Goal: Task Accomplishment & Management: Use online tool/utility

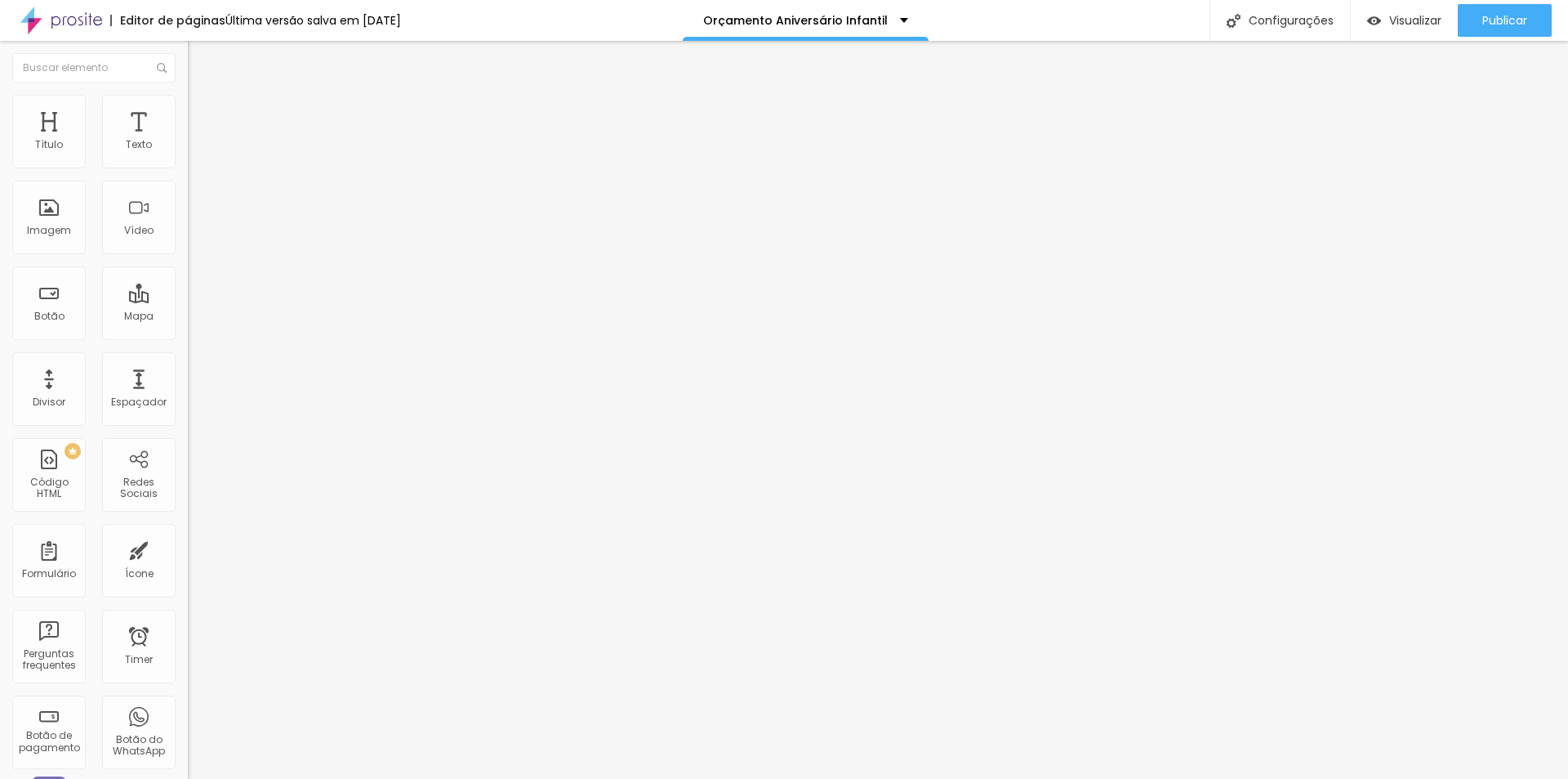
click at [203, 111] on span "Estilo" at bounding box center [216, 105] width 25 height 13
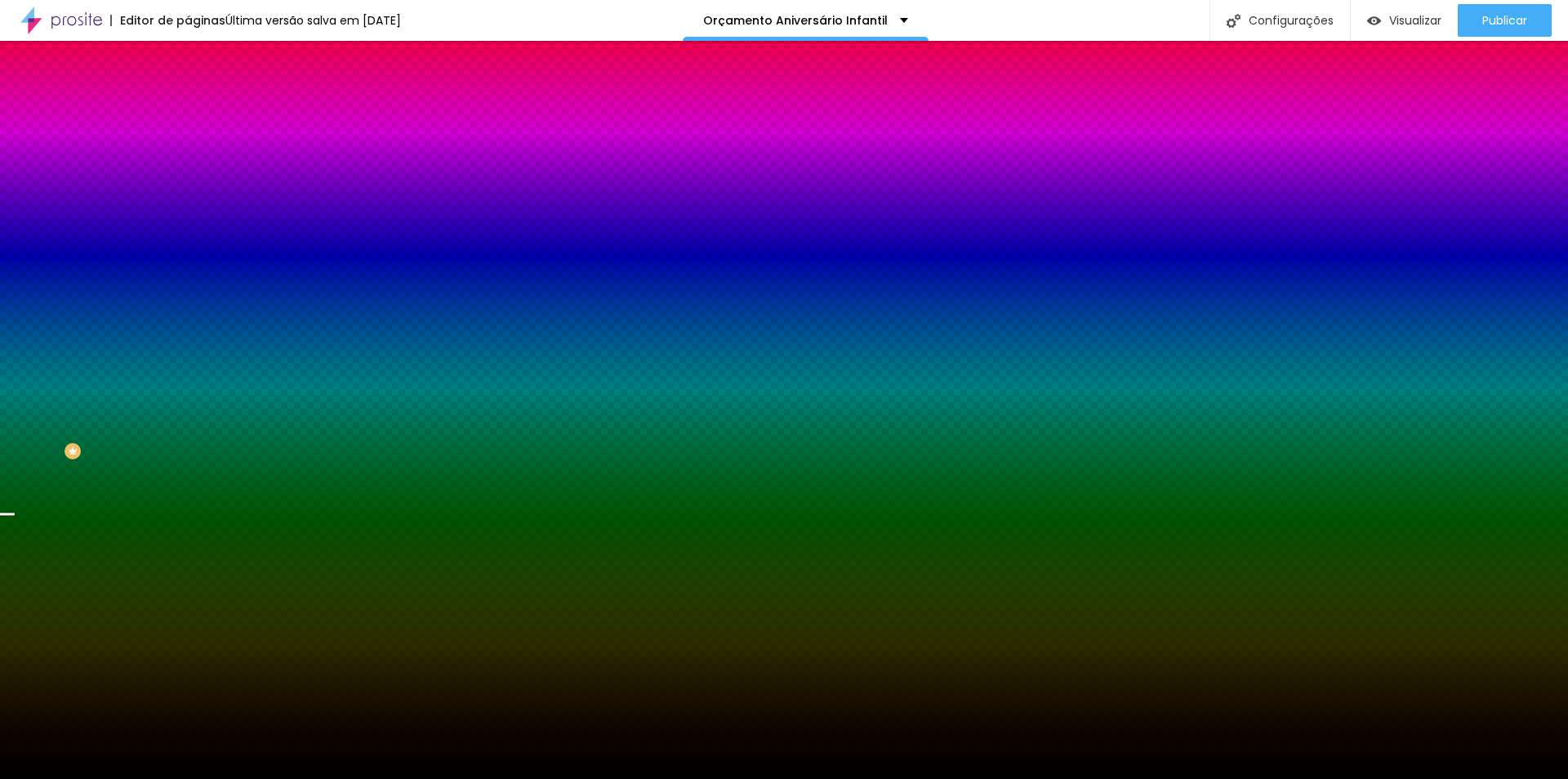
click at [188, 170] on span "Parallax" at bounding box center [207, 163] width 40 height 13
click at [188, 178] on div "Nenhum" at bounding box center [281, 173] width 188 height 10
click at [188, 170] on span "Nenhum" at bounding box center [208, 163] width 42 height 13
click at [188, 194] on div "Parallax" at bounding box center [281, 189] width 188 height 10
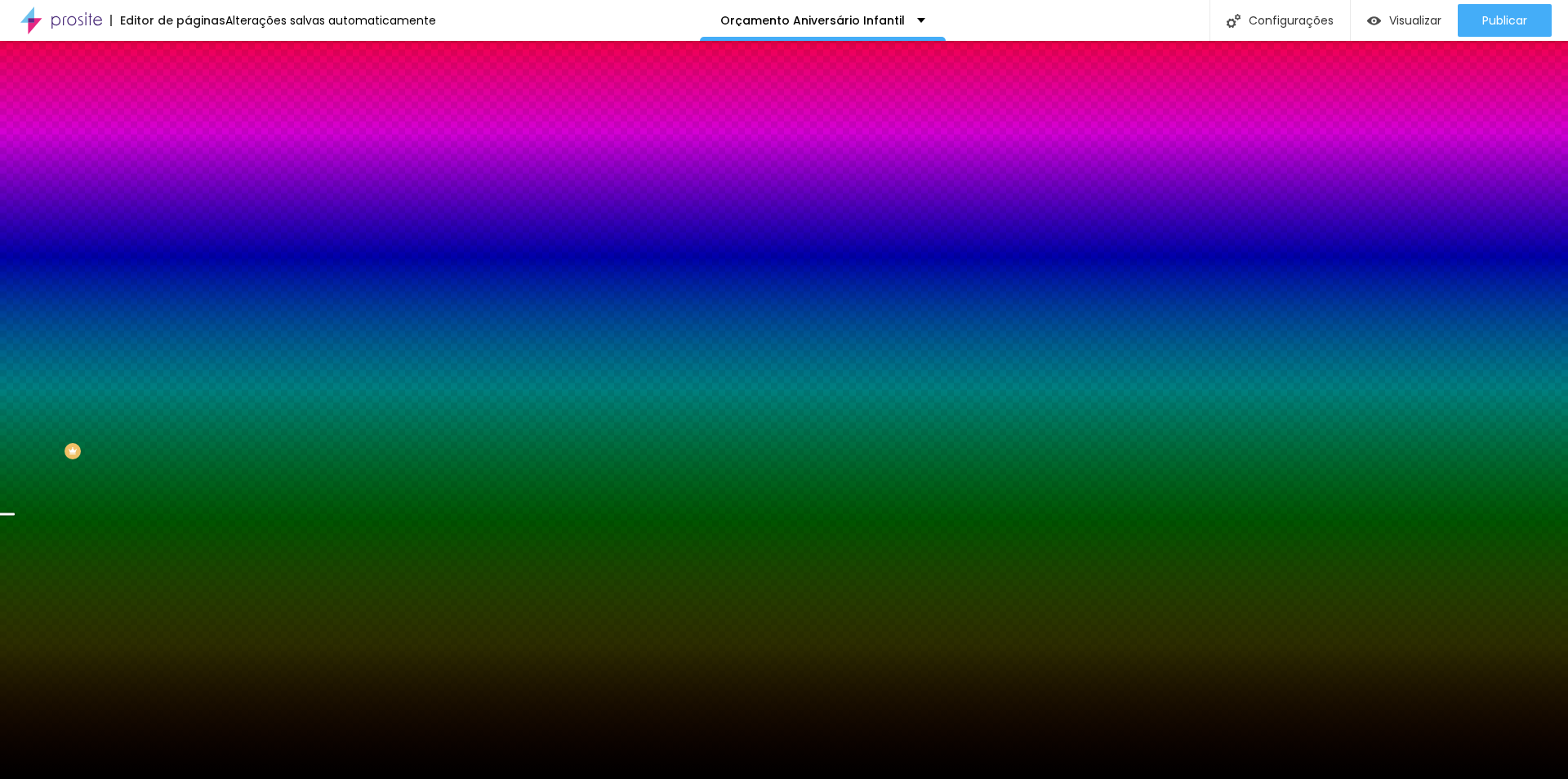
click at [188, 150] on span "Trocar imagem" at bounding box center [232, 143] width 89 height 13
click at [188, 111] on img at bounding box center [195, 119] width 14 height 14
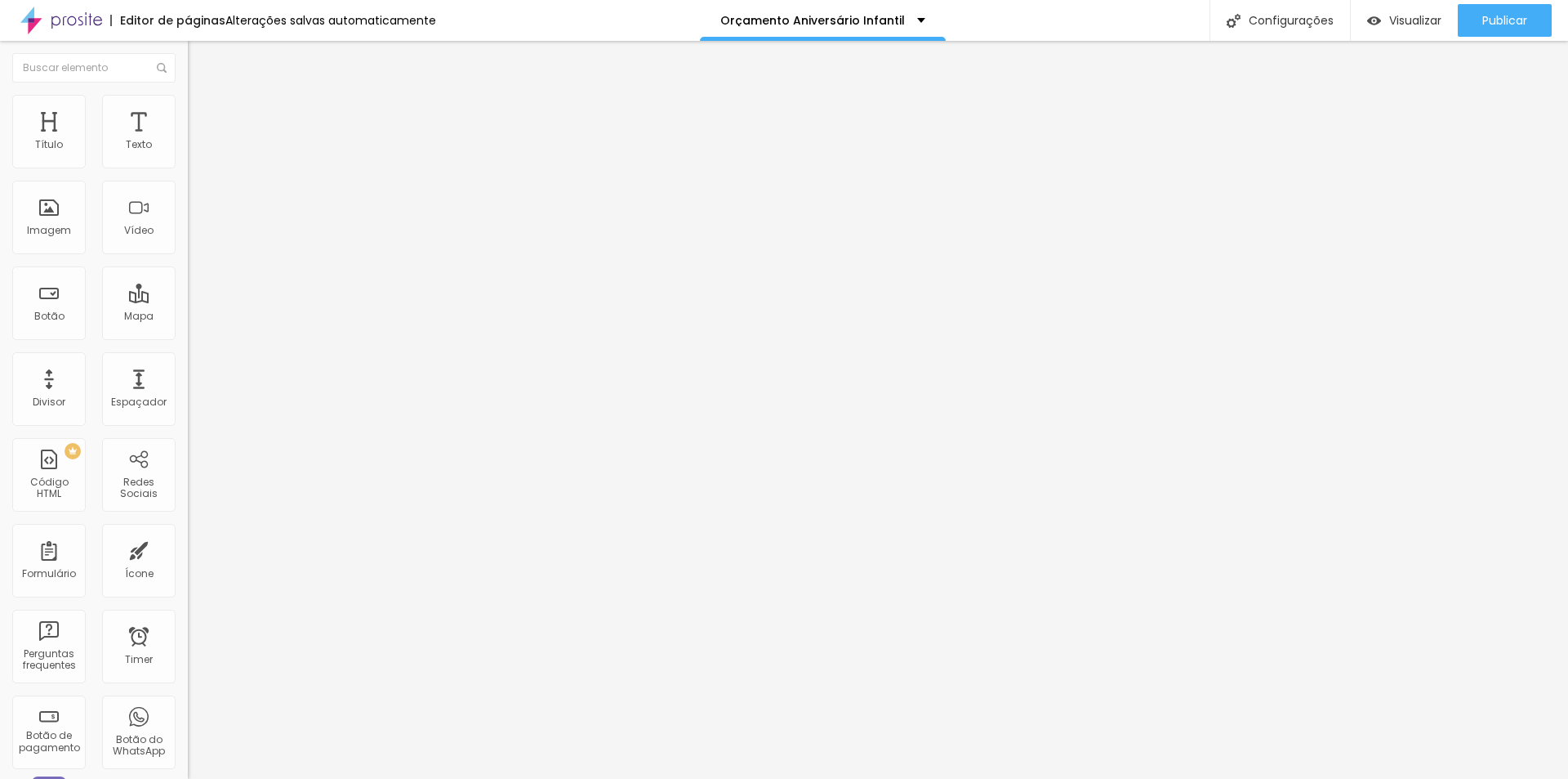
type input "44"
type input "81"
type input "86"
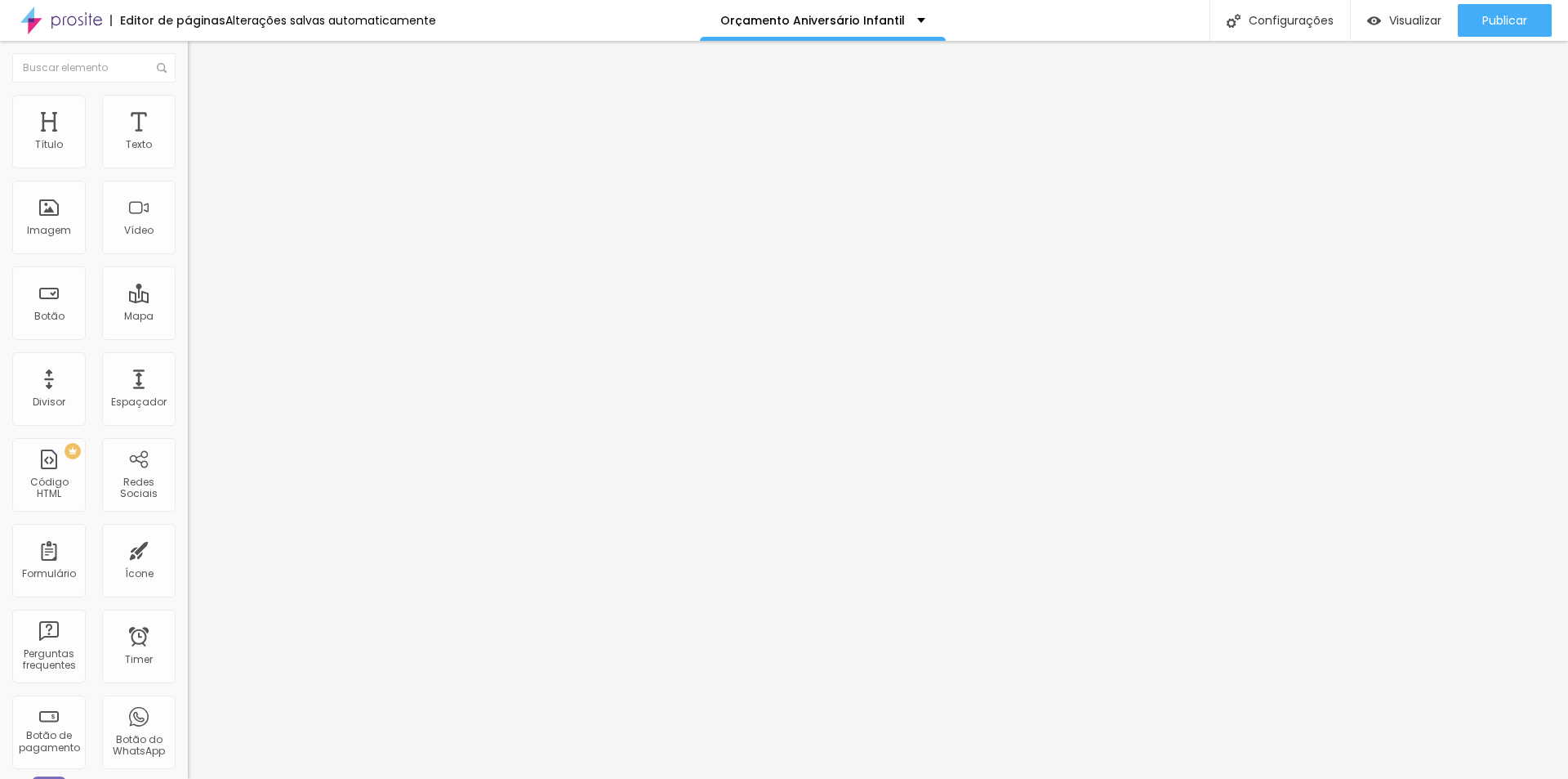
type input "86"
type input "92"
type input "97"
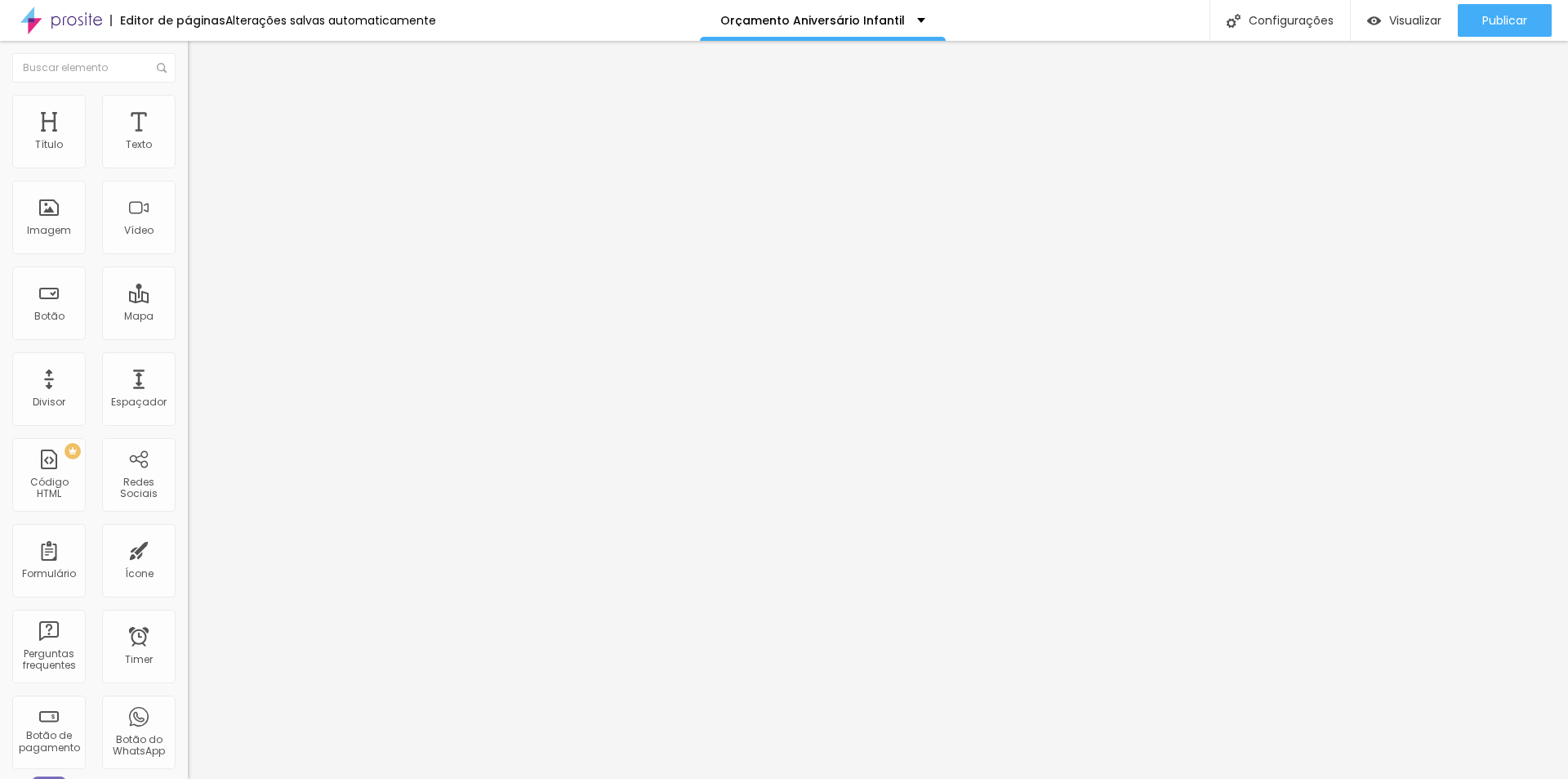
type input "102"
type input "108"
type input "113"
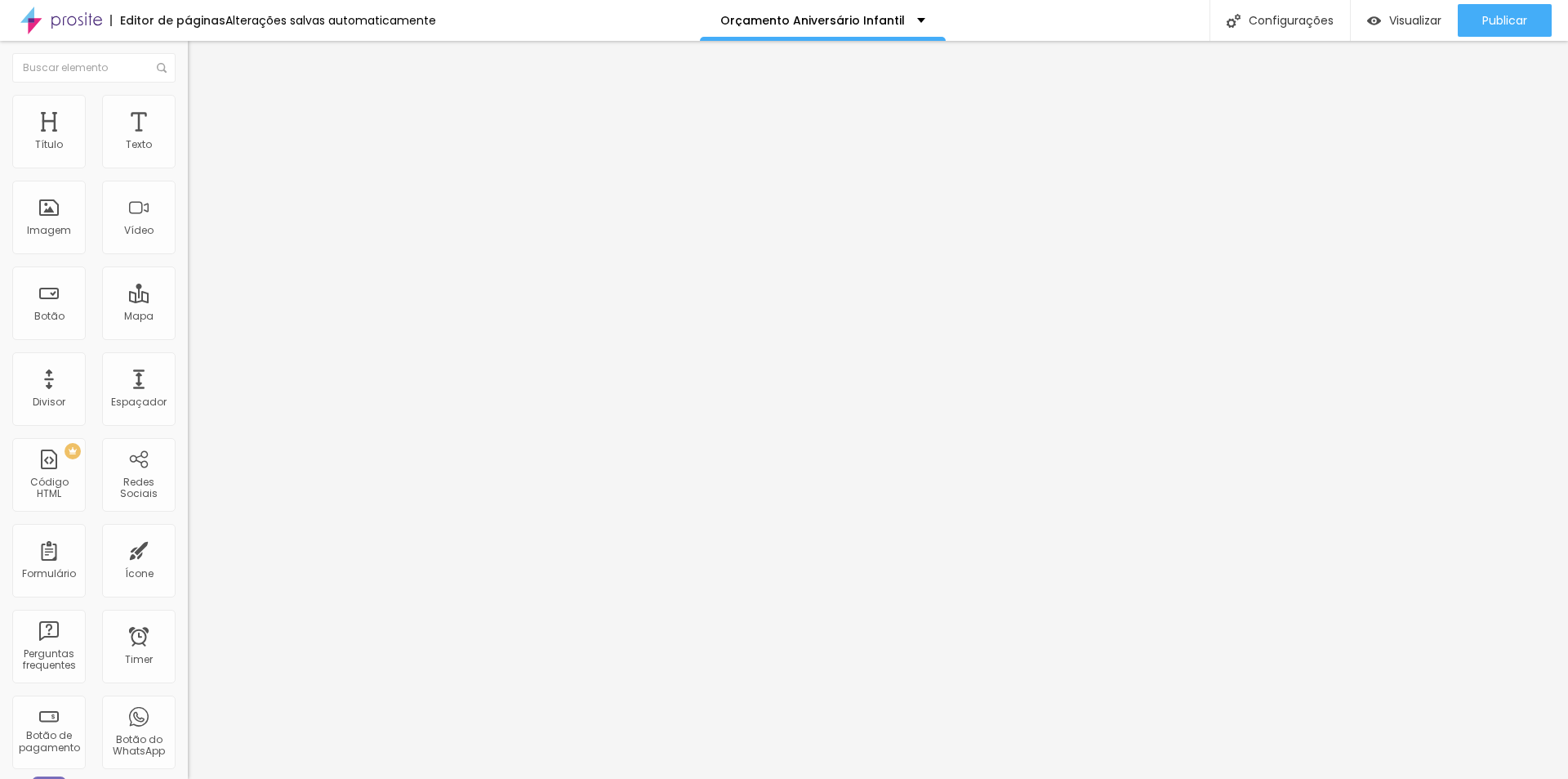
type input "113"
type input "118"
drag, startPoint x: 41, startPoint y: 192, endPoint x: 55, endPoint y: 192, distance: 14.0
type input "118"
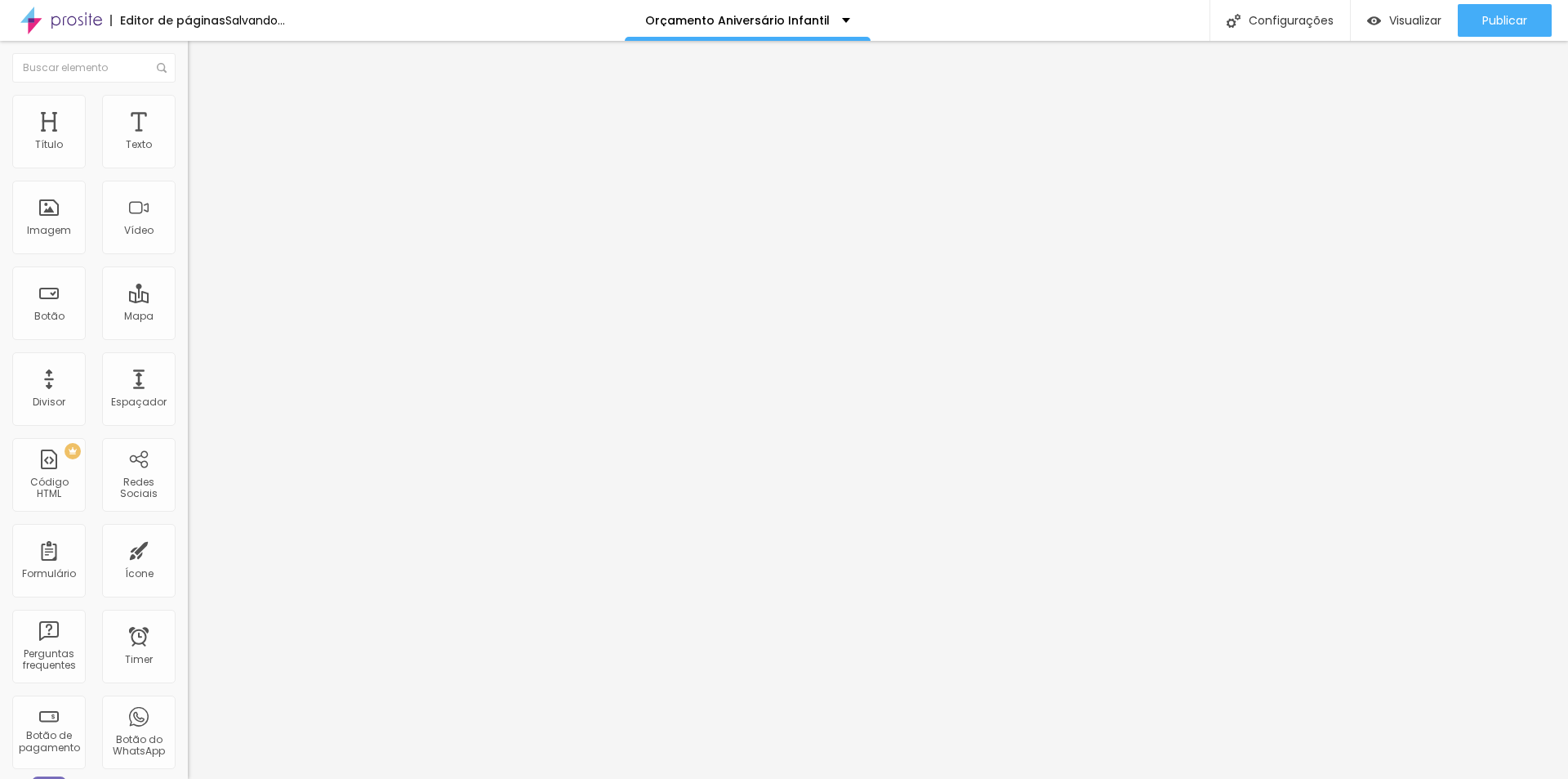
click at [188, 548] on input "range" at bounding box center [240, 554] width 105 height 13
click at [203, 113] on span "Estilo" at bounding box center [216, 105] width 25 height 13
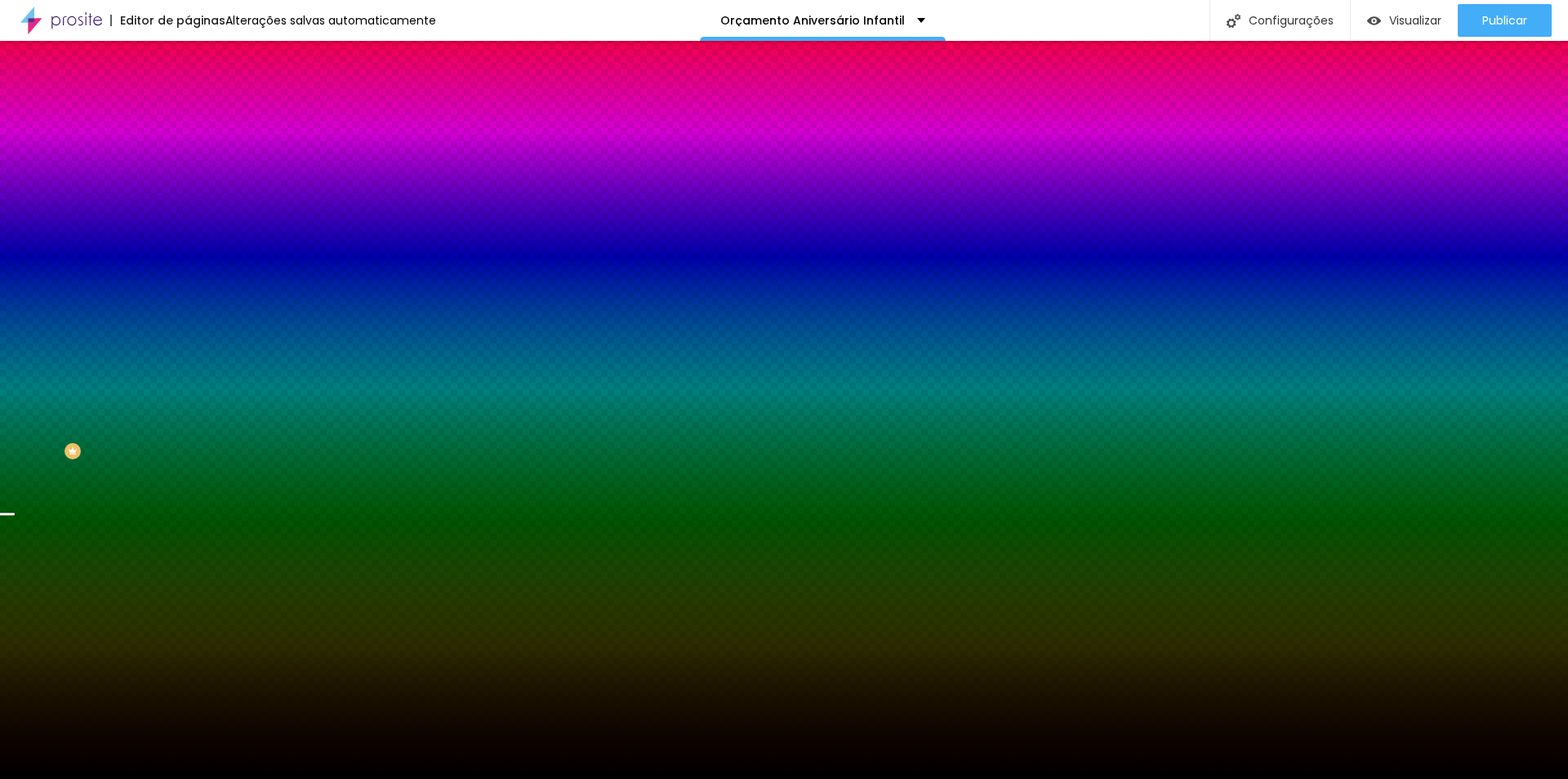
click at [188, 93] on img at bounding box center [195, 85] width 14 height 14
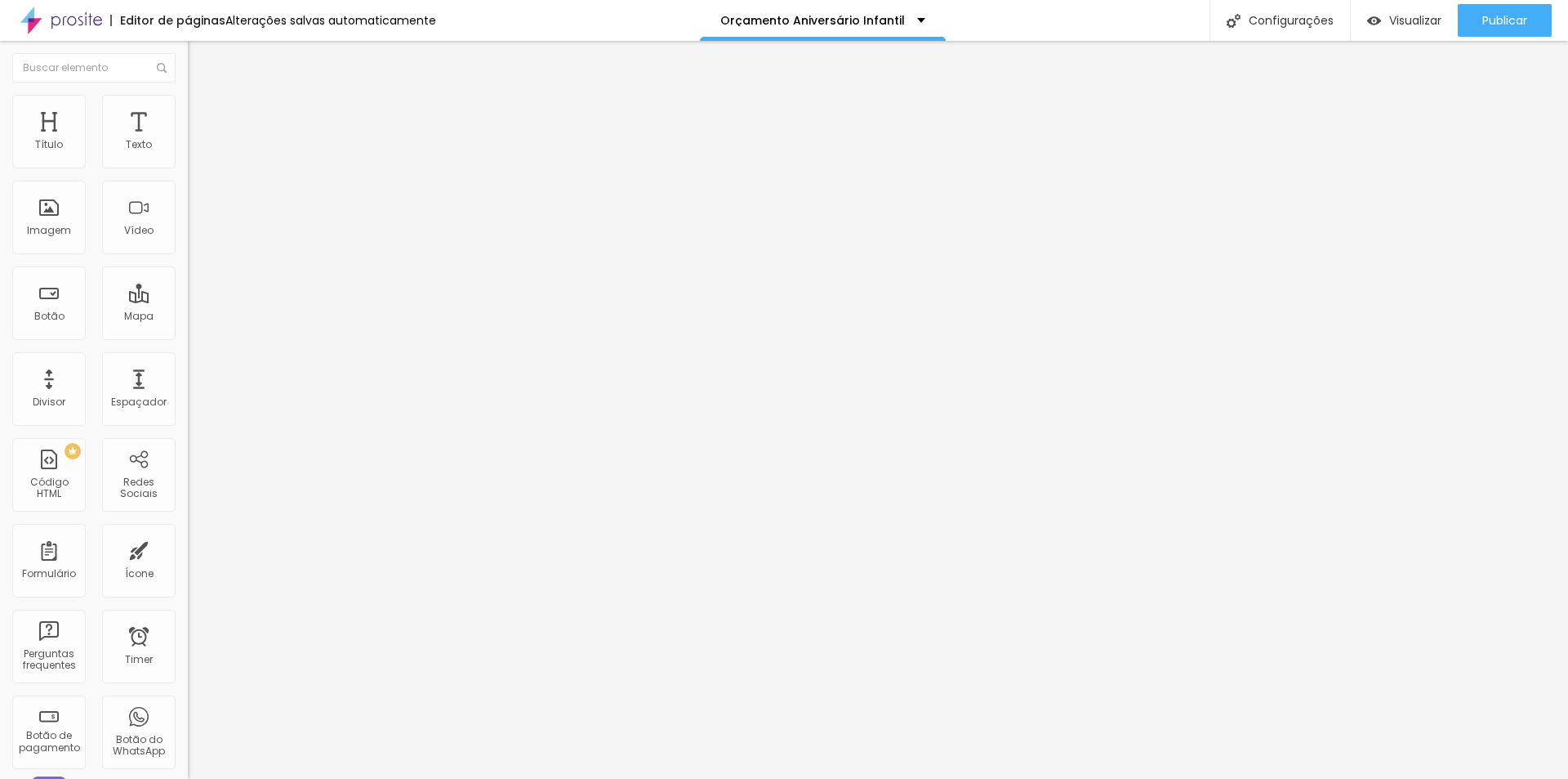
click at [188, 149] on span "Encaixotado" at bounding box center [219, 141] width 64 height 13
click at [188, 174] on span "Completo" at bounding box center [212, 166] width 49 height 13
click at [200, 62] on img "button" at bounding box center [207, 59] width 13 height 13
click at [203, 113] on span "Estilo" at bounding box center [216, 105] width 25 height 13
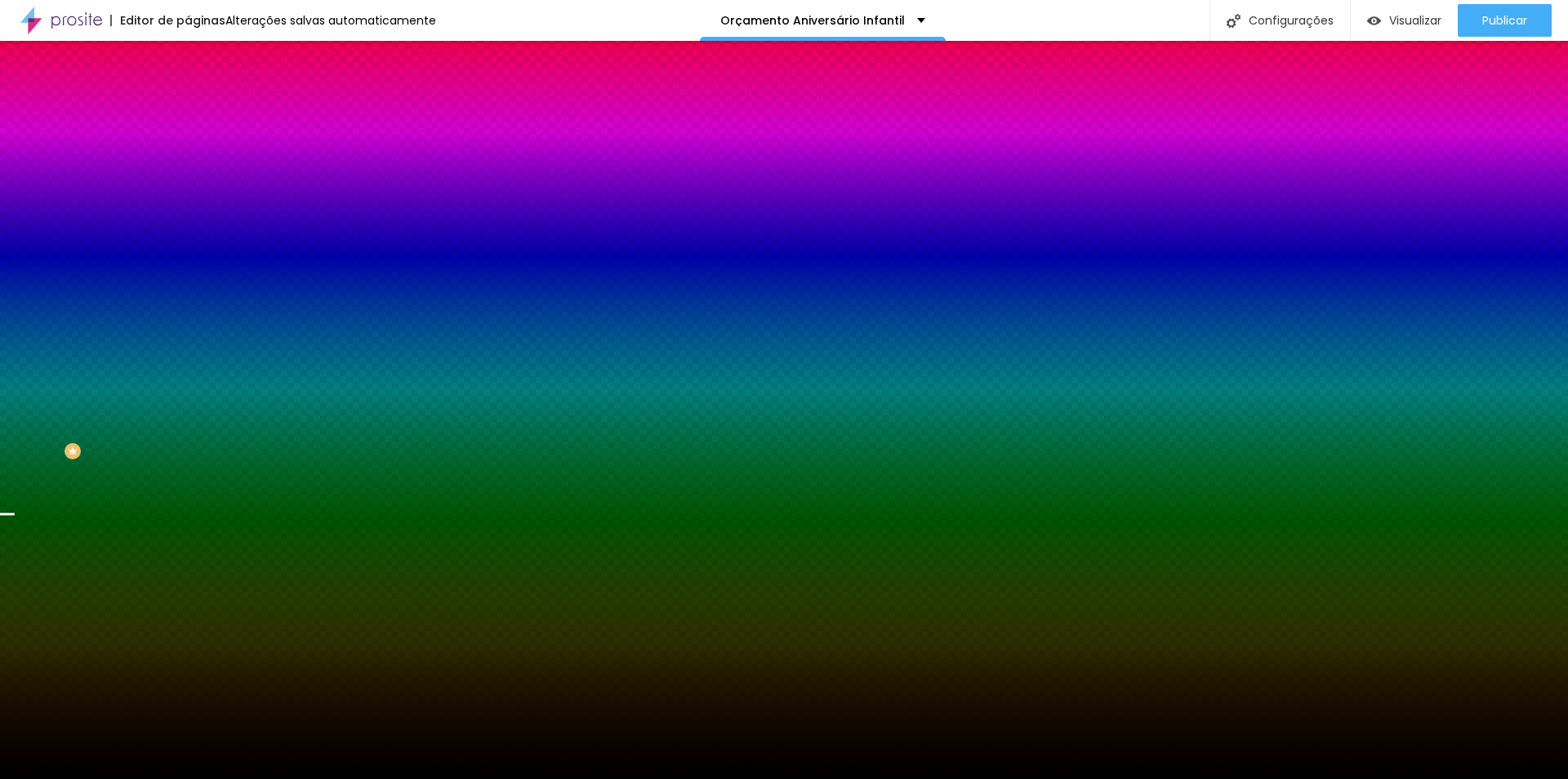
click at [188, 111] on ul "Conteúdo Estilo Avançado" at bounding box center [281, 102] width 188 height 49
click at [188, 95] on li "Conteúdo" at bounding box center [281, 86] width 188 height 16
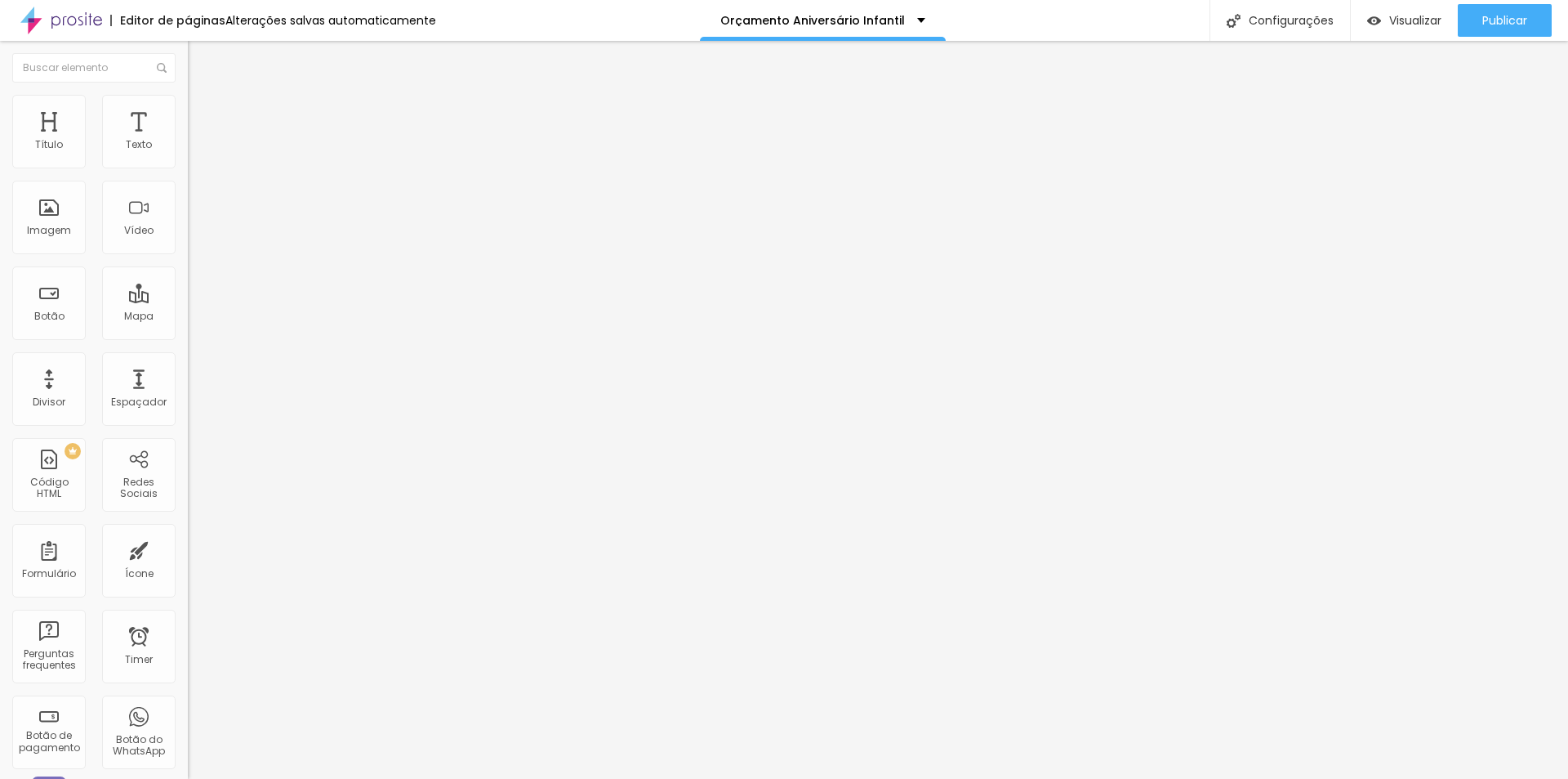
click at [188, 149] on span "Completo" at bounding box center [212, 141] width 49 height 13
click at [188, 158] on span "Encaixotado" at bounding box center [219, 151] width 64 height 13
click at [188, 107] on li "Estilo" at bounding box center [281, 103] width 188 height 16
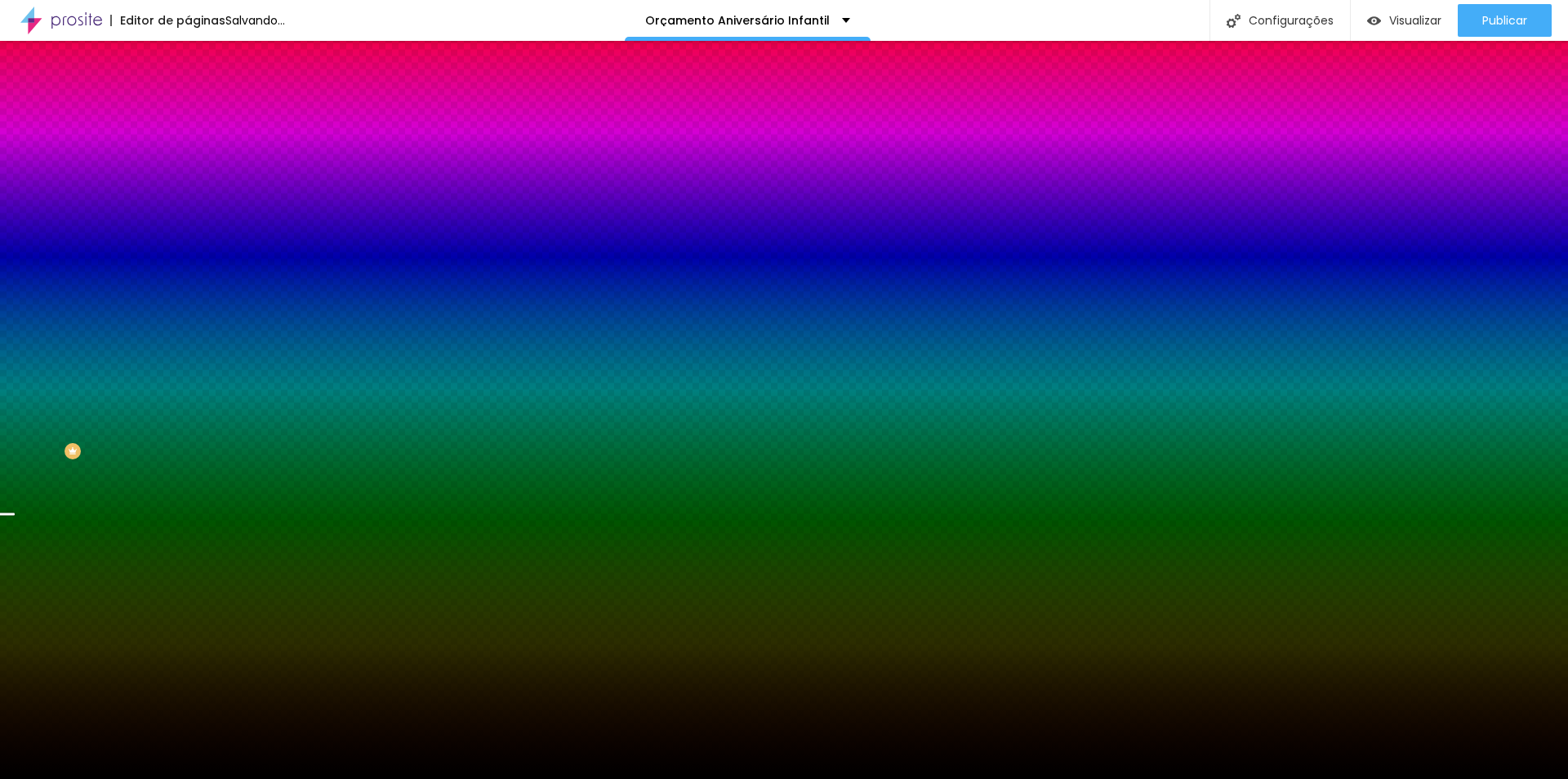
click at [188, 149] on div "Trocar imagem" at bounding box center [281, 143] width 188 height 12
click at [188, 150] on span "Trocar imagem" at bounding box center [232, 143] width 89 height 13
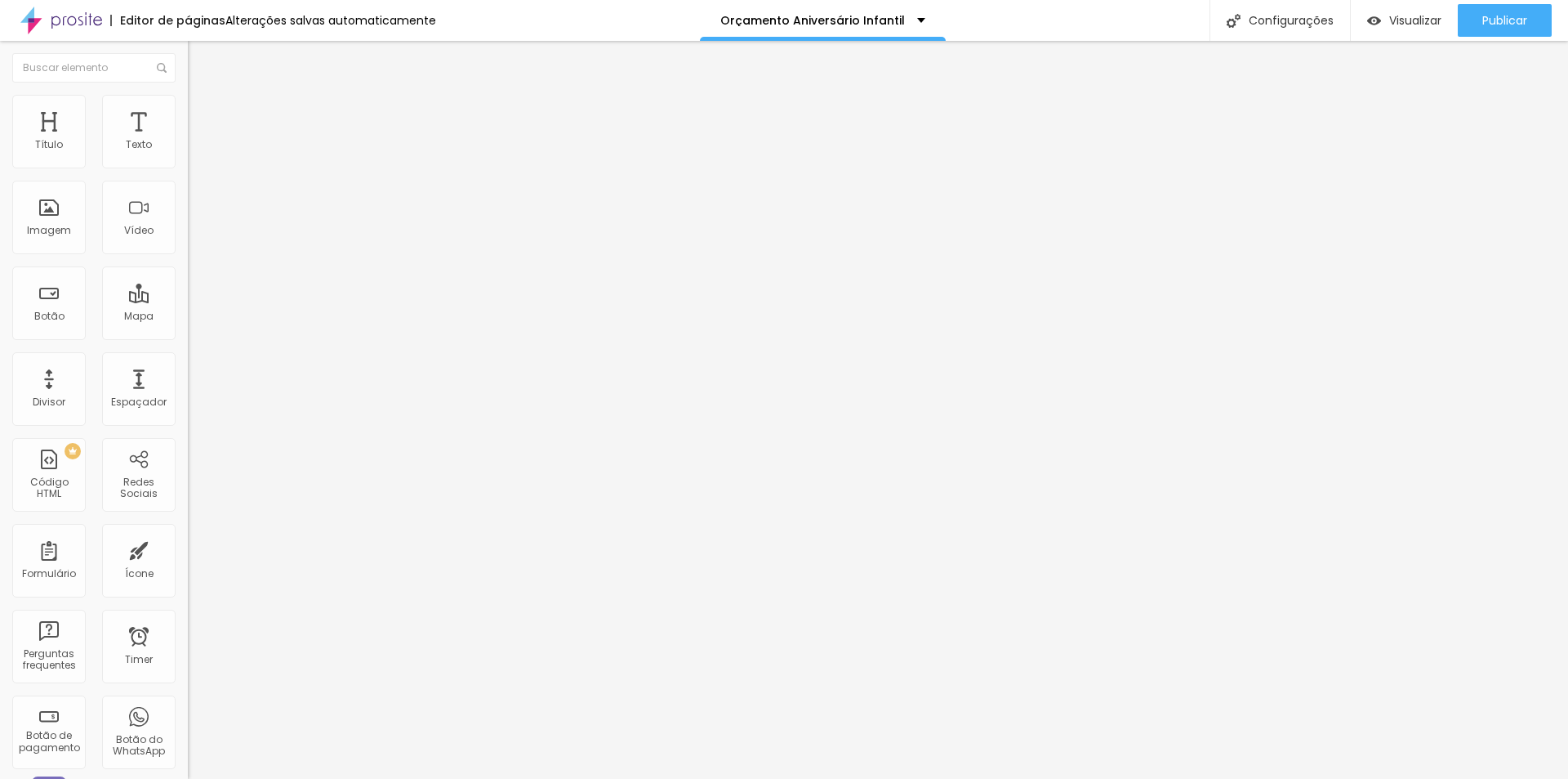
click at [200, 58] on img "button" at bounding box center [207, 59] width 13 height 13
click at [49, 209] on div "Imagem" at bounding box center [49, 217] width 74 height 74
click at [50, 221] on div "Imagem" at bounding box center [49, 217] width 74 height 74
click at [203, 115] on span "Avançado" at bounding box center [230, 121] width 54 height 13
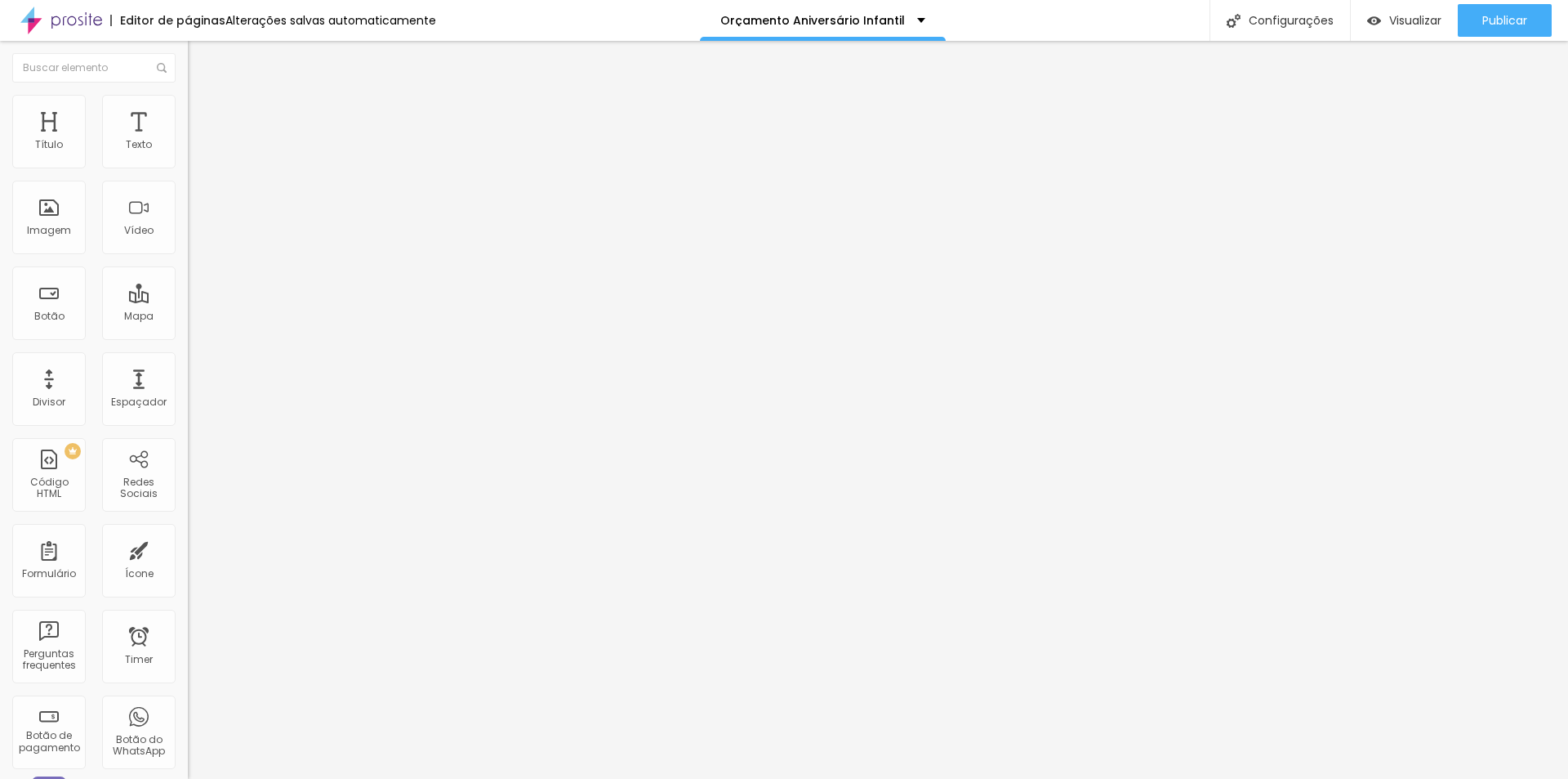
click at [188, 105] on li "Estilo" at bounding box center [281, 103] width 188 height 16
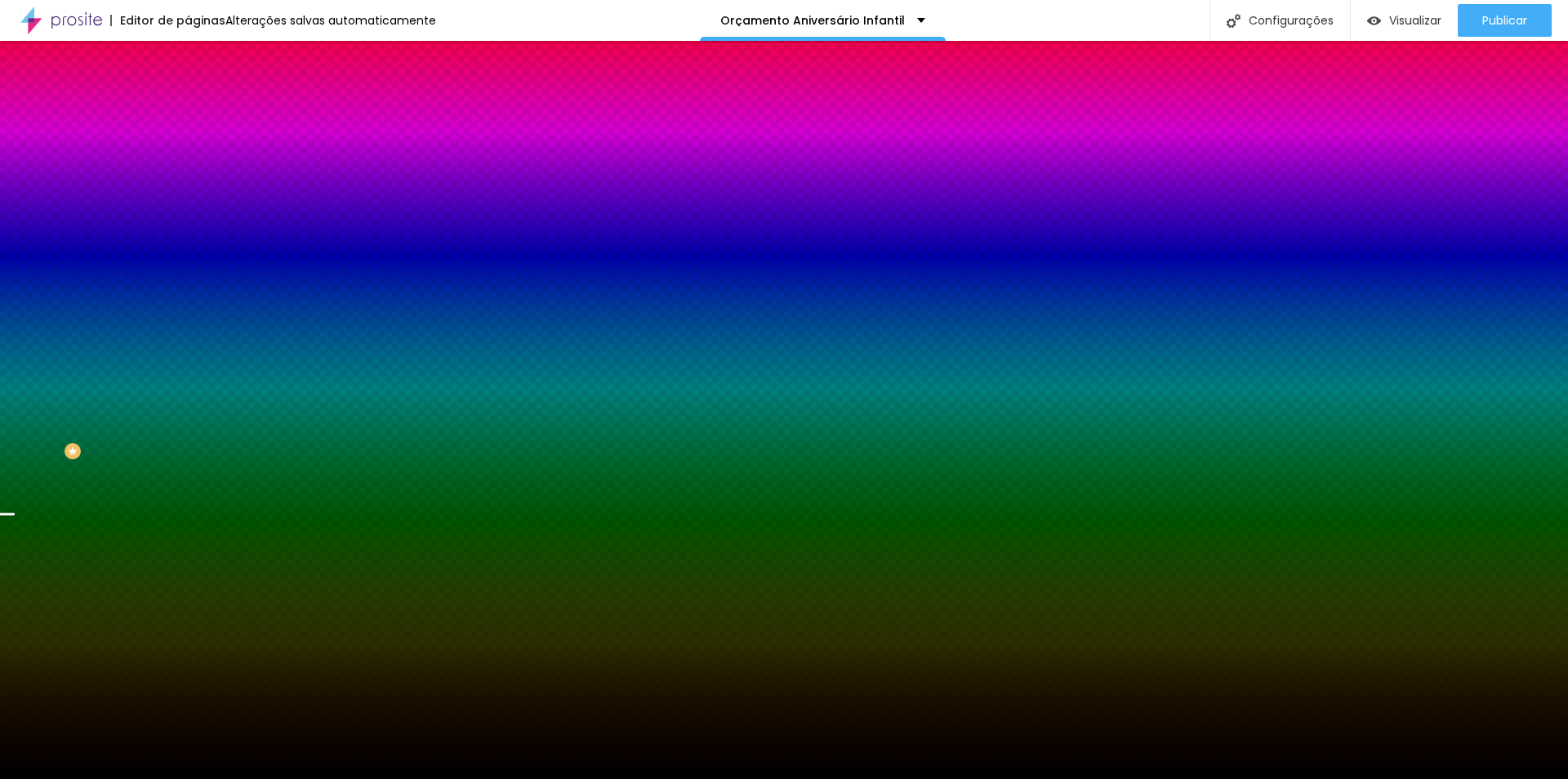
click at [188, 150] on span "Trocar imagem" at bounding box center [232, 143] width 89 height 13
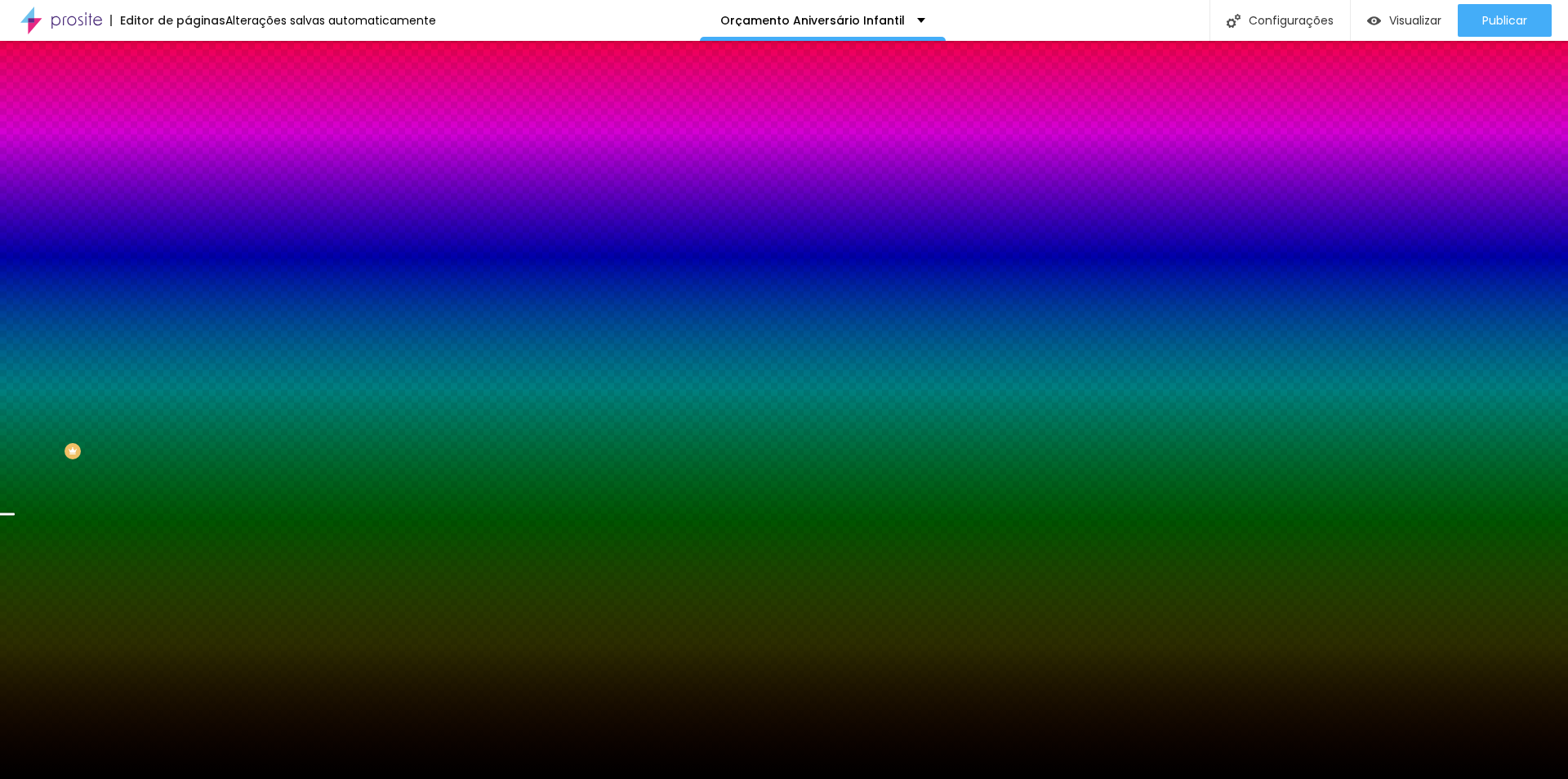
click at [188, 150] on span "Trocar imagem" at bounding box center [232, 143] width 89 height 13
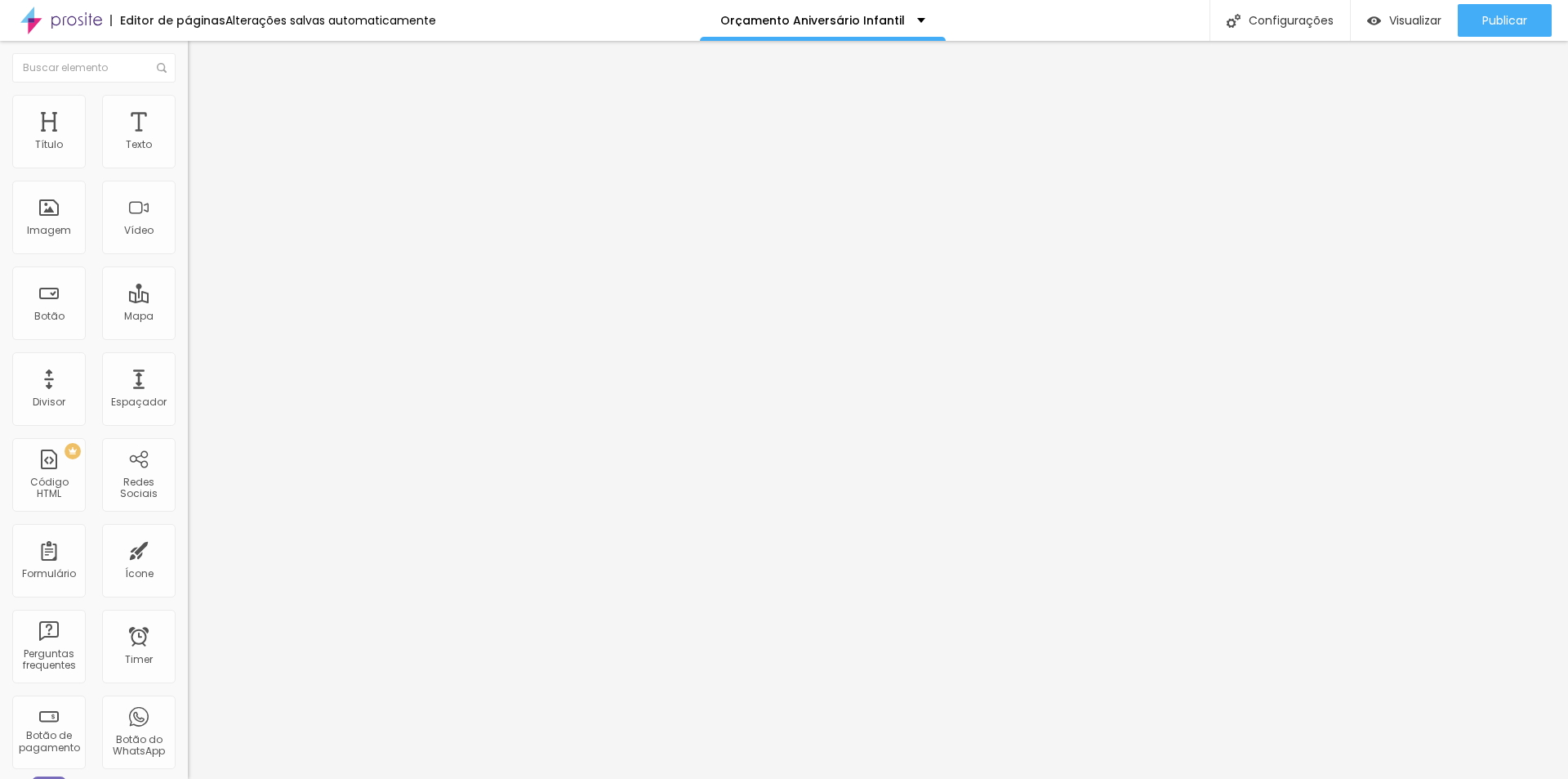
click at [188, 140] on span "Trocar imagem" at bounding box center [232, 133] width 89 height 13
click at [188, 256] on span "1:1 Quadrado" at bounding box center [220, 248] width 65 height 13
click at [188, 299] on div "Original" at bounding box center [281, 294] width 188 height 10
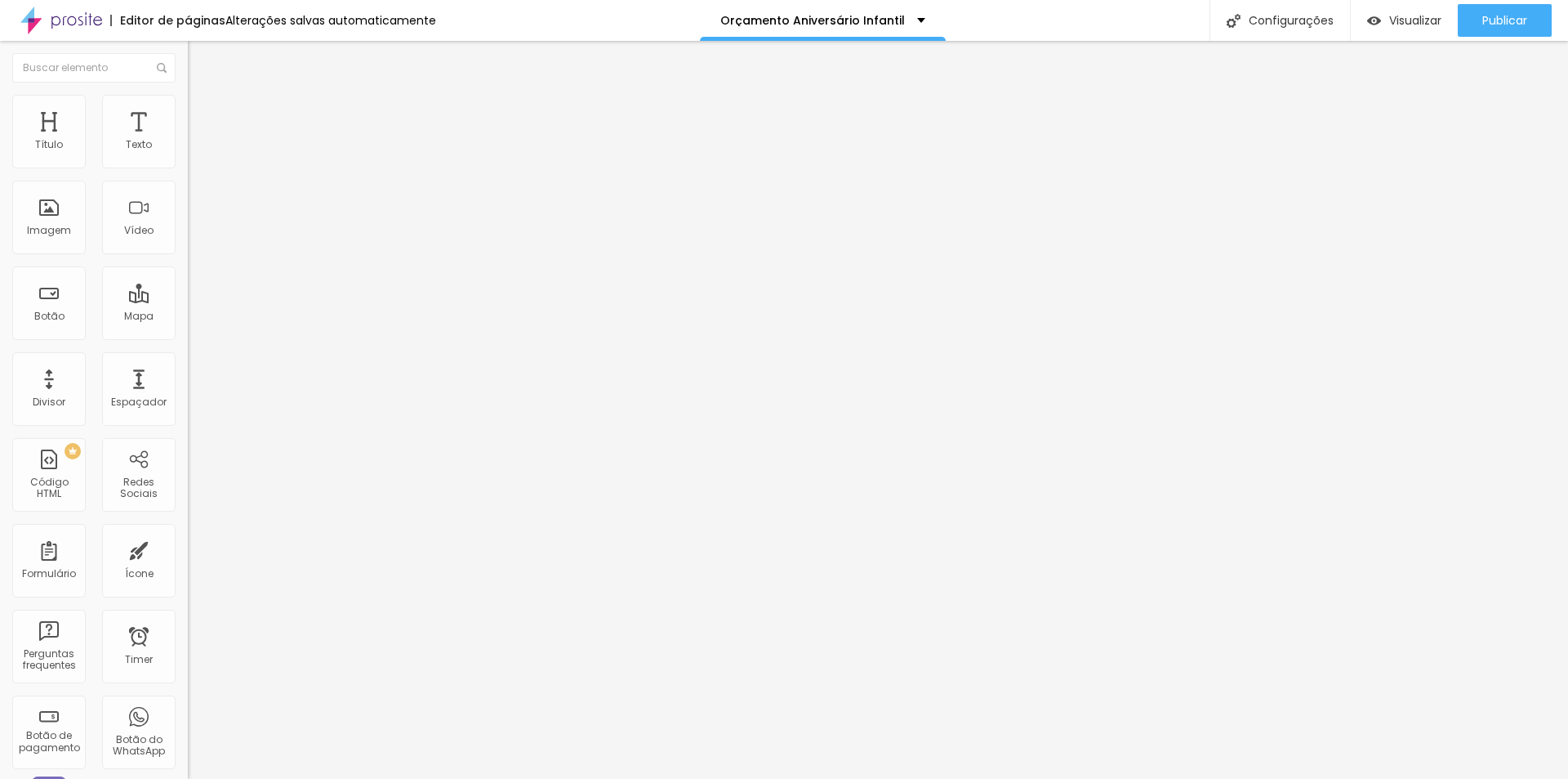
click at [203, 113] on span "Estilo" at bounding box center [216, 105] width 25 height 13
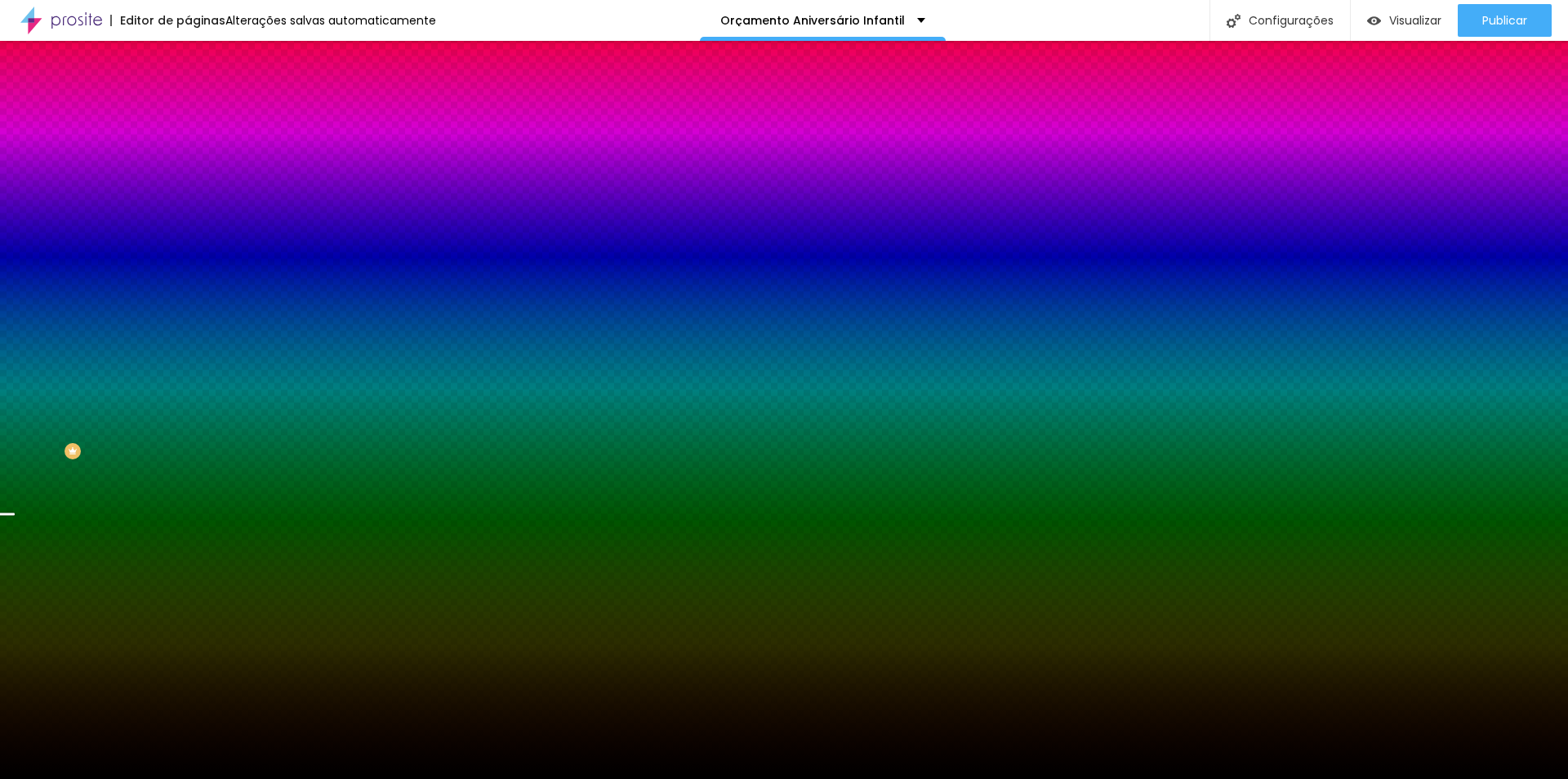
click at [188, 170] on span "Parallax" at bounding box center [207, 163] width 40 height 13
click at [188, 180] on span "Nenhum" at bounding box center [208, 173] width 42 height 13
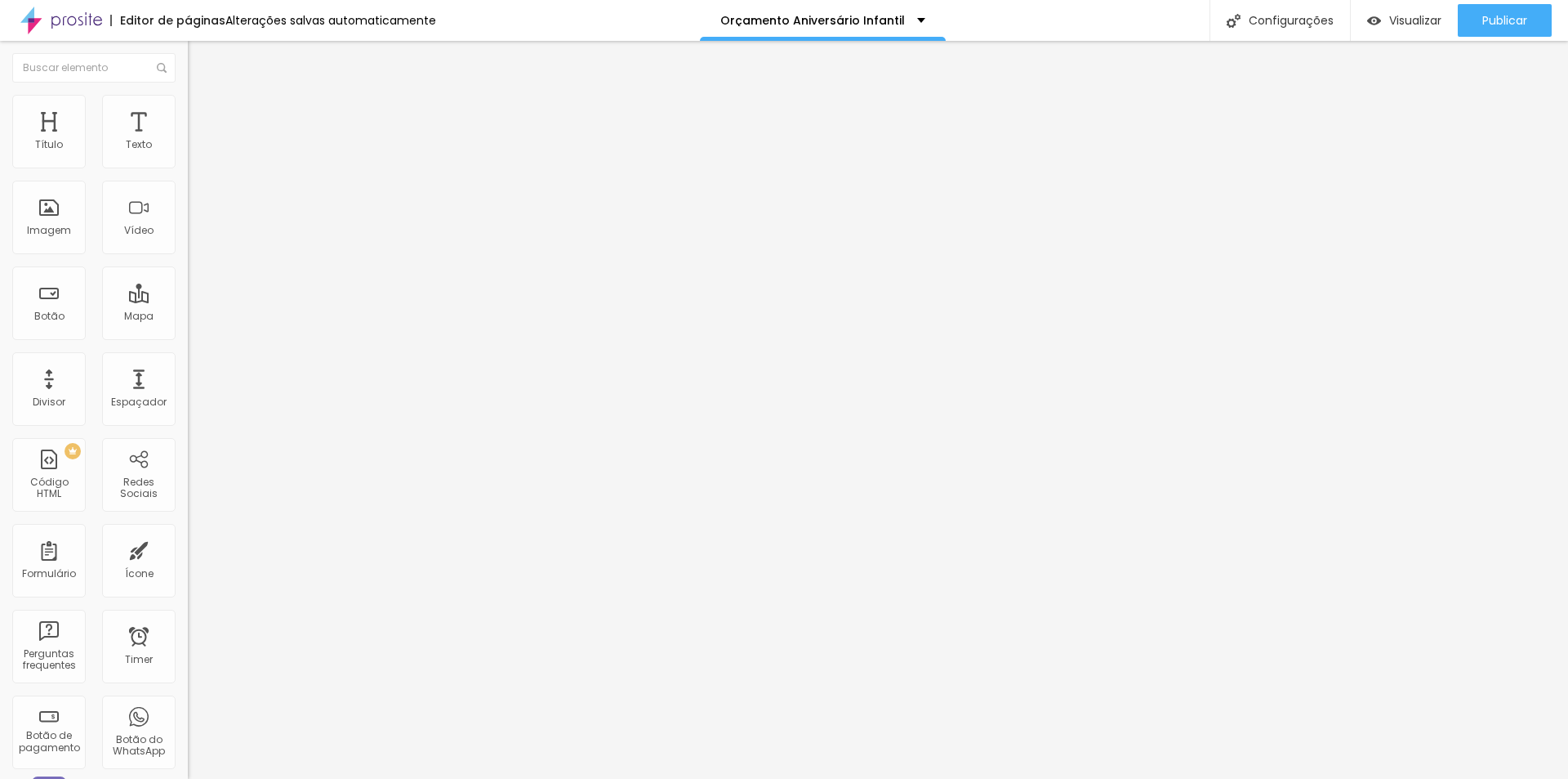
click at [188, 149] on span "Encaixotado" at bounding box center [219, 141] width 64 height 13
click at [203, 113] on span "Estilo" at bounding box center [216, 105] width 25 height 13
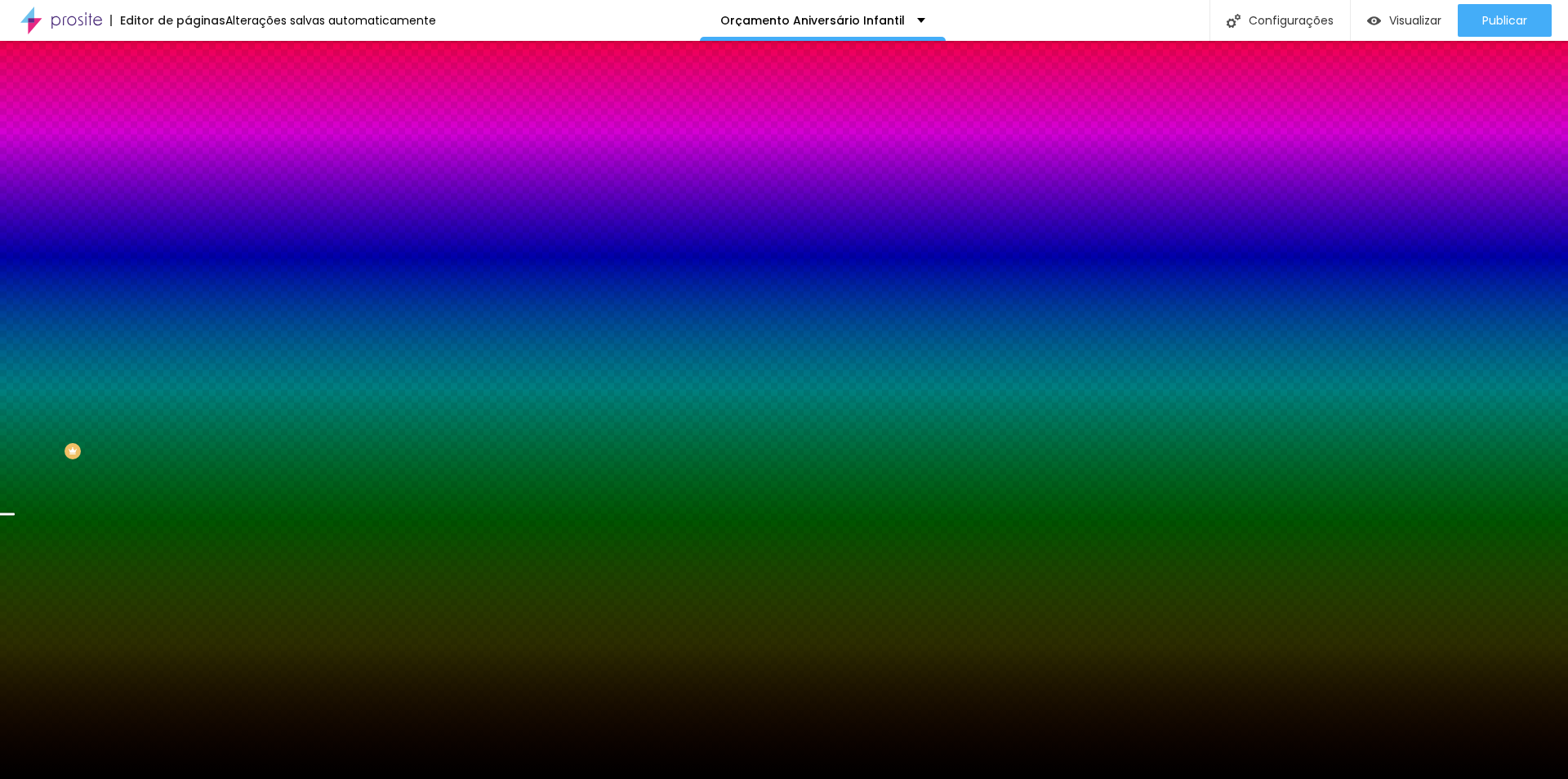
click at [188, 194] on div "Efeito da Imagem Nenhum Nenhum Parallax" at bounding box center [281, 172] width 188 height 45
click at [188, 170] on span "Nenhum" at bounding box center [208, 163] width 42 height 13
click at [188, 195] on span "Parallax" at bounding box center [207, 188] width 40 height 13
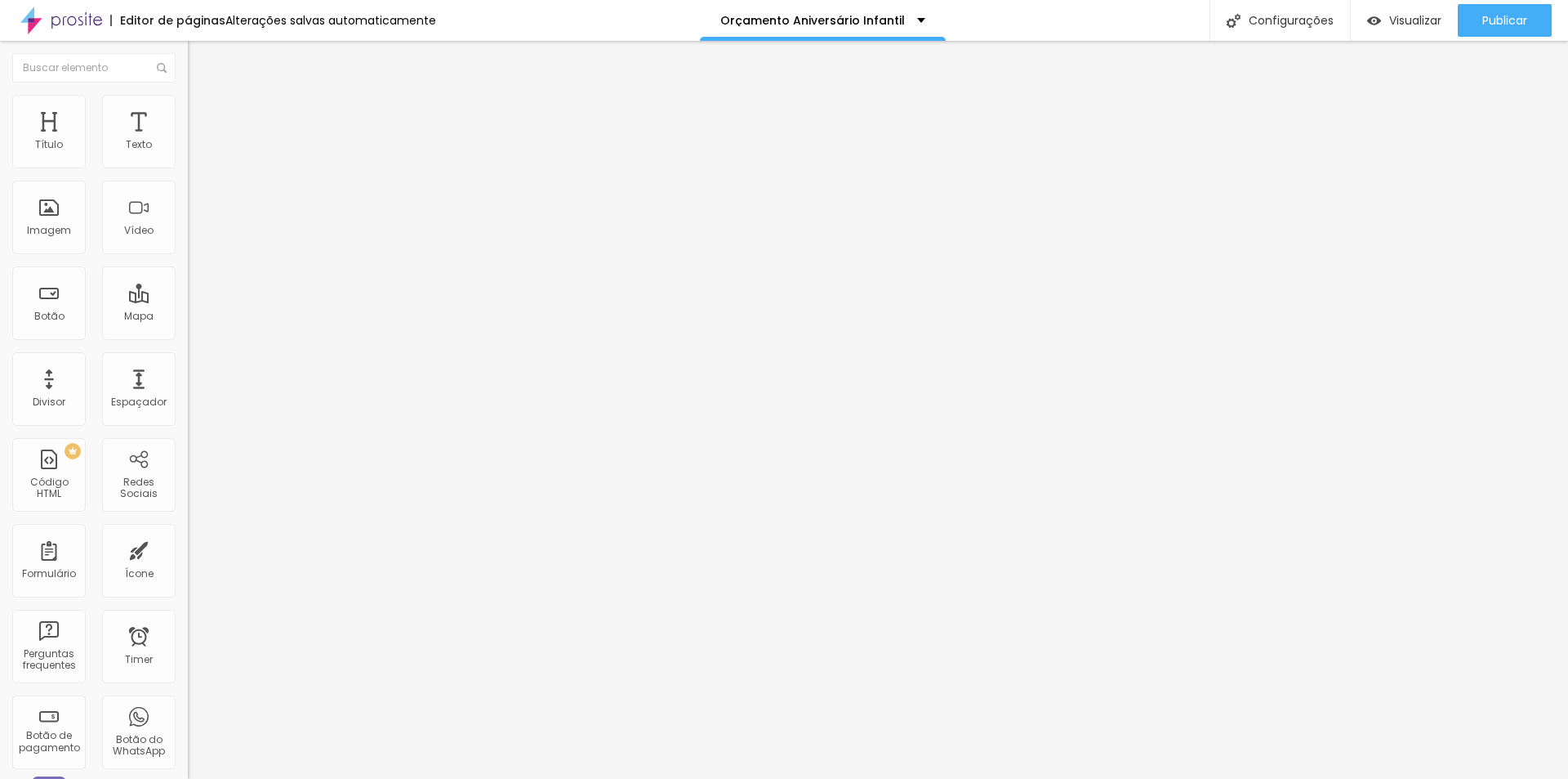
type input "6.7"
type input "6.8"
type input "8.7"
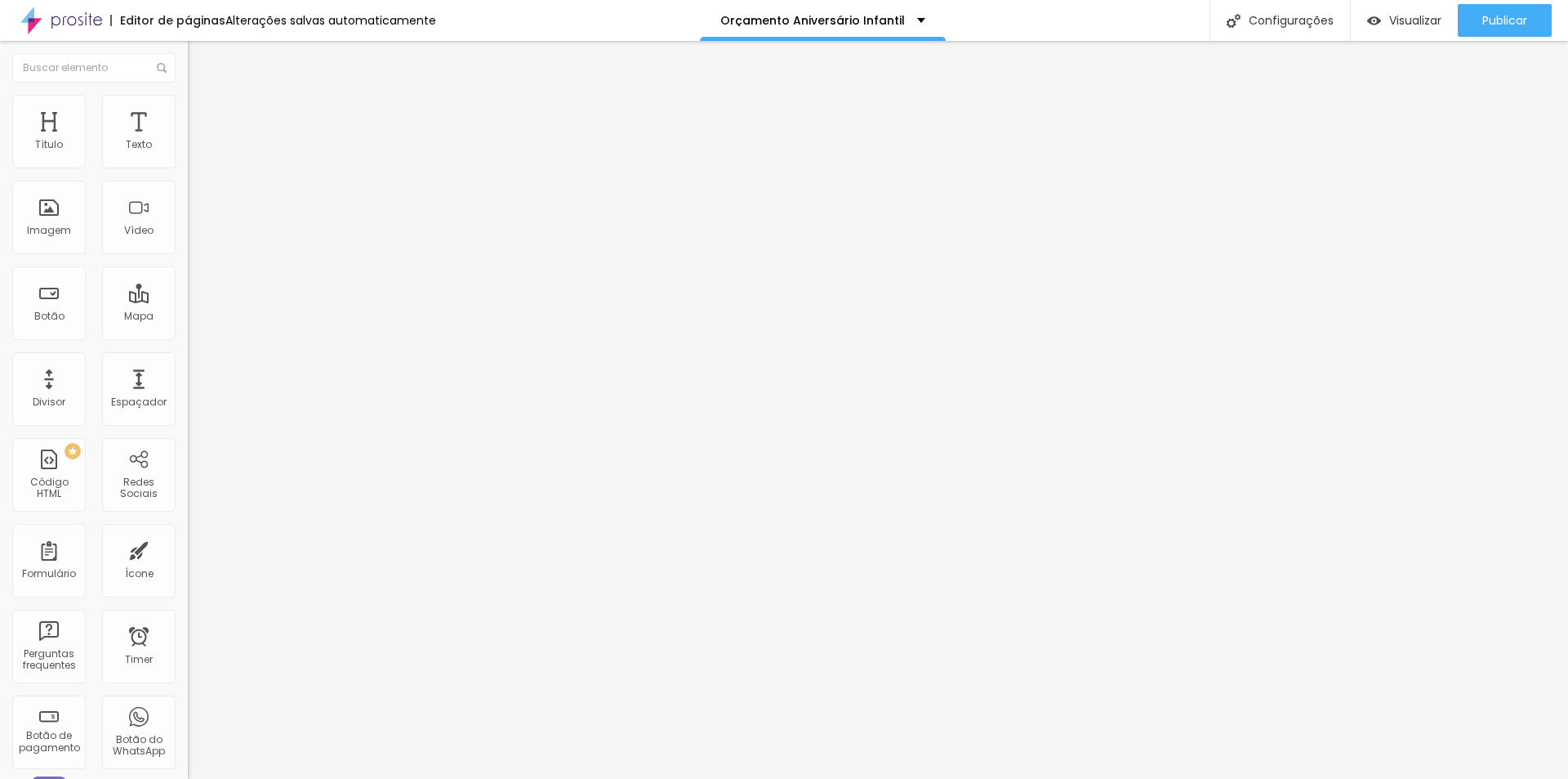
type input "8.7"
type input "11.8"
type input "11.7"
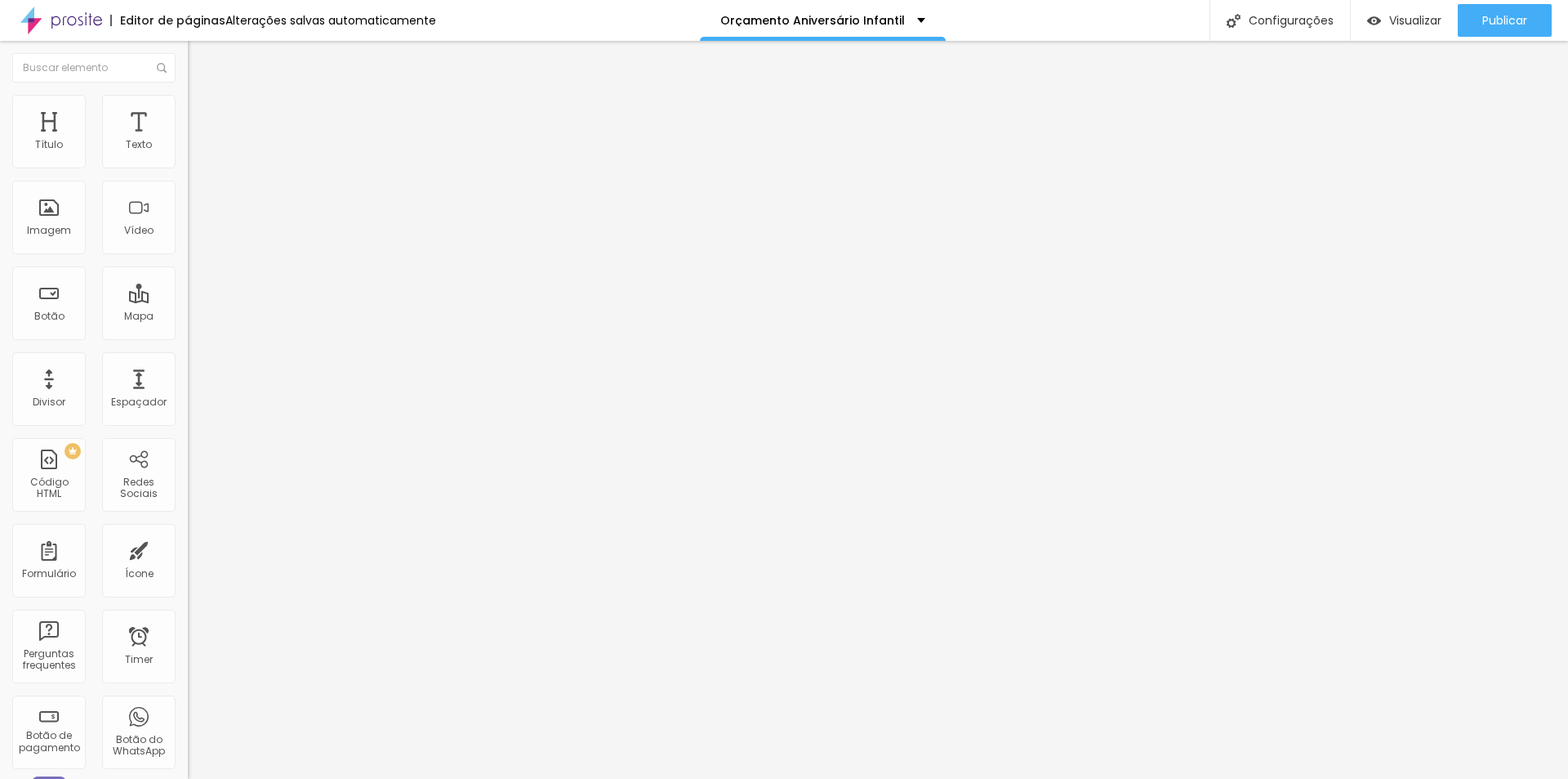
type input "11.5"
type input "11.4"
type input "9.2"
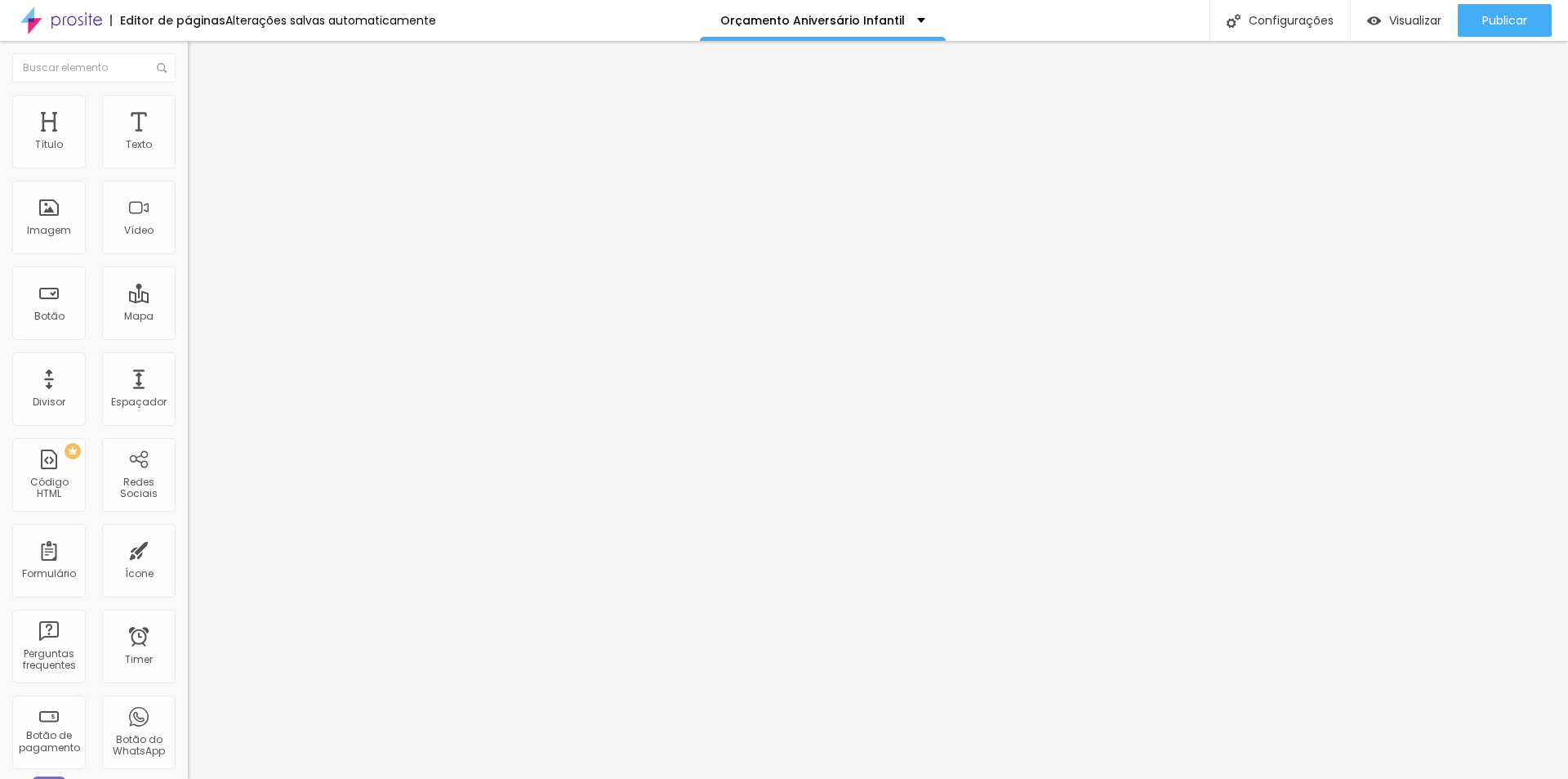
type input "9.2"
type input "9.1"
type input "8.7"
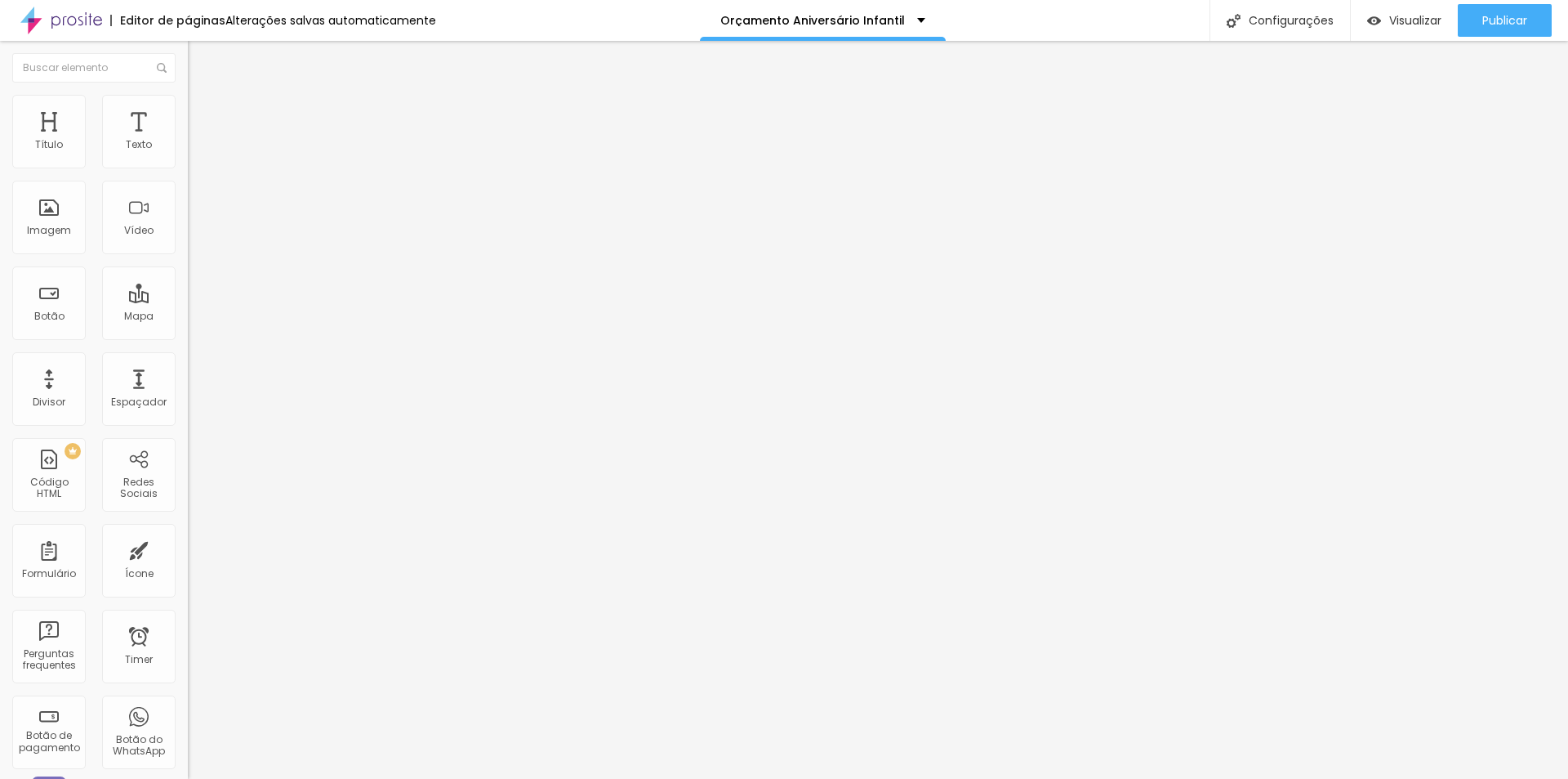
type input "8.4"
type input "8.2"
type input "7.9"
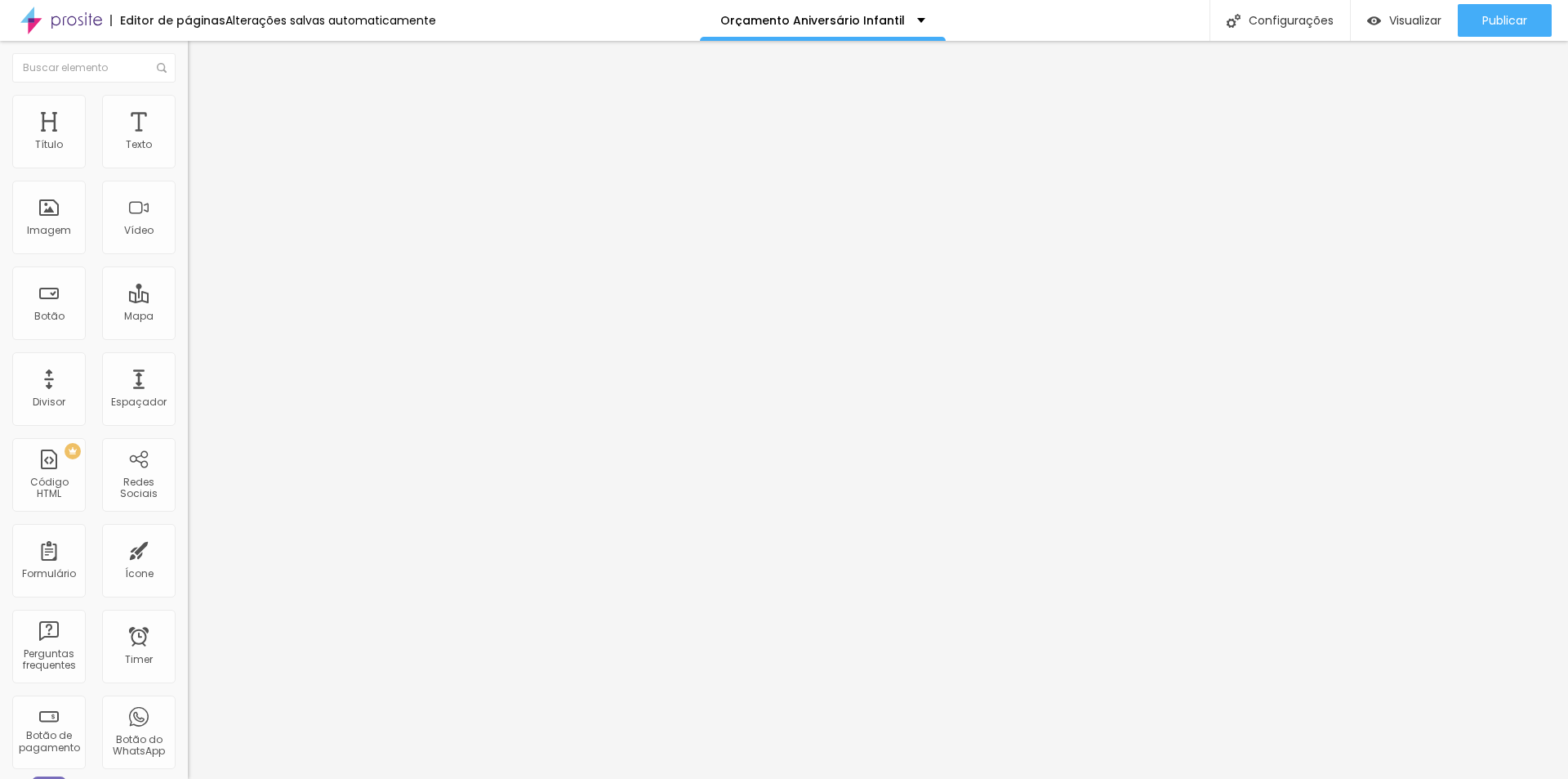
type input "7.9"
type input "7.4"
type input "7.1"
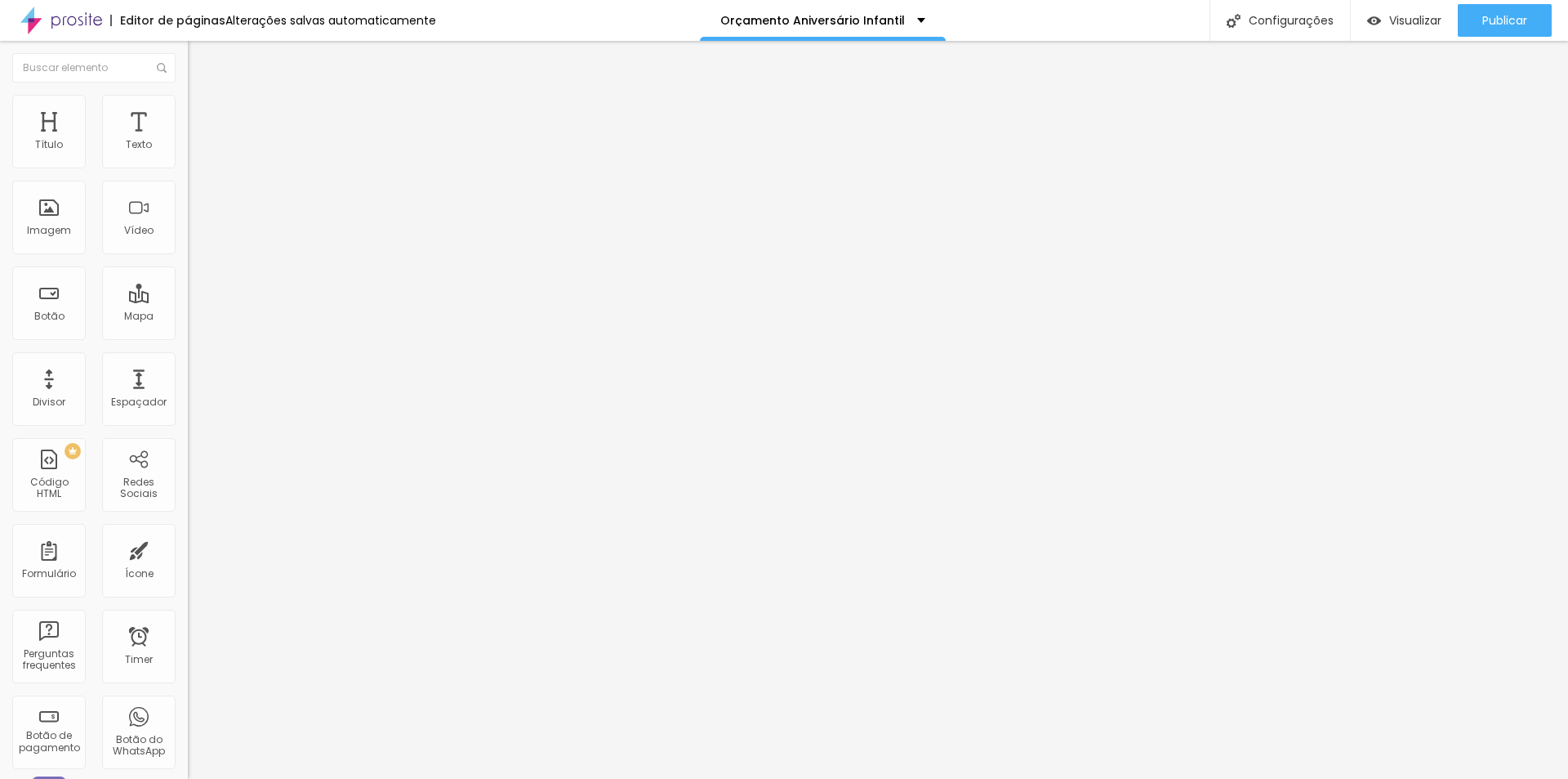
type input "6.9"
type input "6.7"
type input "6.6"
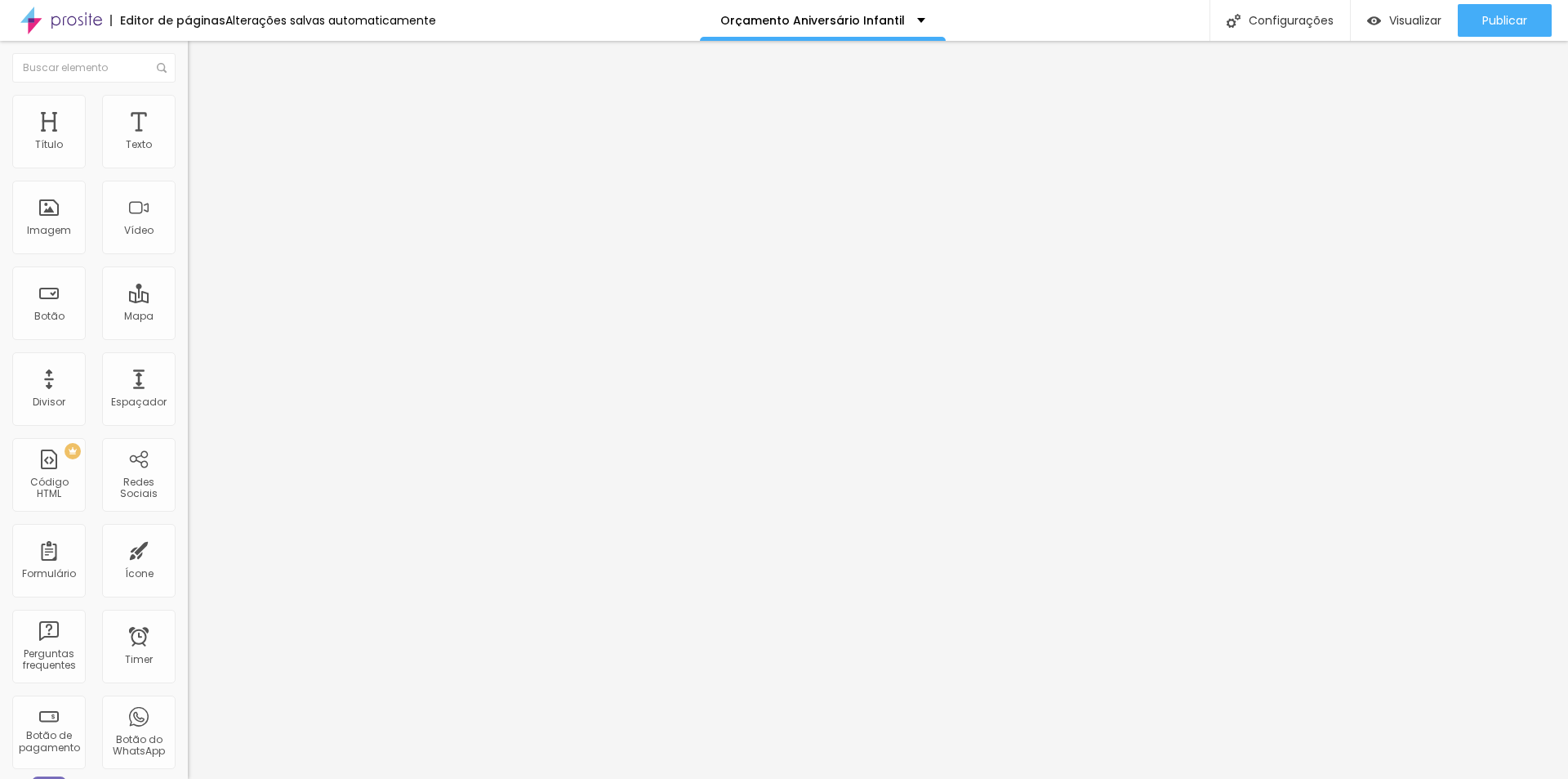
type input "6.6"
type input "6.3"
type input "6.1"
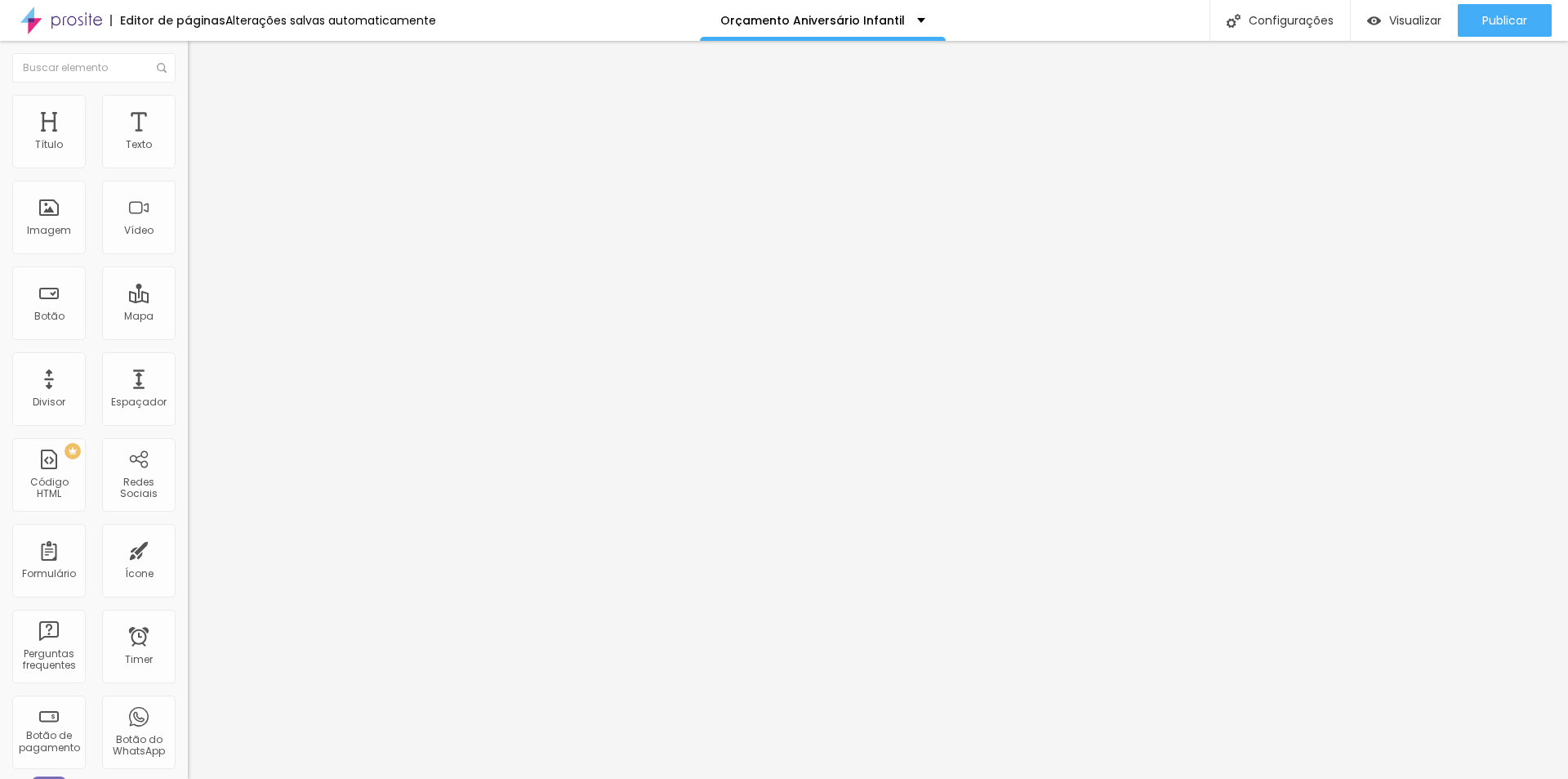
type input "5.9"
type input "5.8"
type input "5.6"
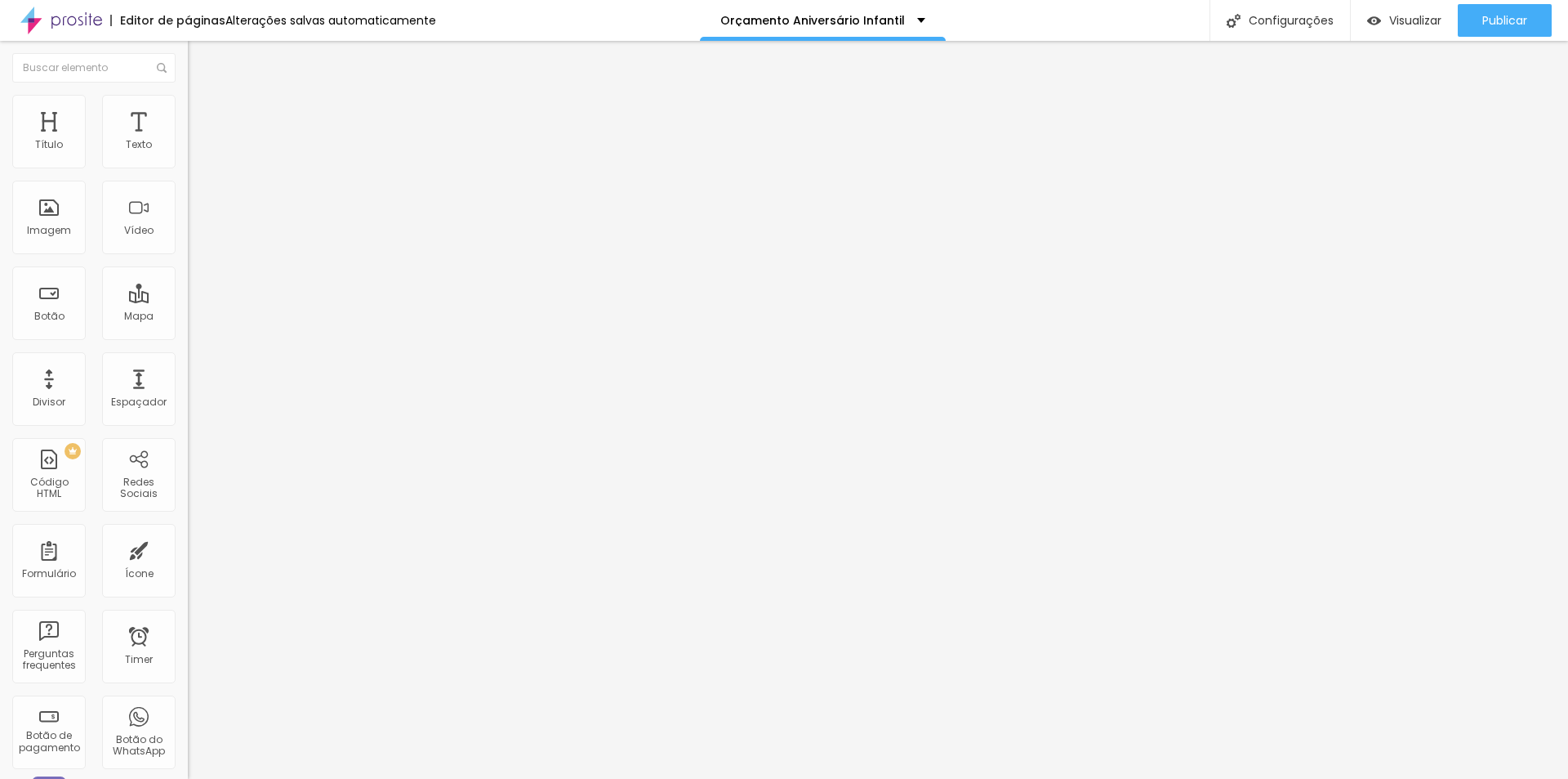
type input "5.6"
type input "5.4"
click at [188, 617] on input "range" at bounding box center [240, 624] width 105 height 13
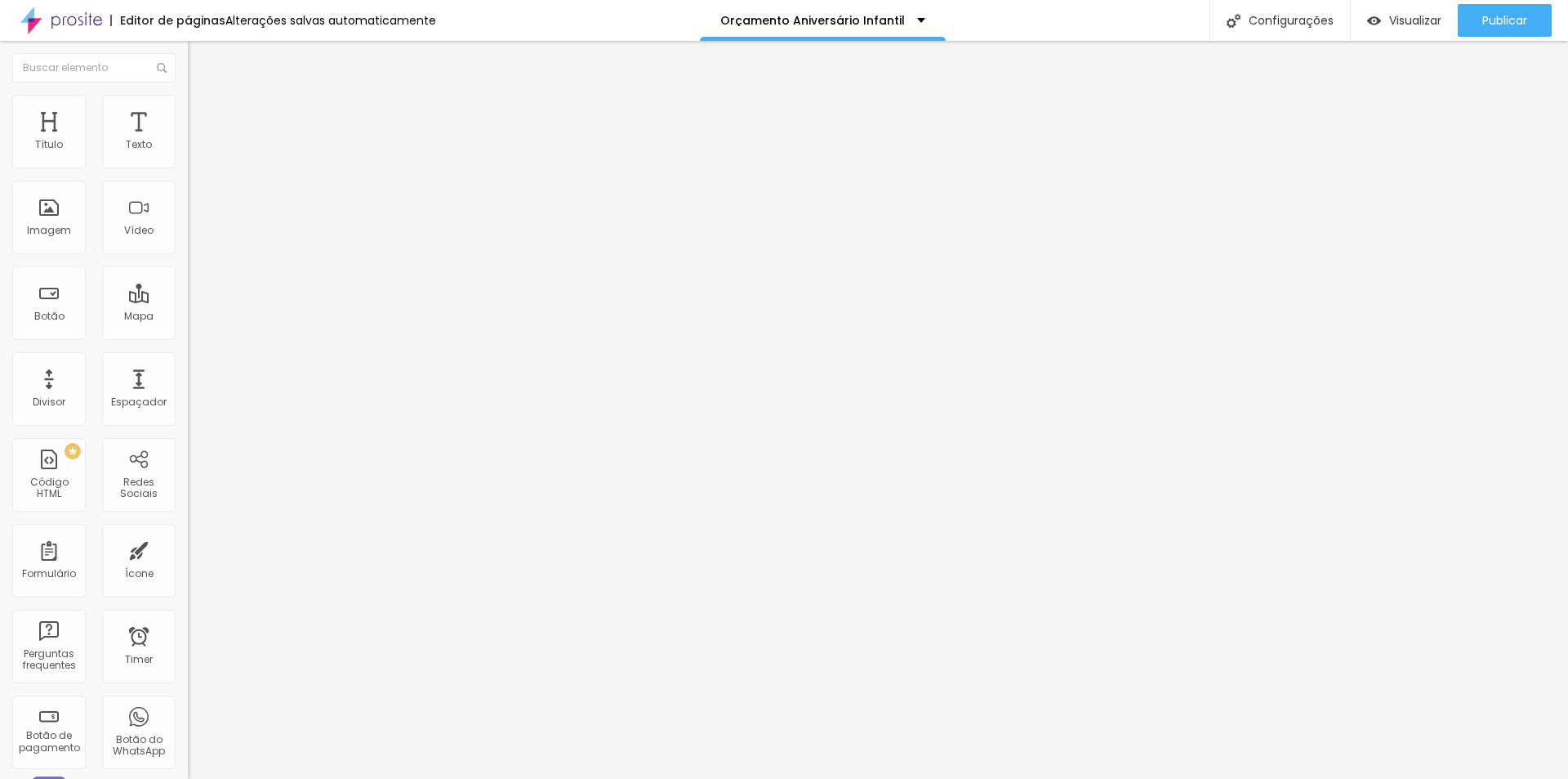
click at [188, 95] on li "Estilo" at bounding box center [281, 103] width 188 height 16
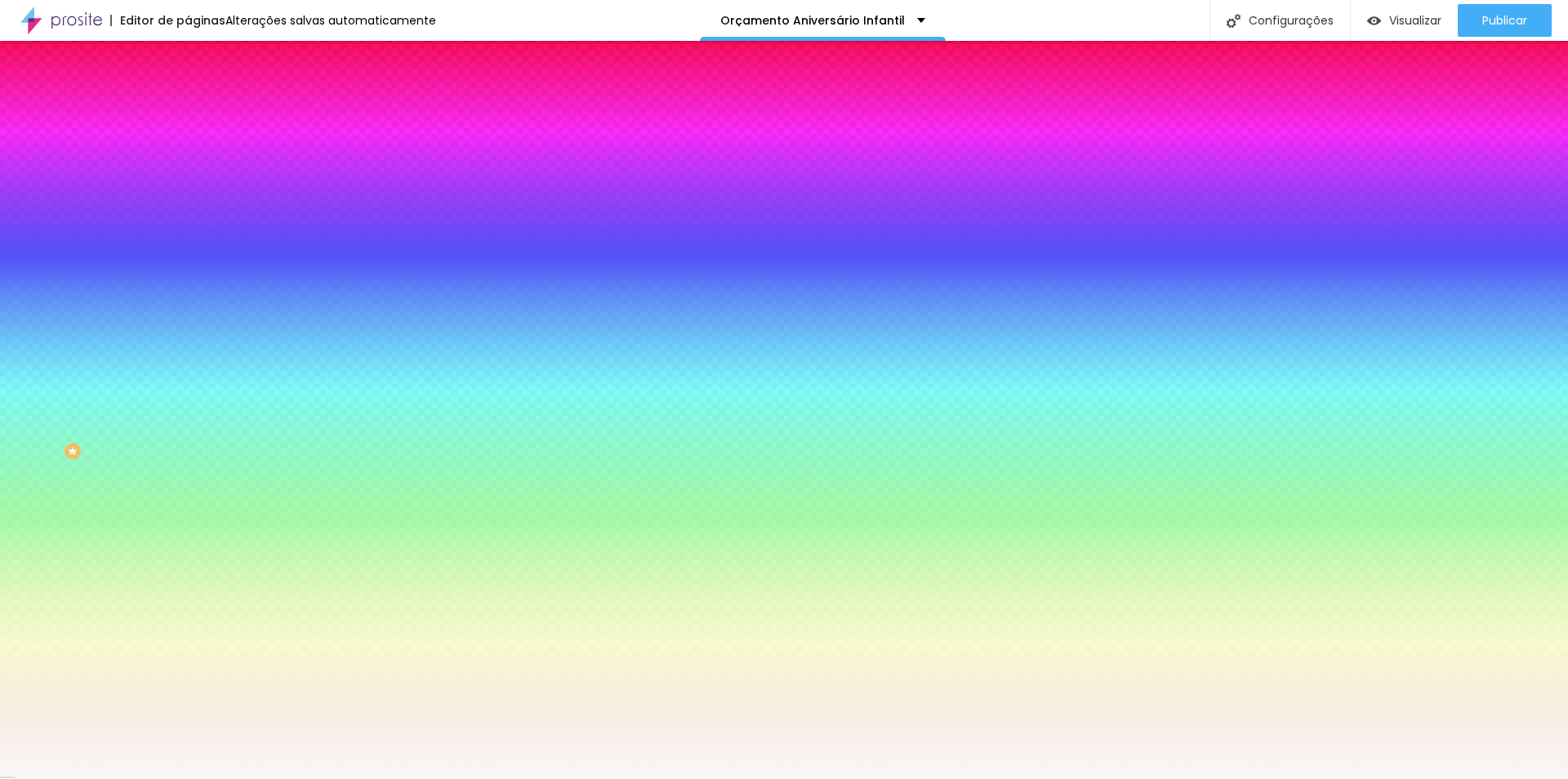
click at [188, 156] on div at bounding box center [281, 156] width 188 height 0
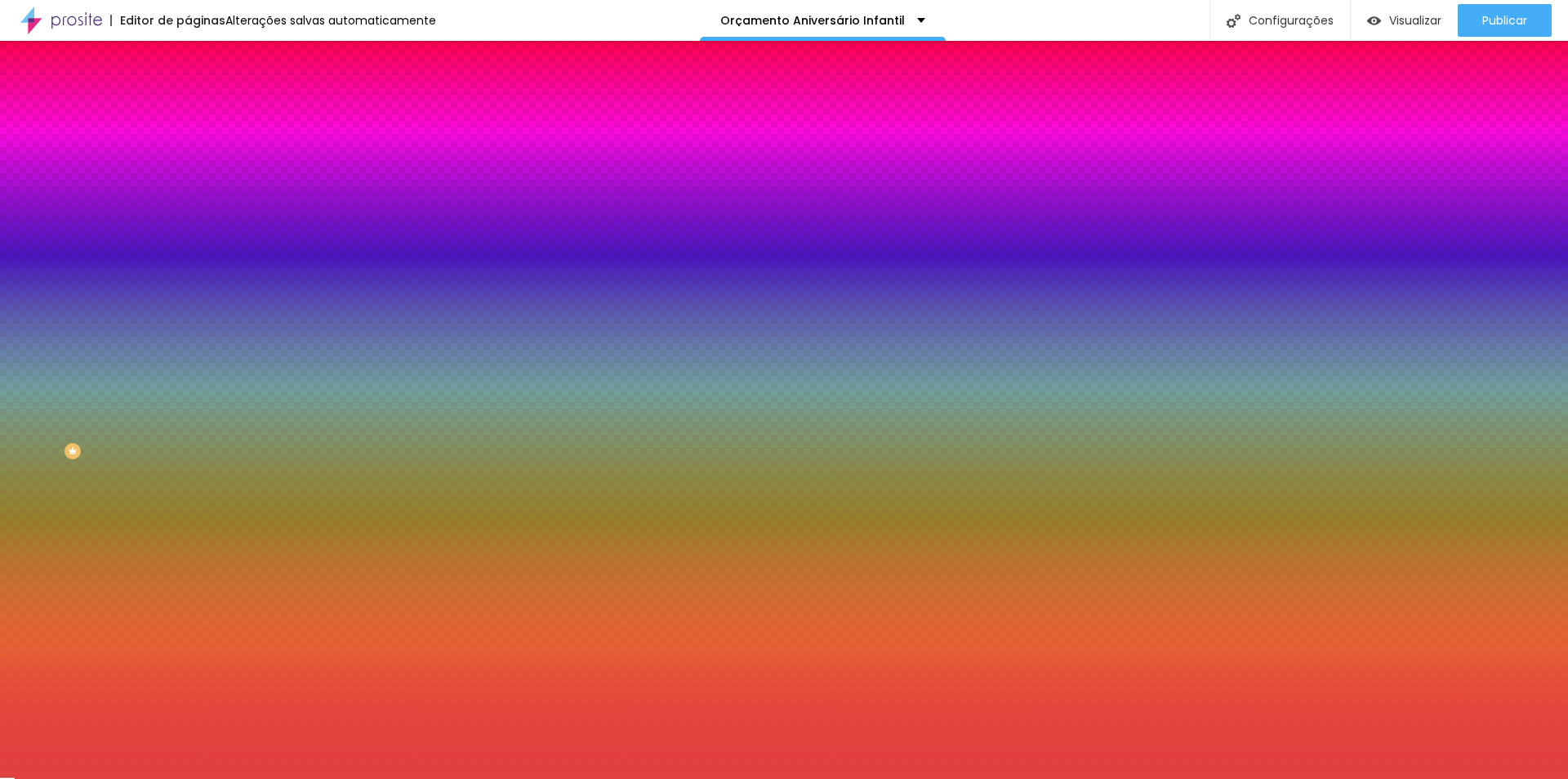
click at [109, 199] on div at bounding box center [784, 389] width 1568 height 779
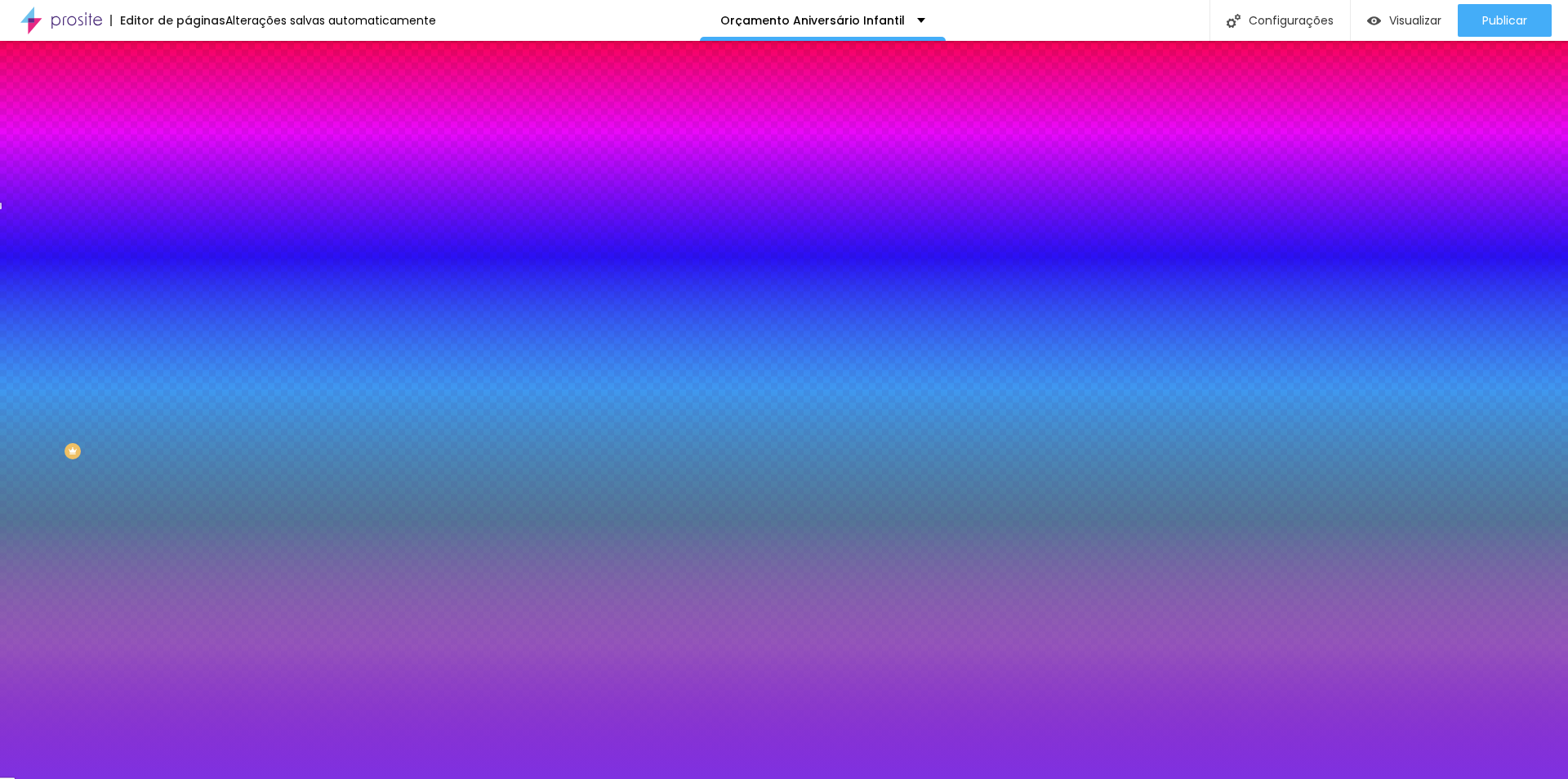
drag, startPoint x: 148, startPoint y: 203, endPoint x: 132, endPoint y: 217, distance: 21.3
click at [188, 173] on div at bounding box center [281, 173] width 188 height 0
type input "#7F31E1"
click at [156, 203] on div at bounding box center [784, 389] width 1568 height 779
drag, startPoint x: 163, startPoint y: 198, endPoint x: 166, endPoint y: 190, distance: 8.5
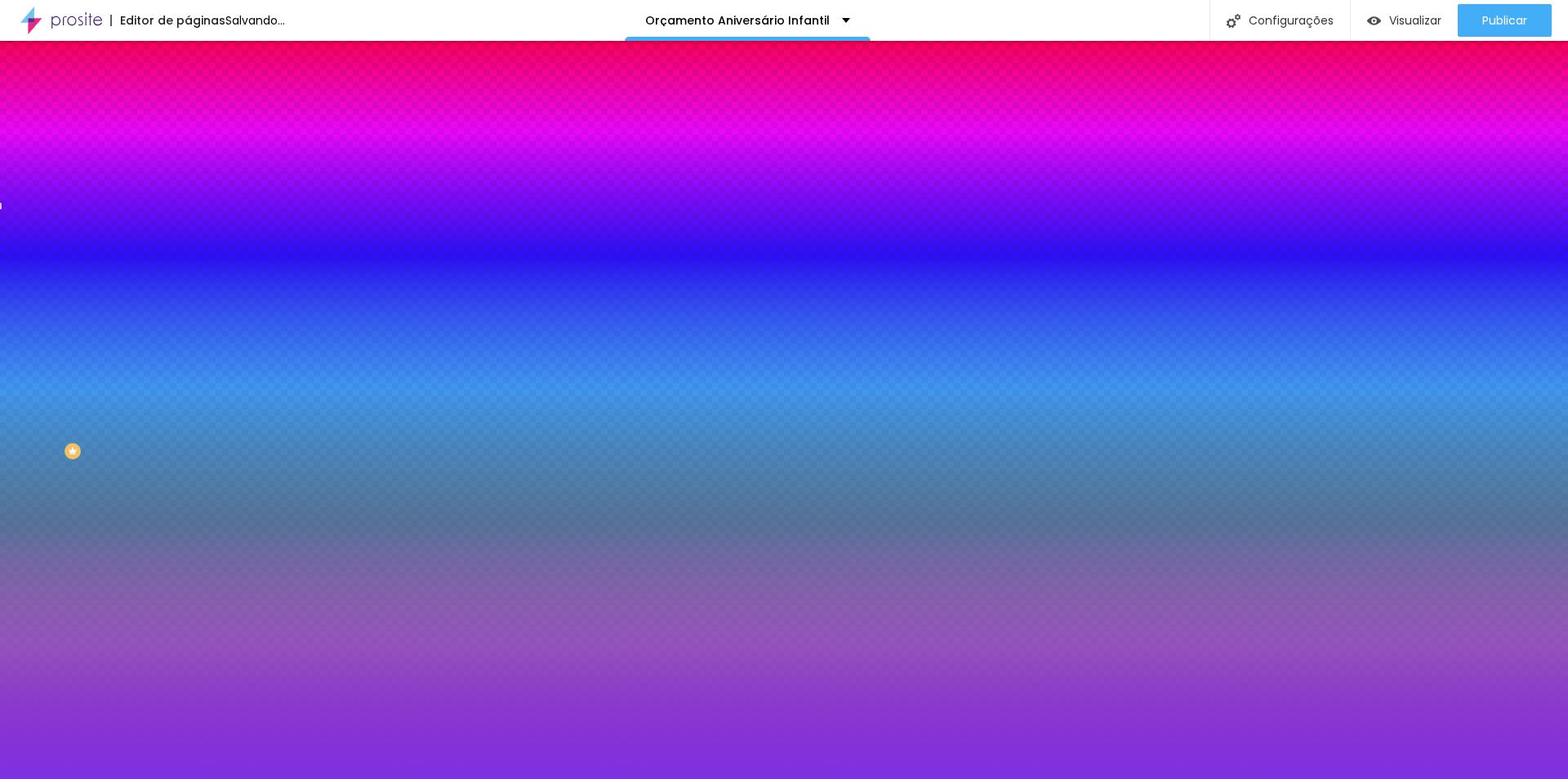
click at [164, 190] on div at bounding box center [784, 389] width 1568 height 779
drag, startPoint x: 160, startPoint y: 192, endPoint x: 163, endPoint y: 204, distance: 12.4
click at [14, 126] on div at bounding box center [6, 124] width 16 height 3
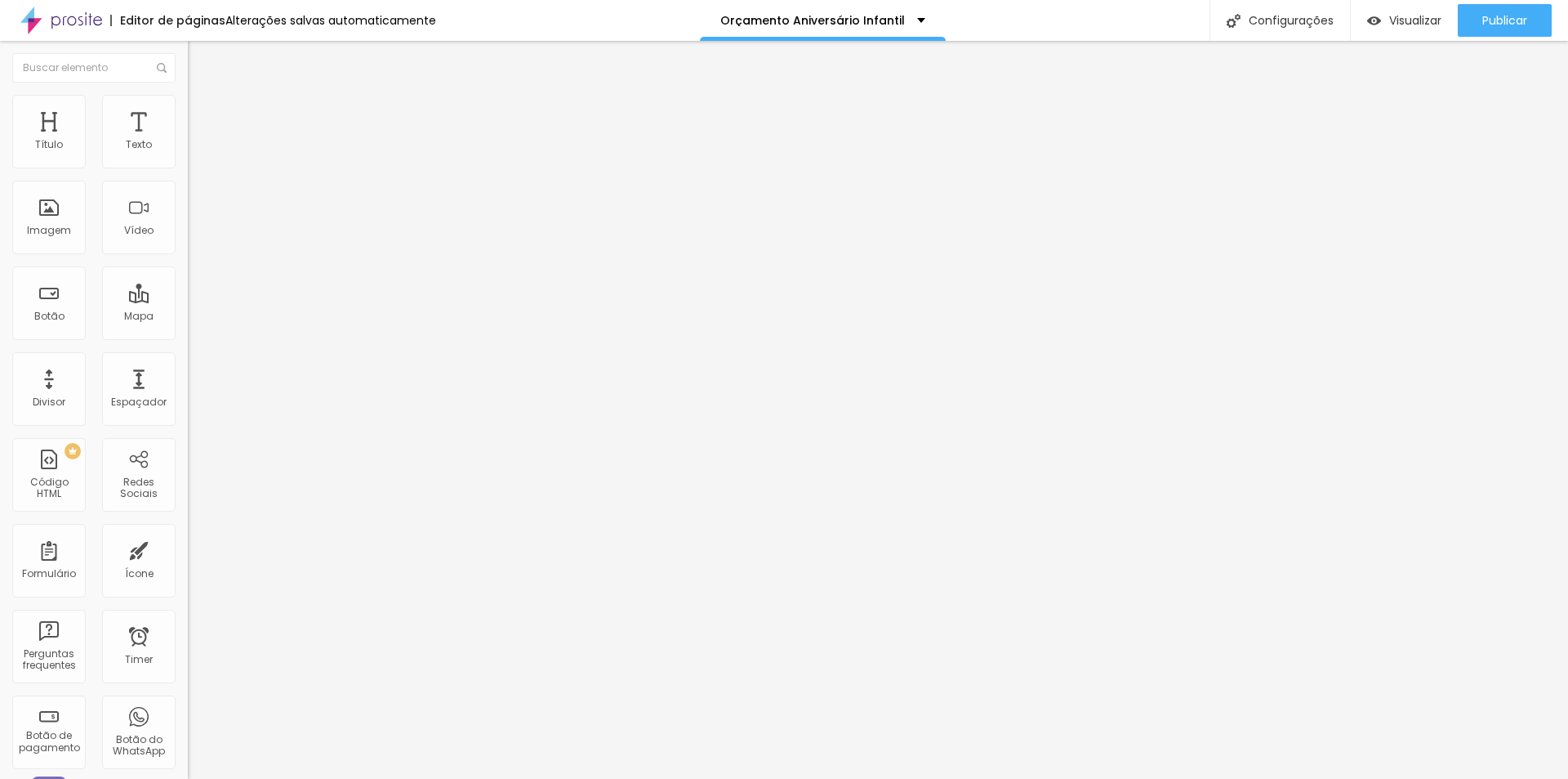
click at [188, 140] on span "Trocar imagem" at bounding box center [232, 133] width 89 height 13
type input "1"
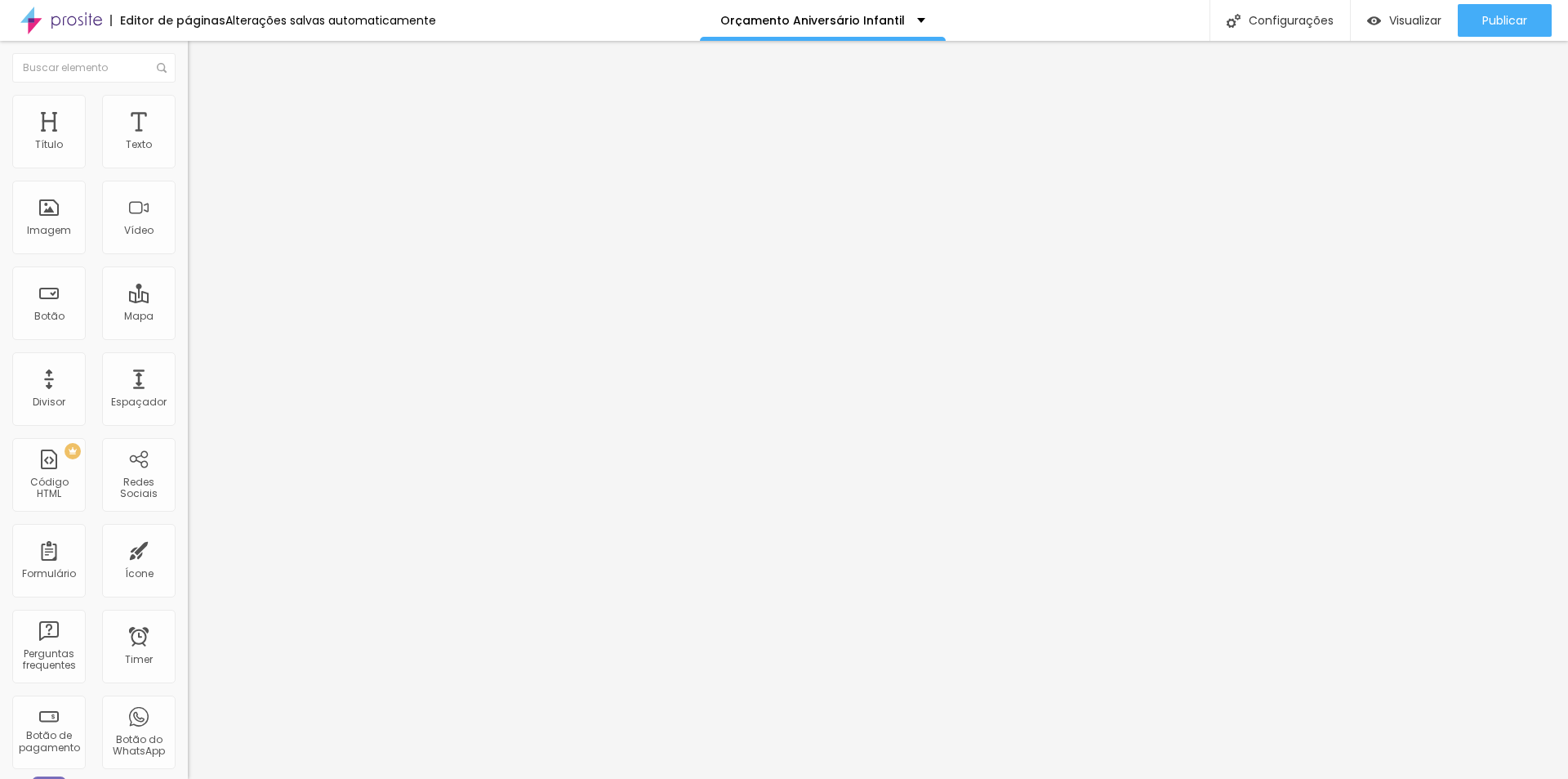
type input "2"
type input "4"
type input "5"
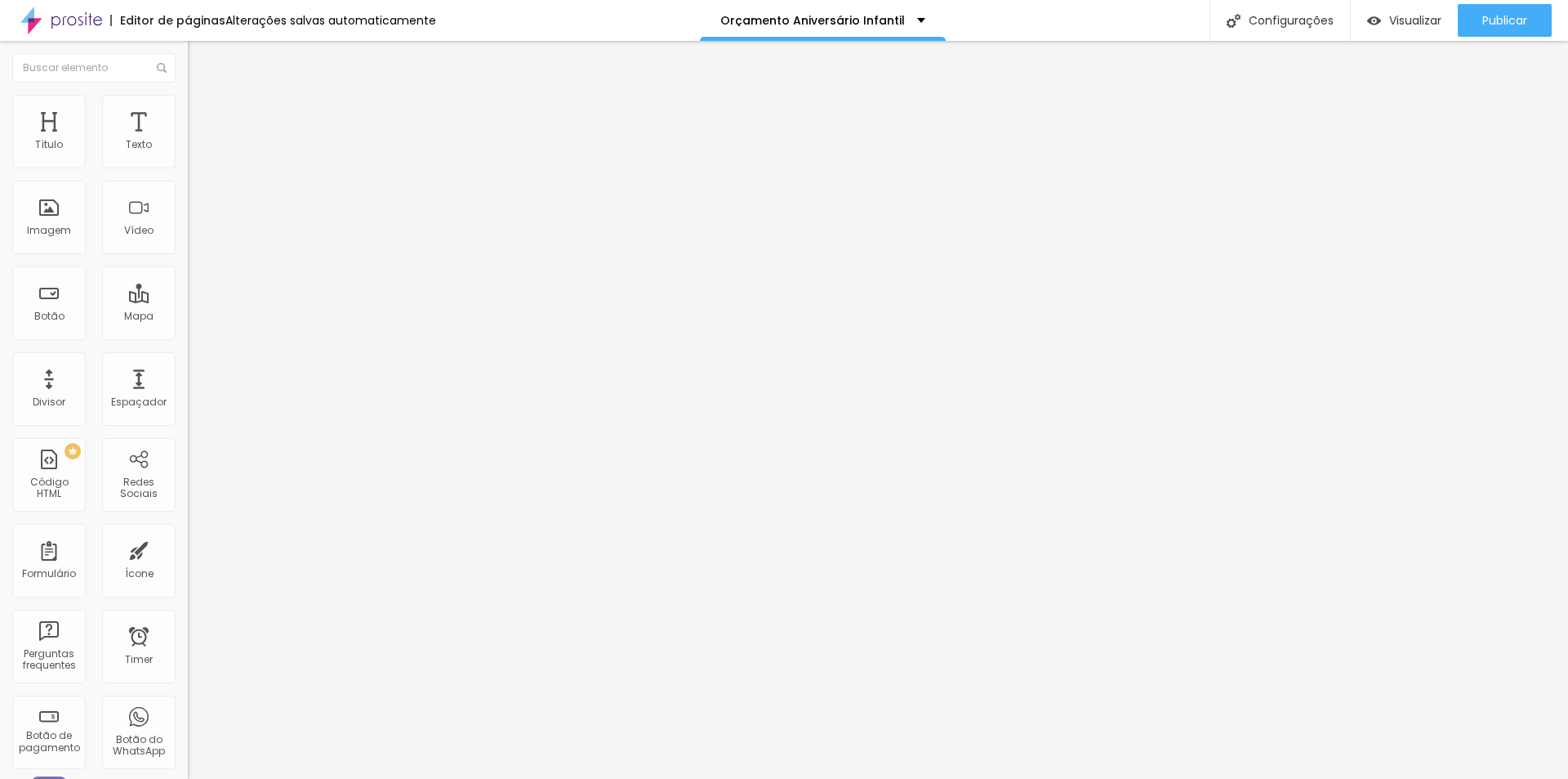
type input "5"
type input "6"
type input "7"
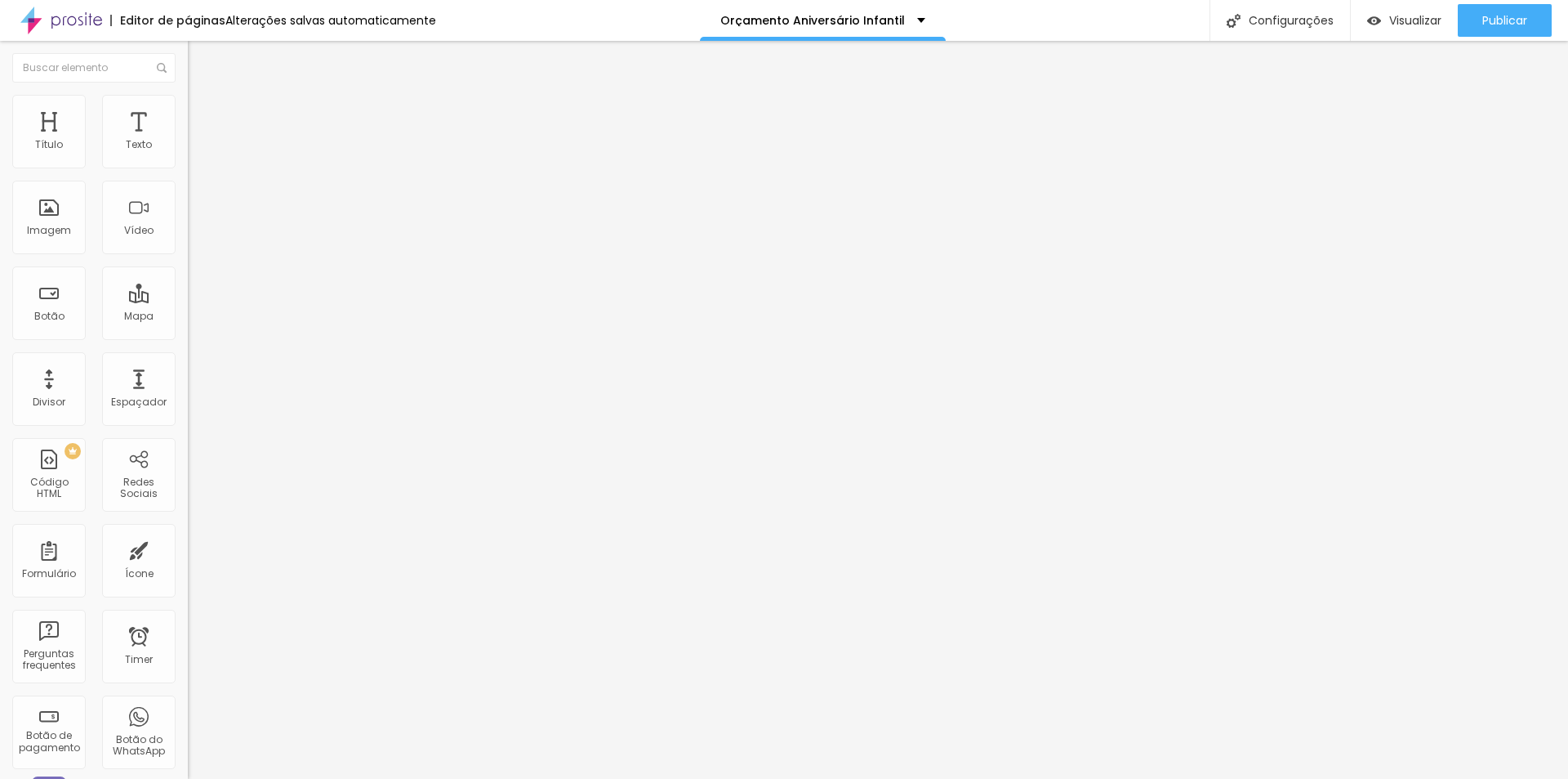
type input "8"
type input "9"
type input "8"
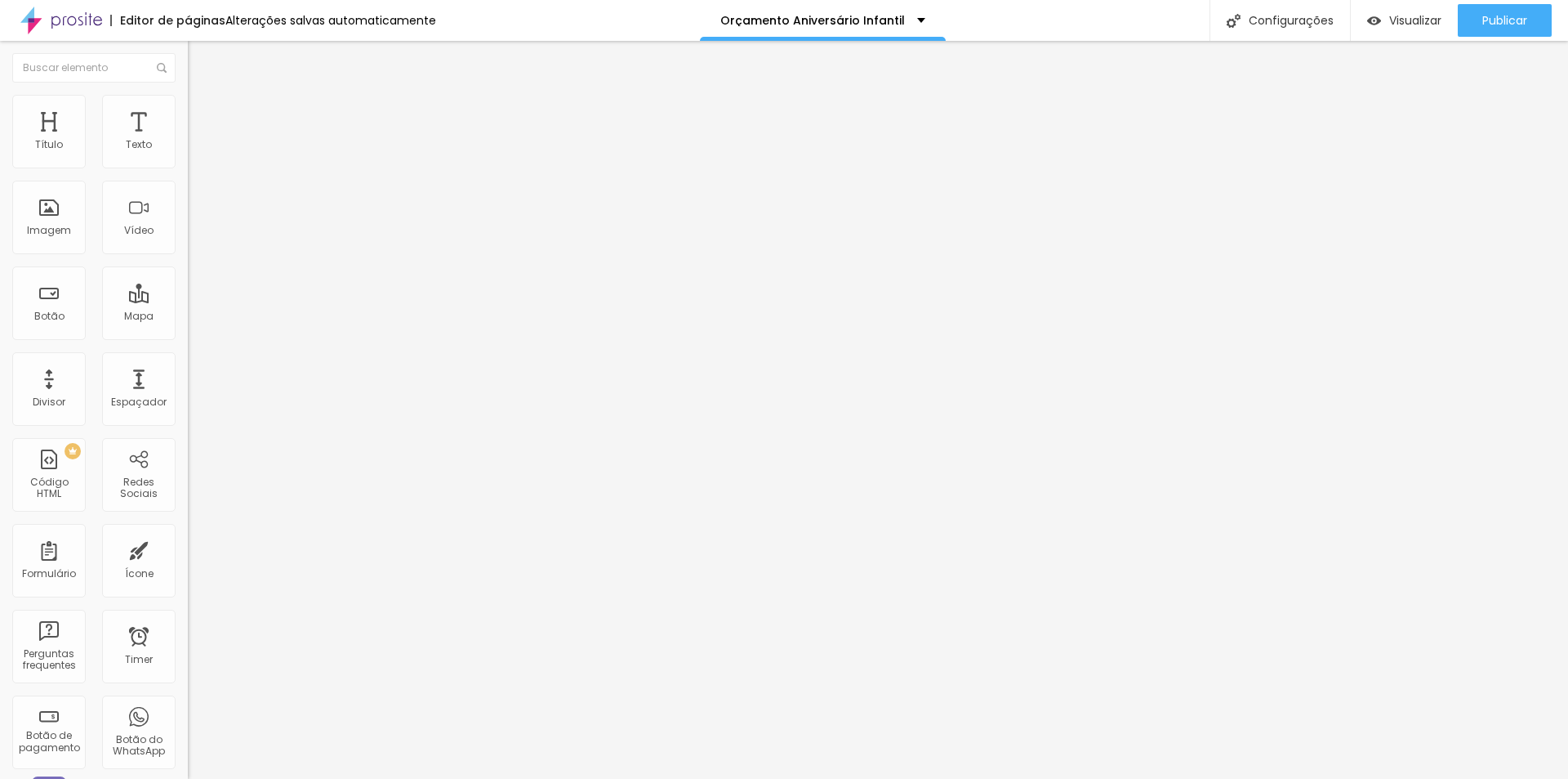
type input "8"
type input "7"
drag, startPoint x: 35, startPoint y: 436, endPoint x: 62, endPoint y: 429, distance: 27.9
type input "7"
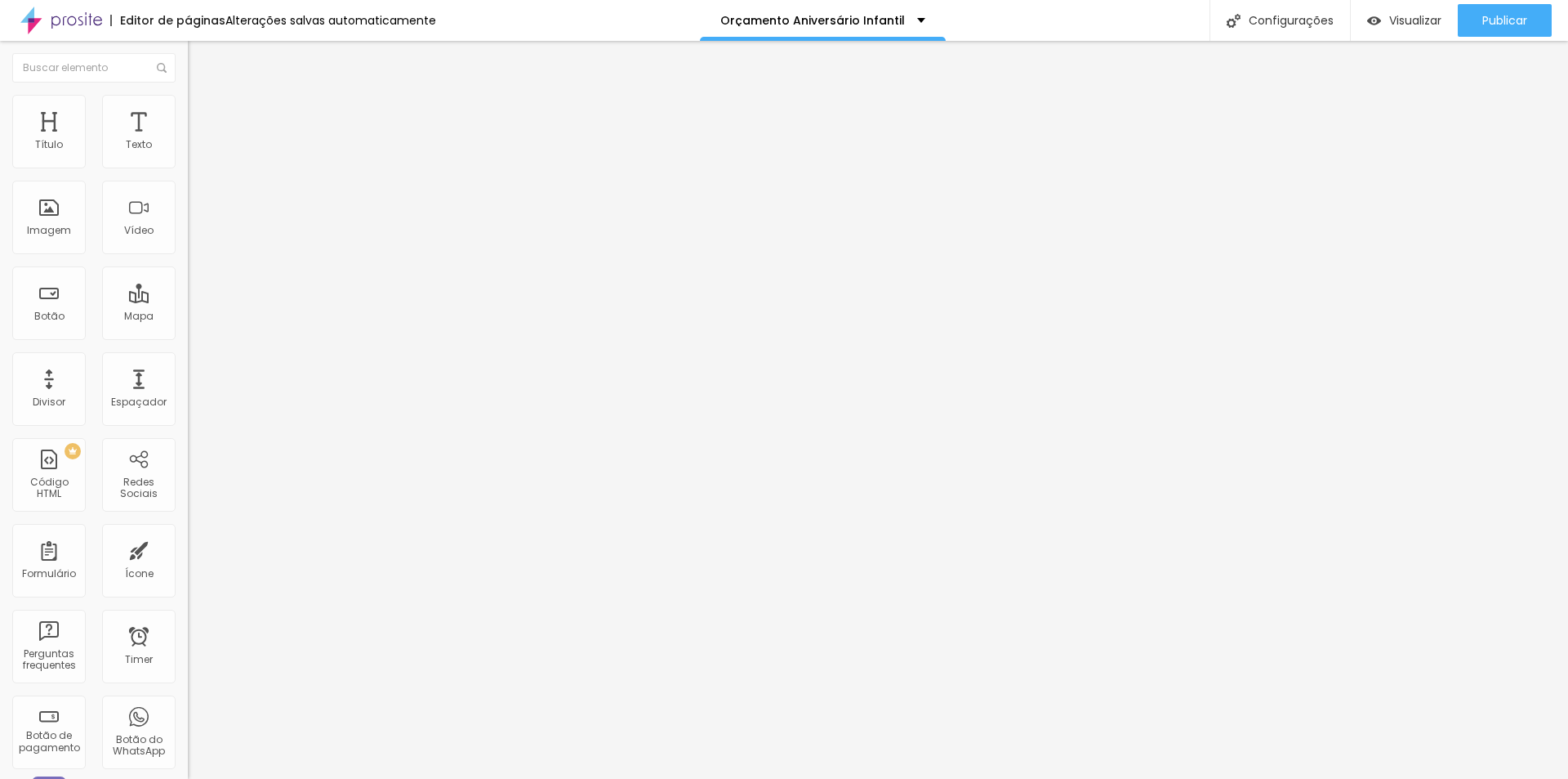
type input "1.1"
type input "1"
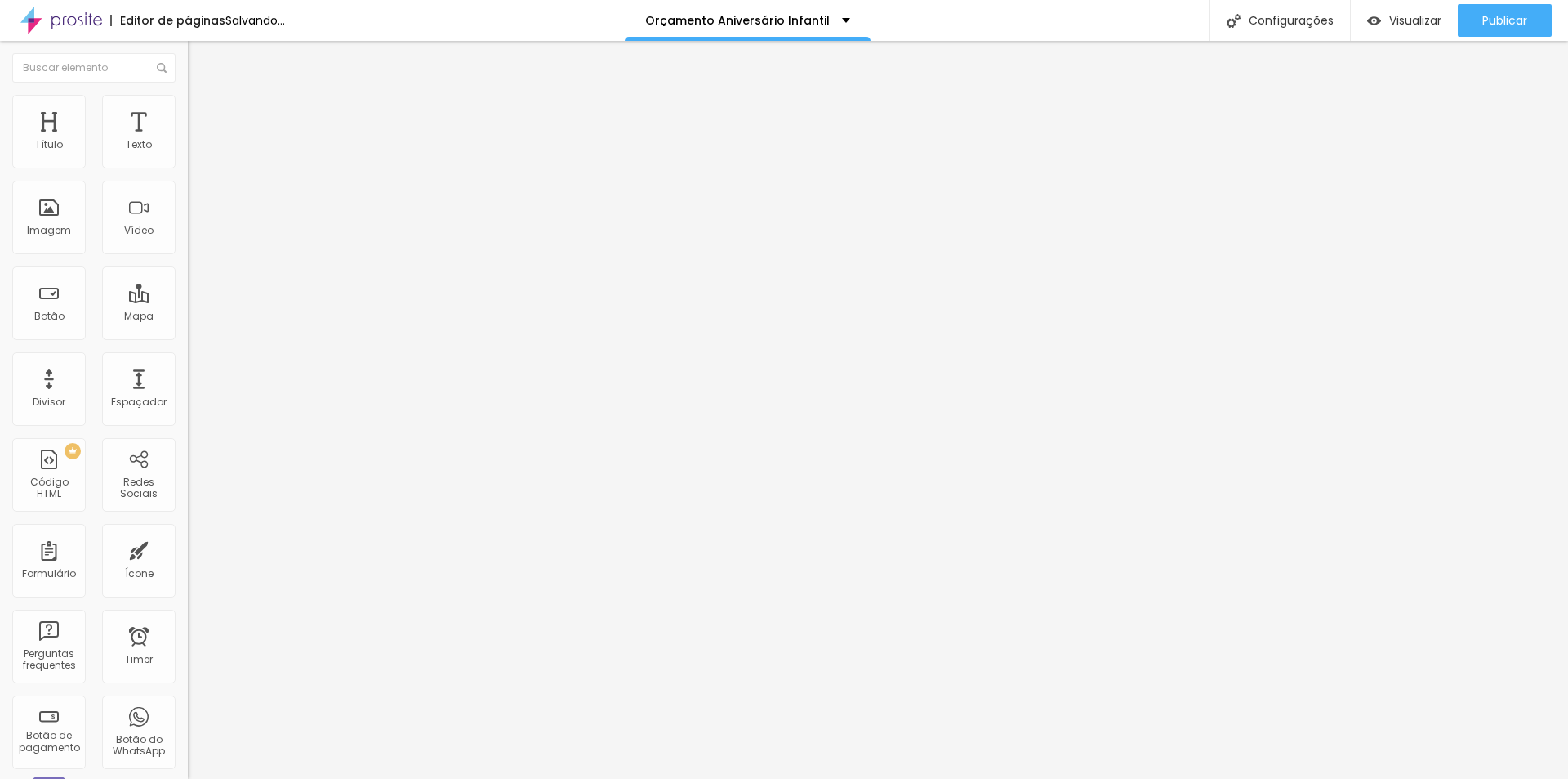
type input "0.9"
type input "0.8"
type input "0.9"
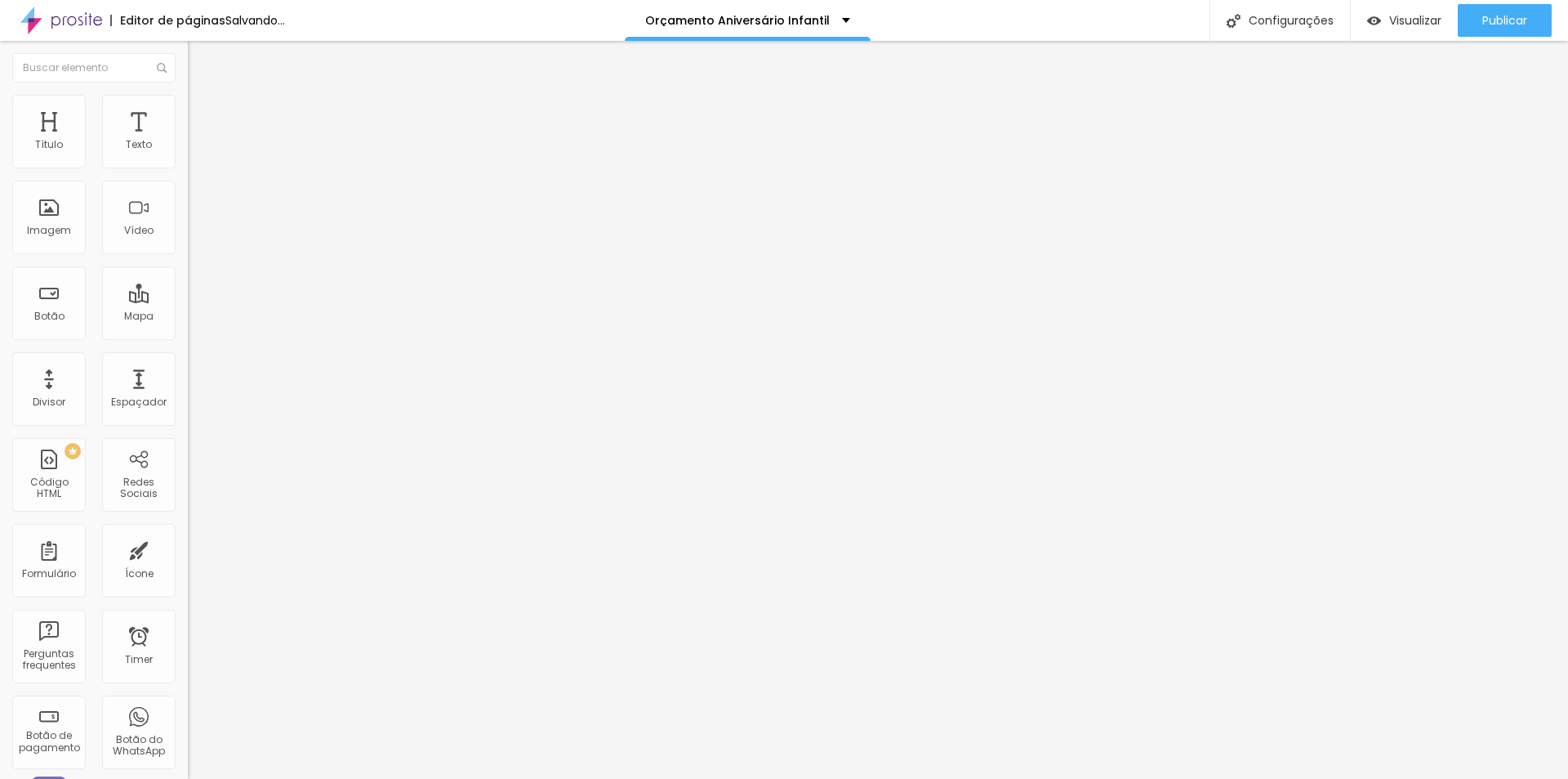
type input "0.9"
type input "1.1"
type input "1.2"
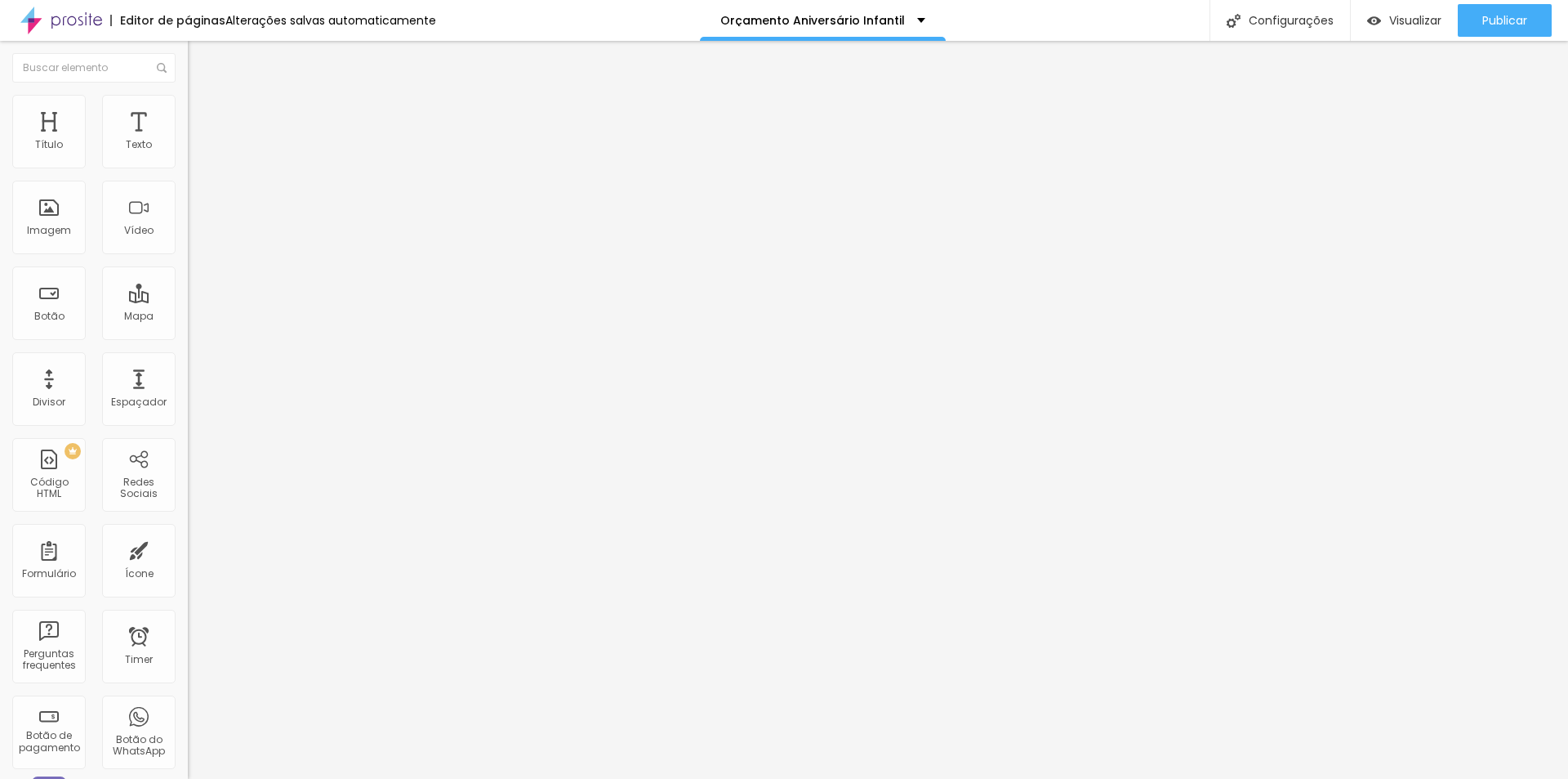
type input "1.3"
type input "1.4"
type input "1.3"
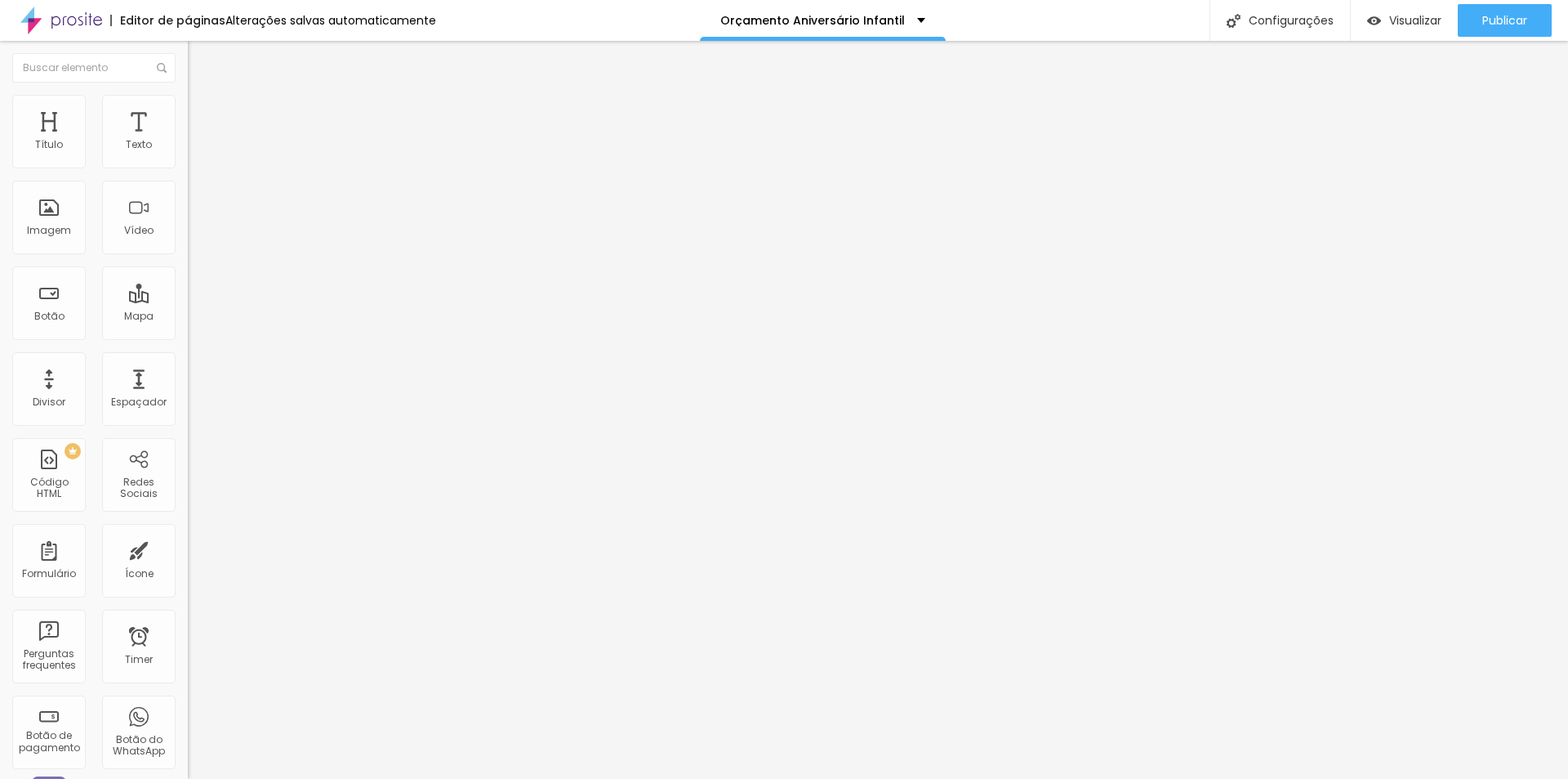
type input "1.3"
type input "1.2"
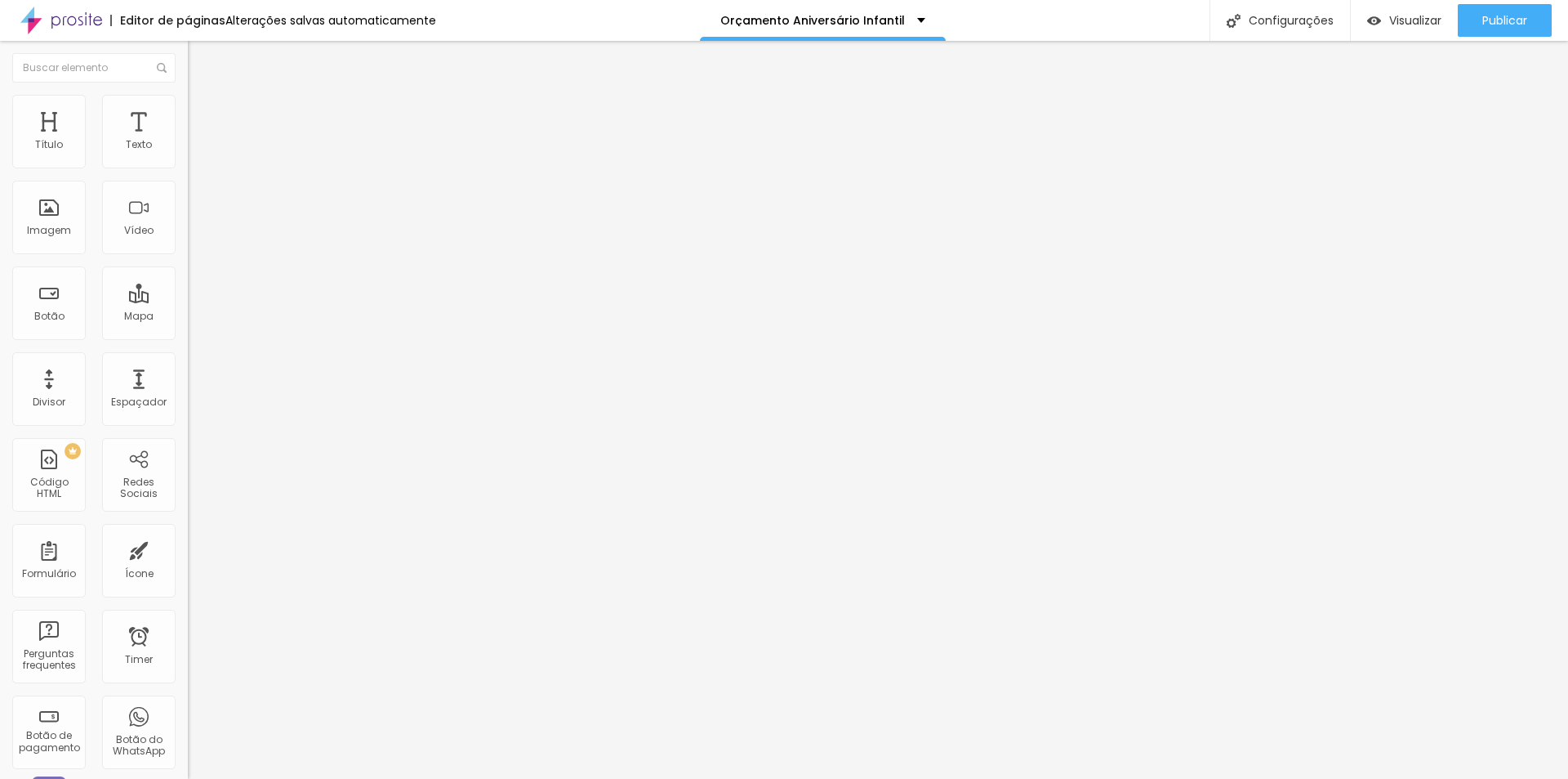
drag, startPoint x: 71, startPoint y: 381, endPoint x: 111, endPoint y: 381, distance: 40.0
click at [188, 617] on div at bounding box center [281, 624] width 188 height 14
drag, startPoint x: 77, startPoint y: 350, endPoint x: 91, endPoint y: 349, distance: 14.0
click at [188, 385] on div at bounding box center [281, 393] width 188 height 14
type input "51"
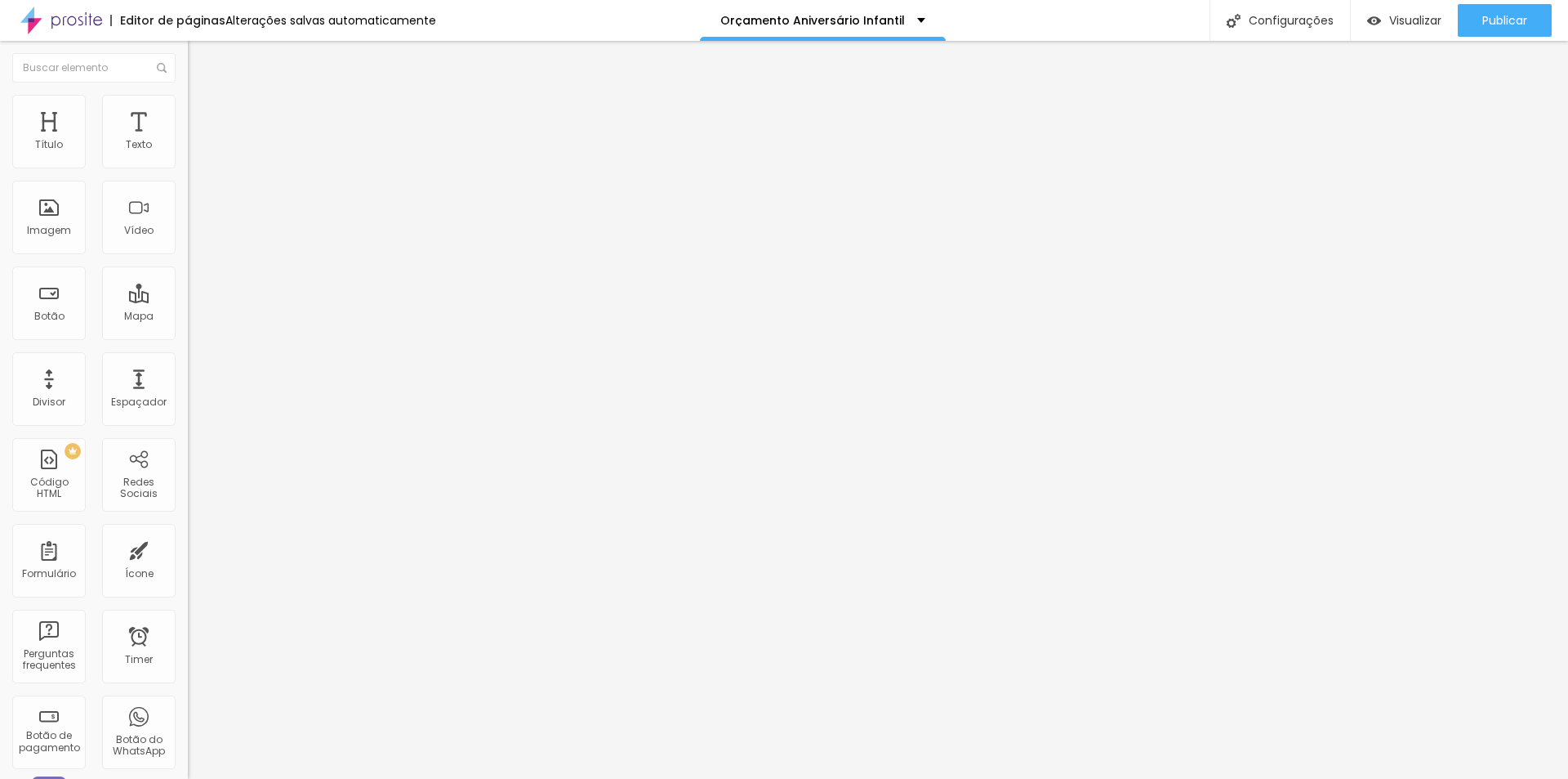
type input "51"
type input "62"
type input "61"
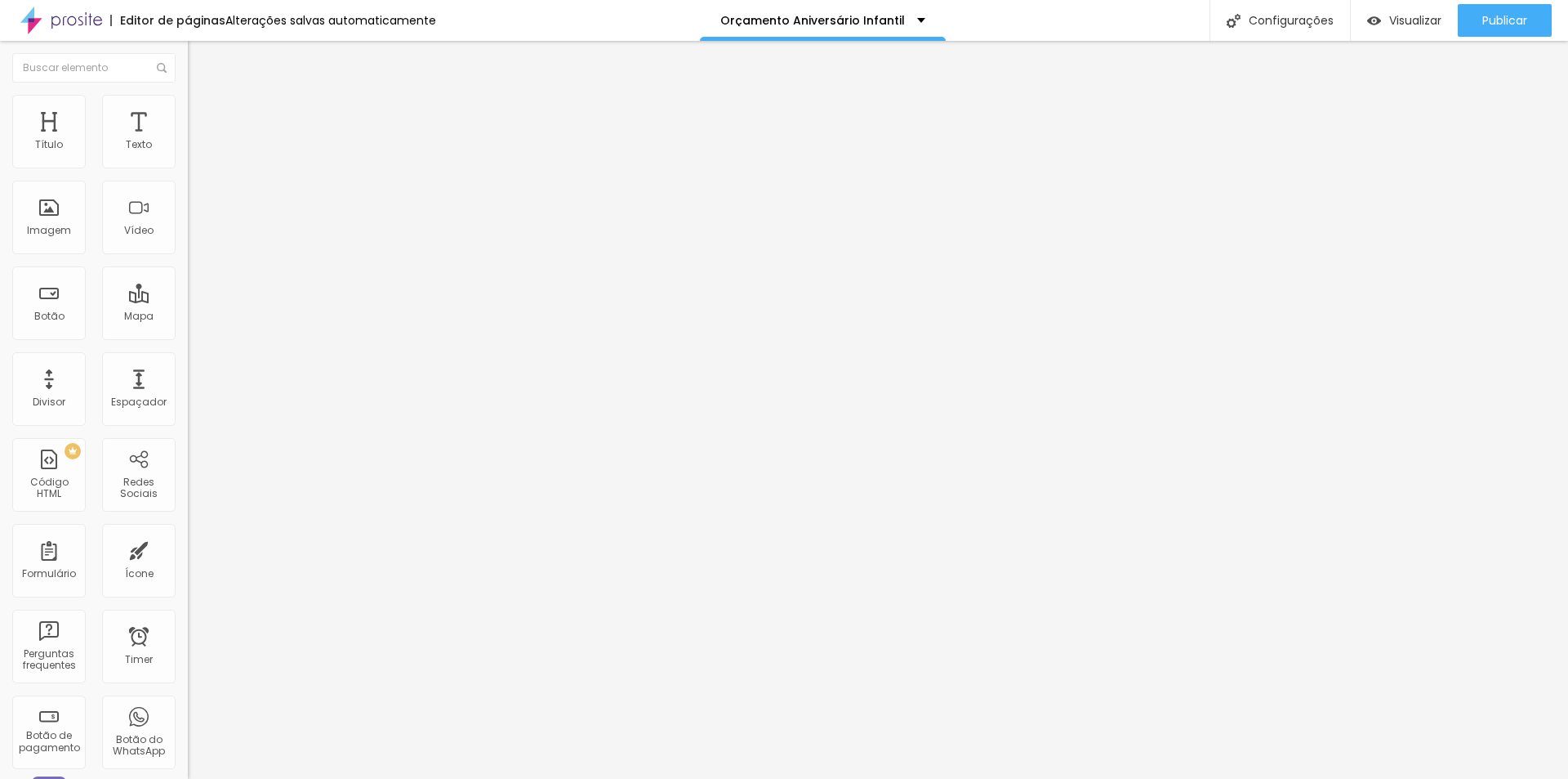
type input "60"
type input "57"
type input "60"
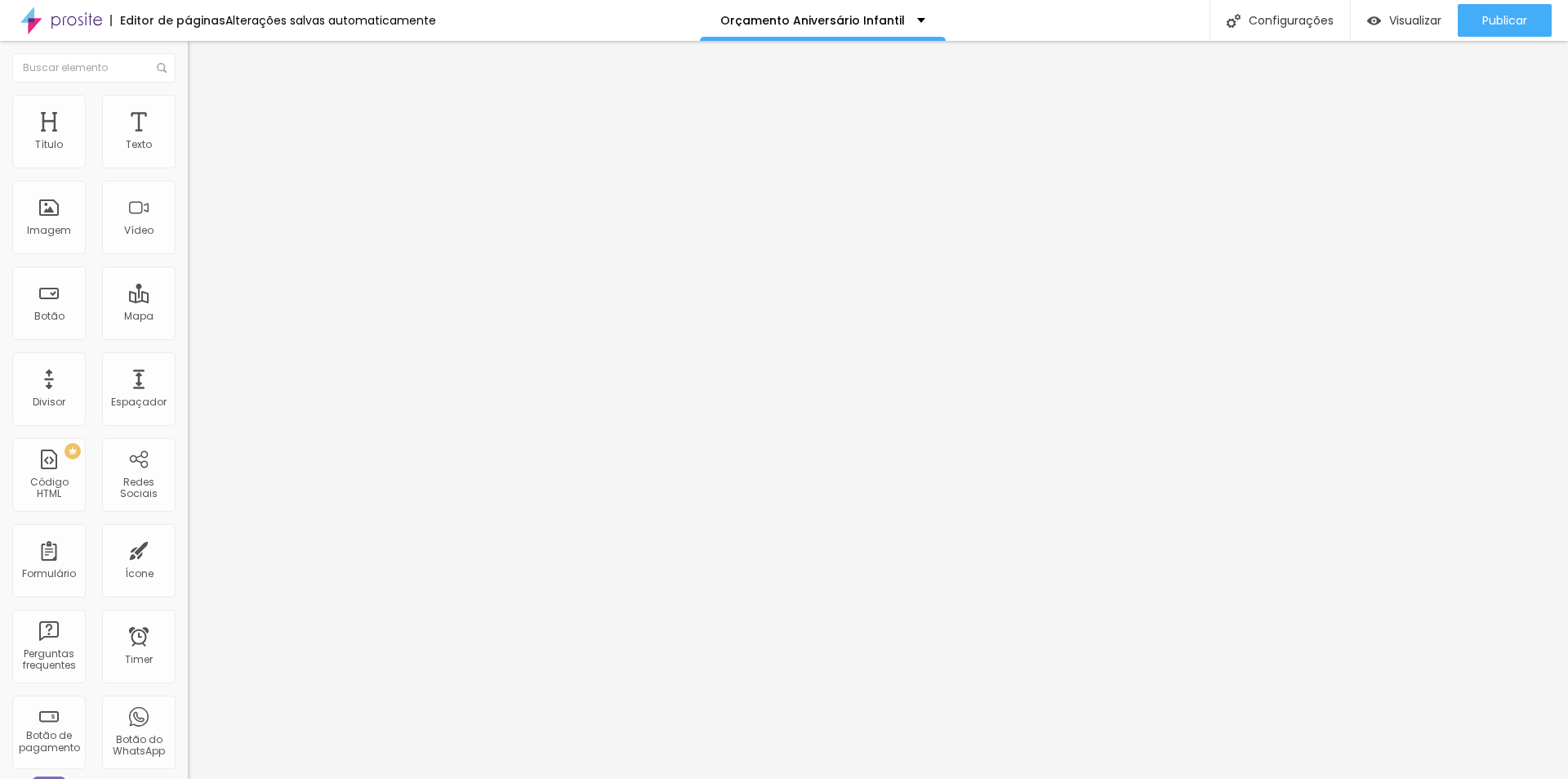
type input "60"
type input "61"
type input "62"
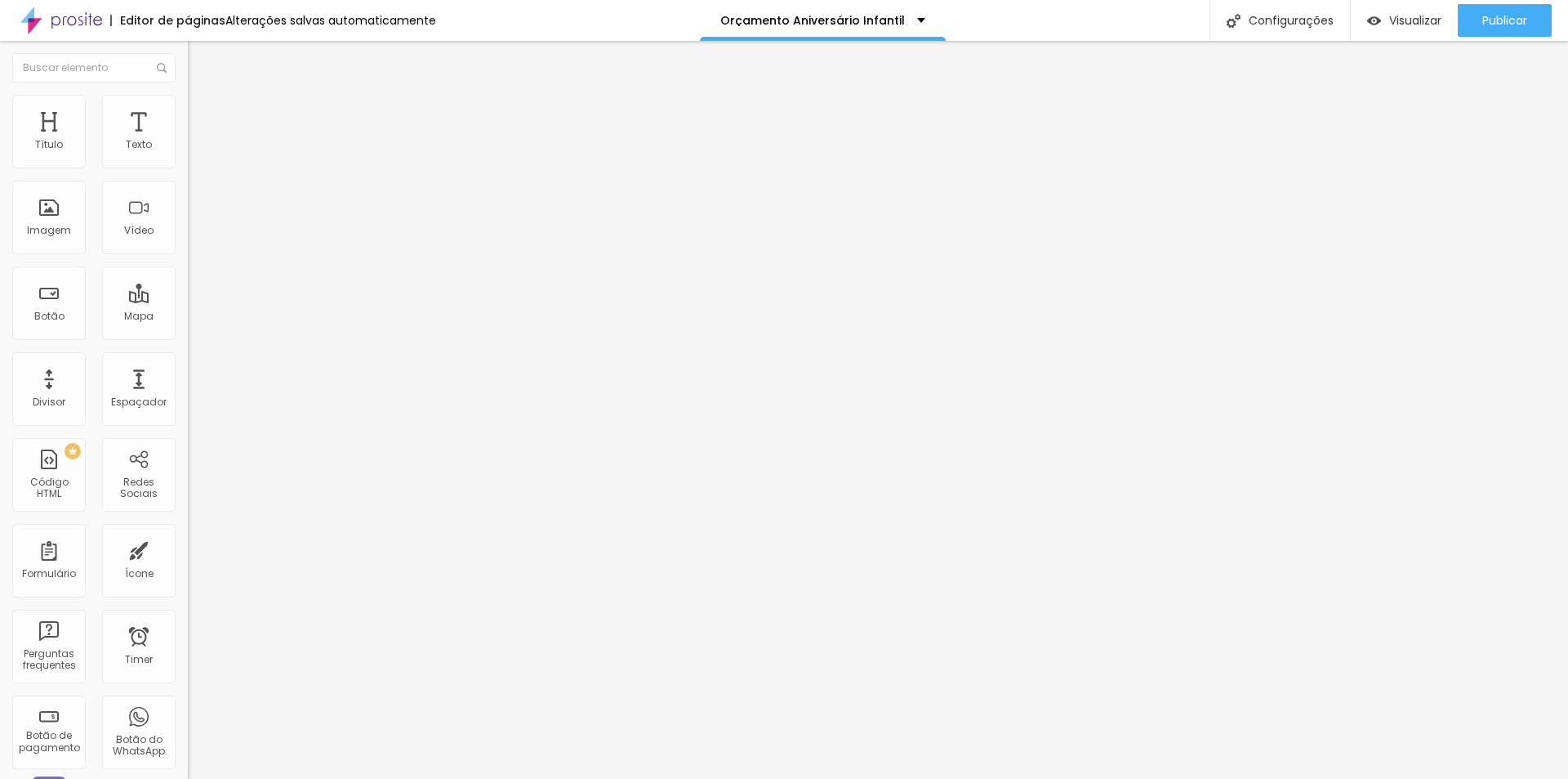
type input "63"
type input "61"
type input "60"
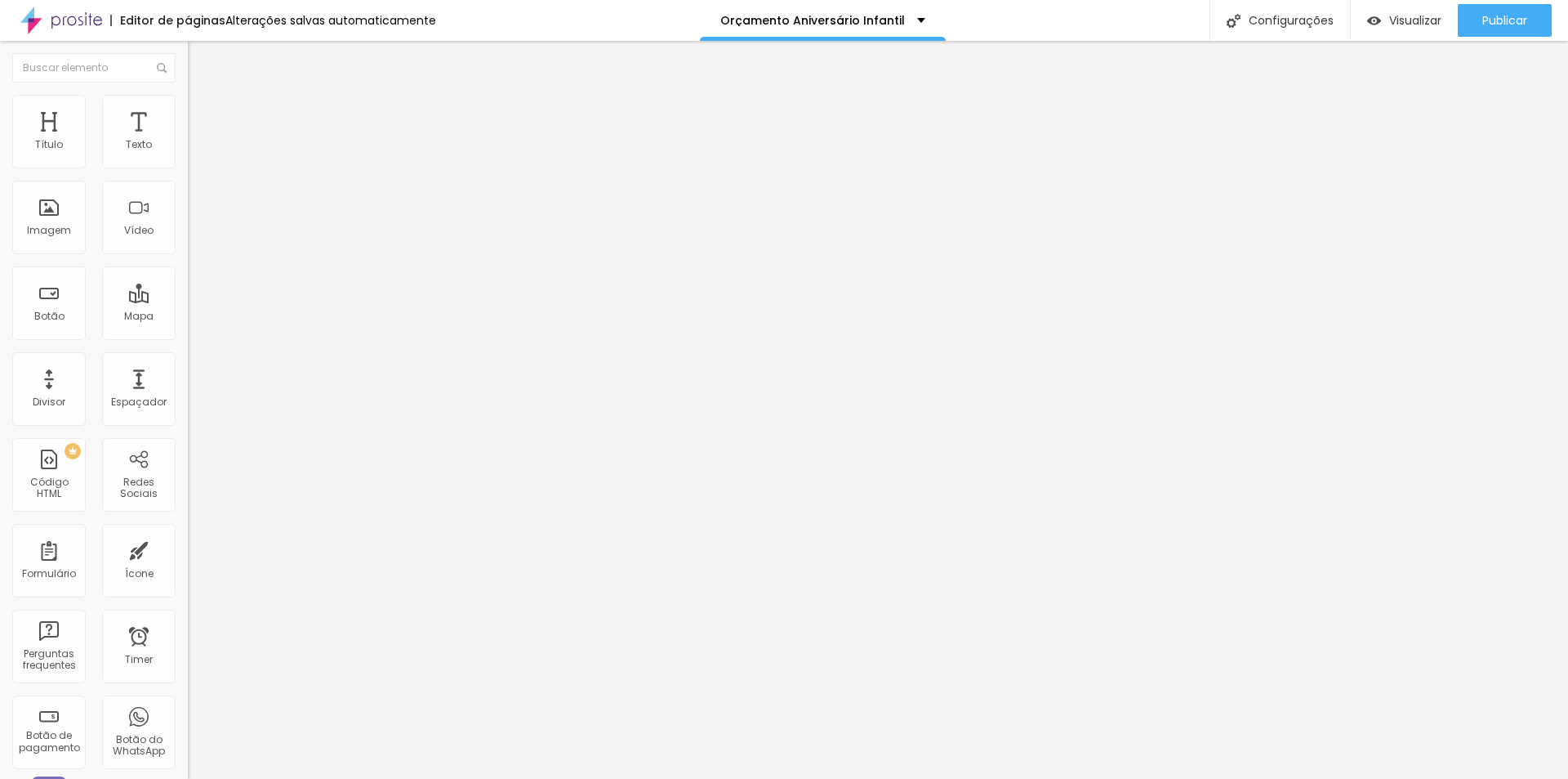
type input "60"
type input "59"
type input "57"
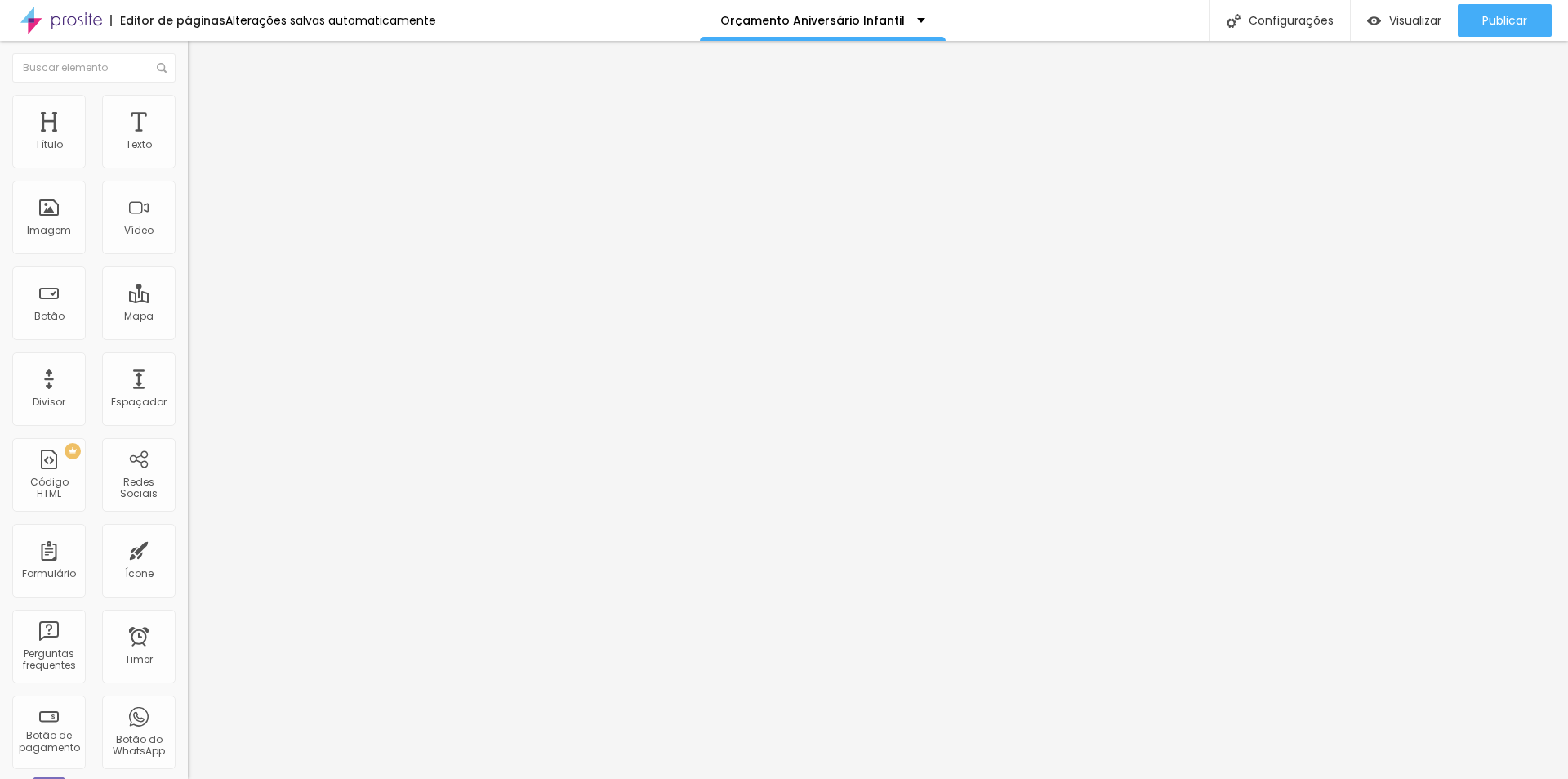
type input "56"
type input "54"
type input "52"
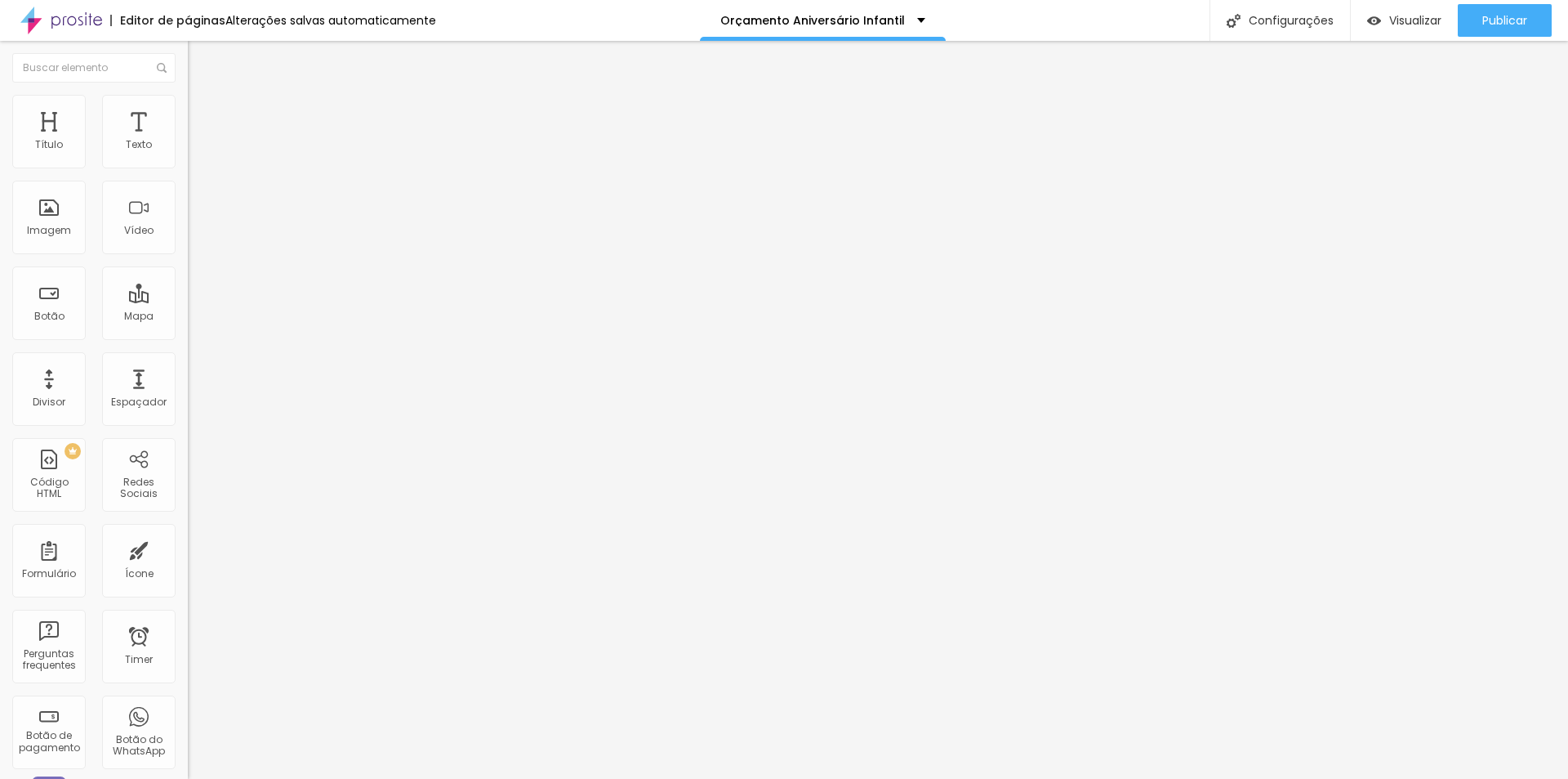
type input "52"
click at [188, 385] on input "range" at bounding box center [240, 392] width 105 height 13
click at [203, 113] on span "Avançado" at bounding box center [230, 105] width 54 height 13
type input "7"
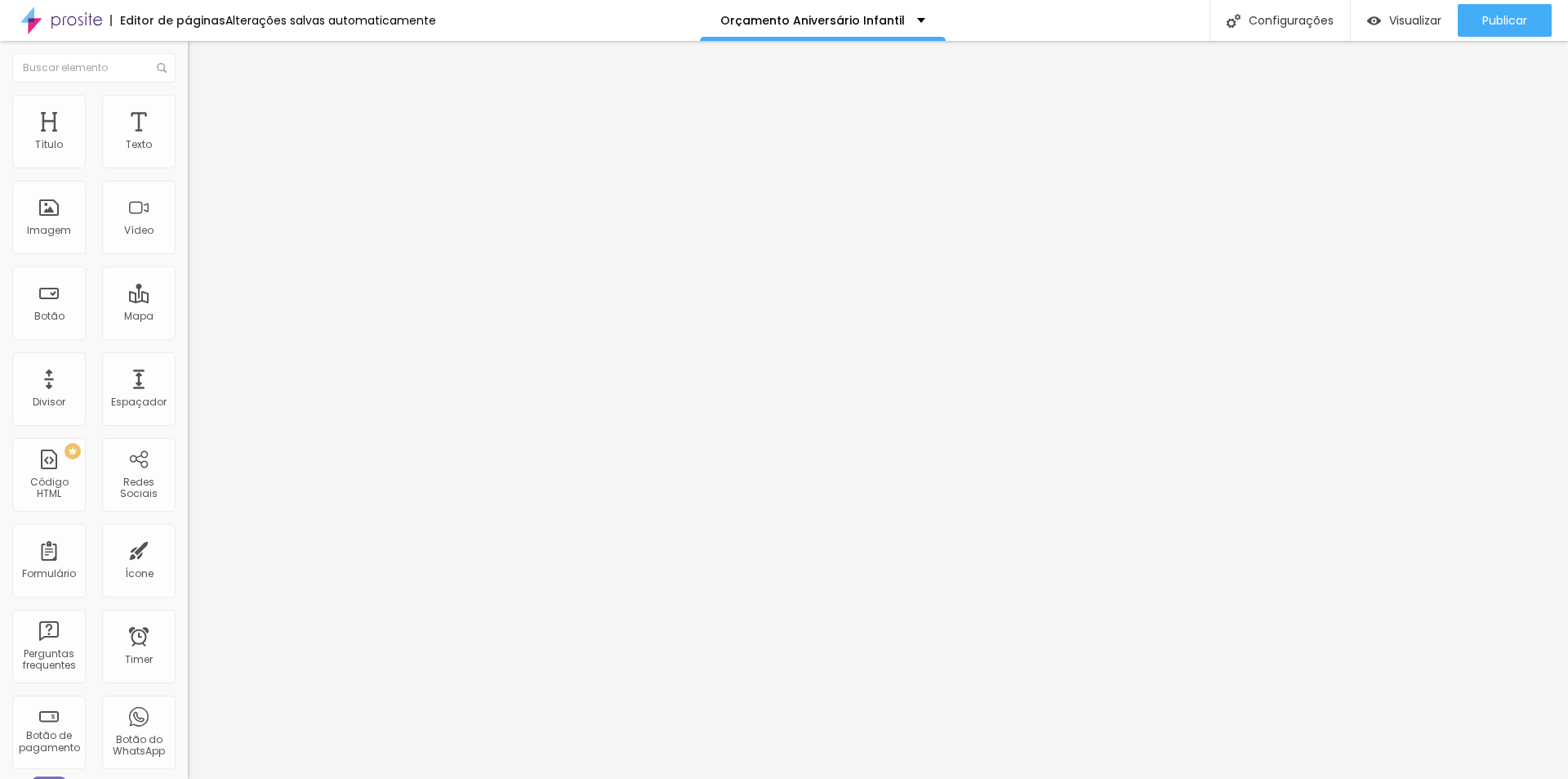
type input "7"
type input "6"
type input "0"
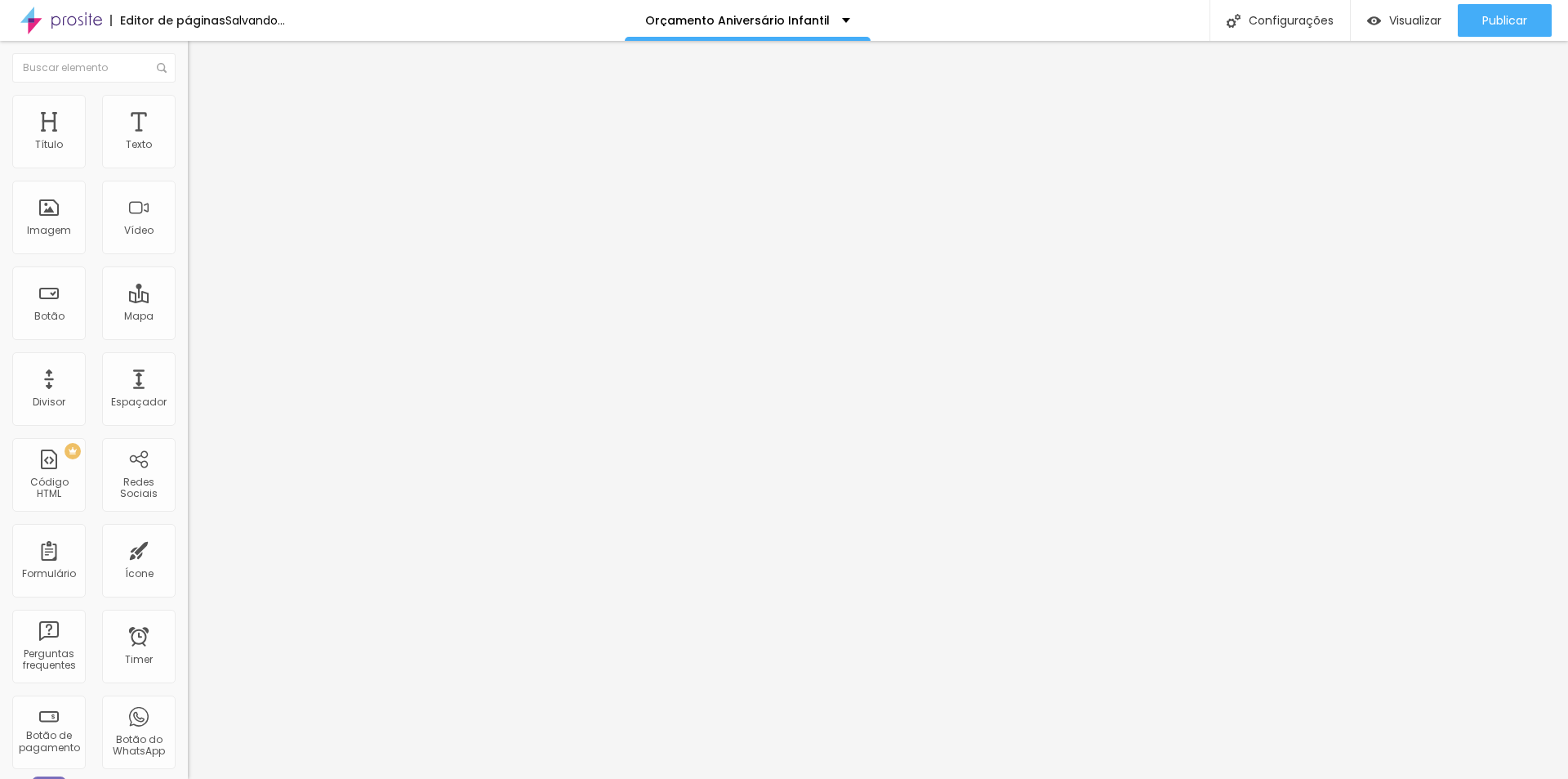
drag, startPoint x: 46, startPoint y: 164, endPoint x: 20, endPoint y: 160, distance: 26.3
type input "0"
click at [188, 301] on input "range" at bounding box center [240, 307] width 105 height 13
type input "8"
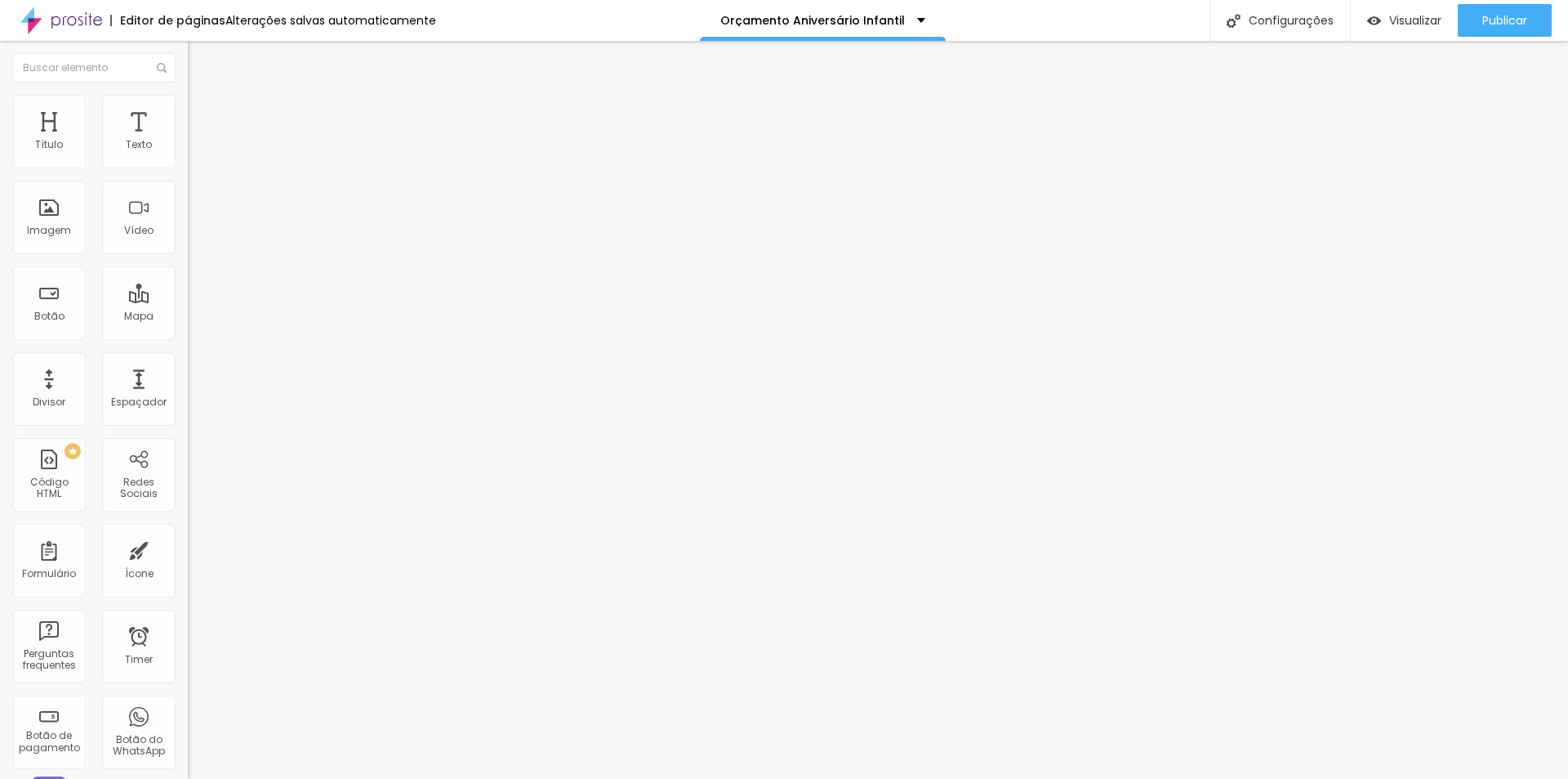
type input "0"
drag, startPoint x: 47, startPoint y: 194, endPoint x: 32, endPoint y: 194, distance: 15.0
type input "0"
click at [188, 532] on input "range" at bounding box center [240, 538] width 105 height 13
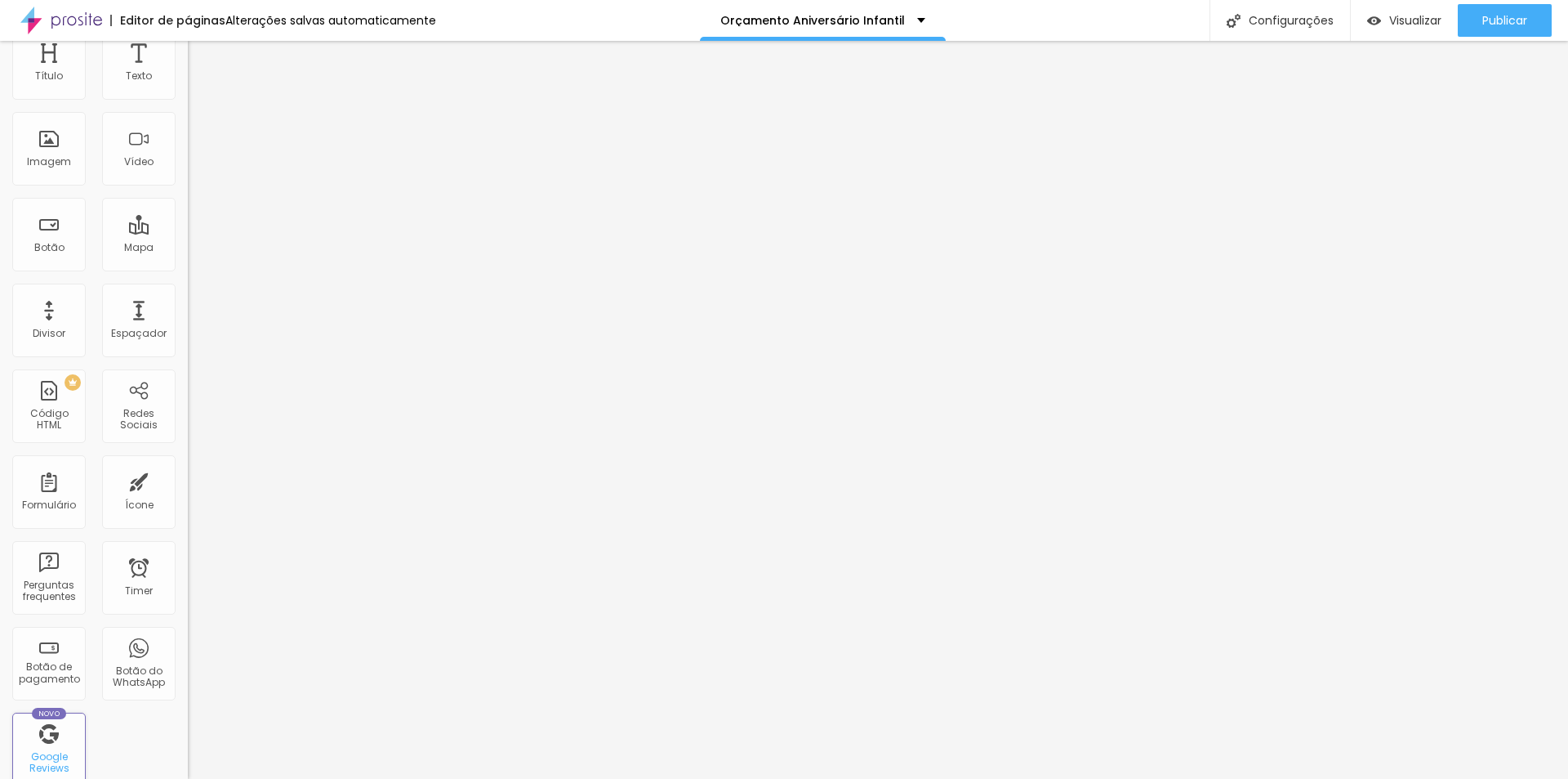
scroll to position [164, 0]
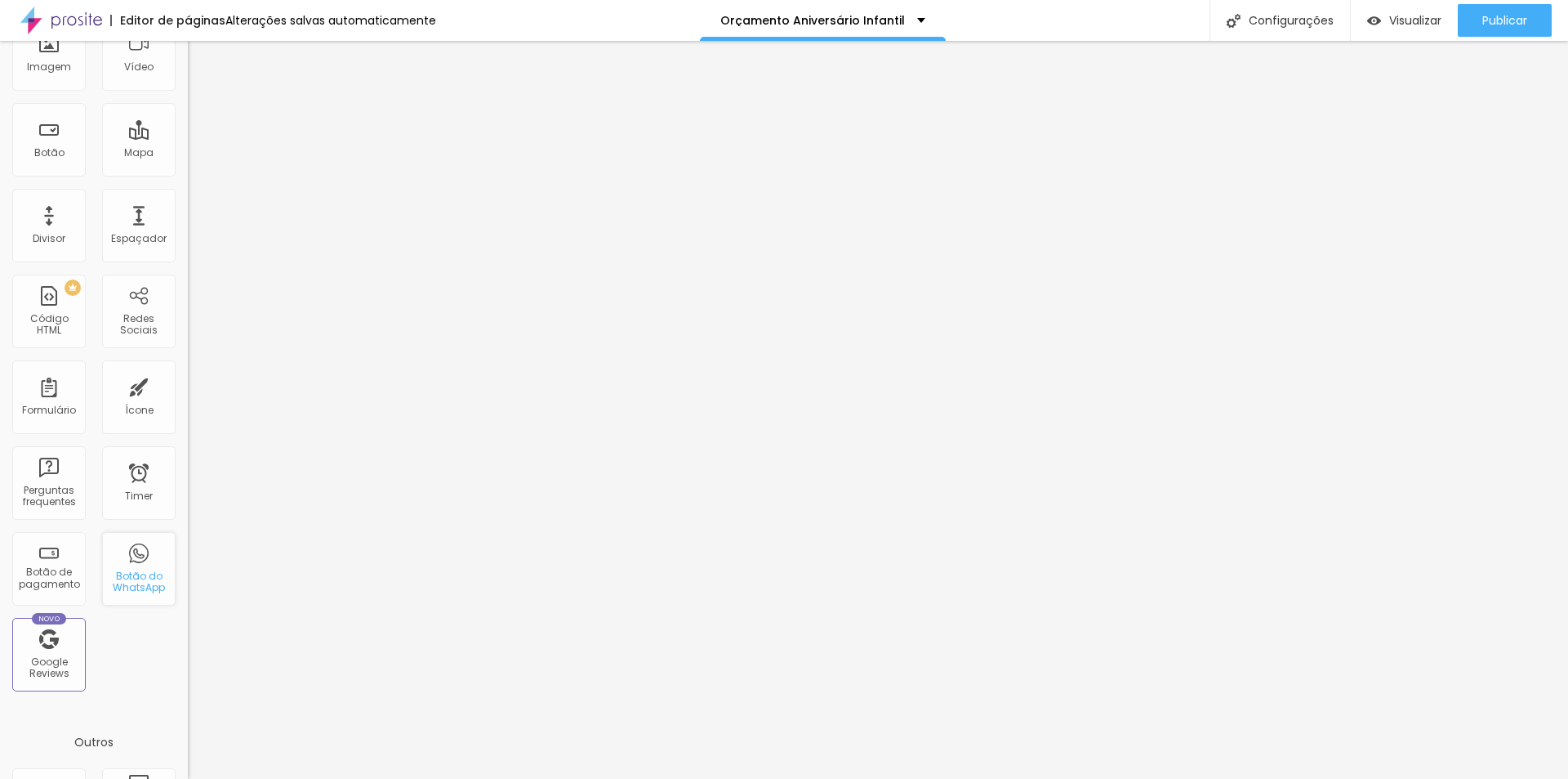
click at [141, 592] on div "Botão do WhatsApp" at bounding box center [138, 582] width 65 height 23
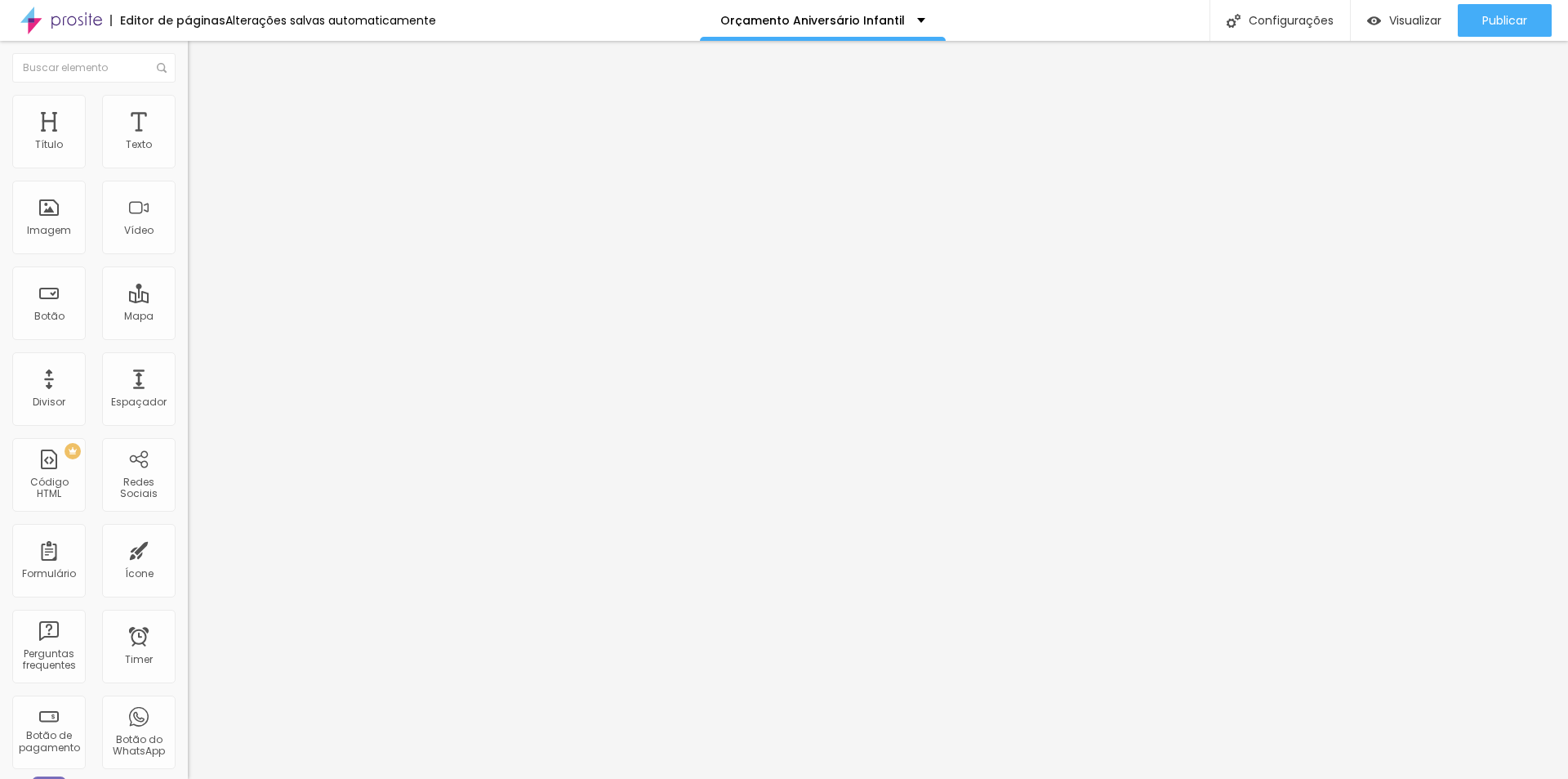
click at [188, 256] on span "Original" at bounding box center [207, 248] width 40 height 13
click at [188, 266] on span "Cinema" at bounding box center [207, 258] width 40 height 13
click at [188, 256] on span "16:9 Cinema" at bounding box center [218, 248] width 62 height 13
click at [188, 281] on span "Padrão" at bounding box center [206, 273] width 37 height 13
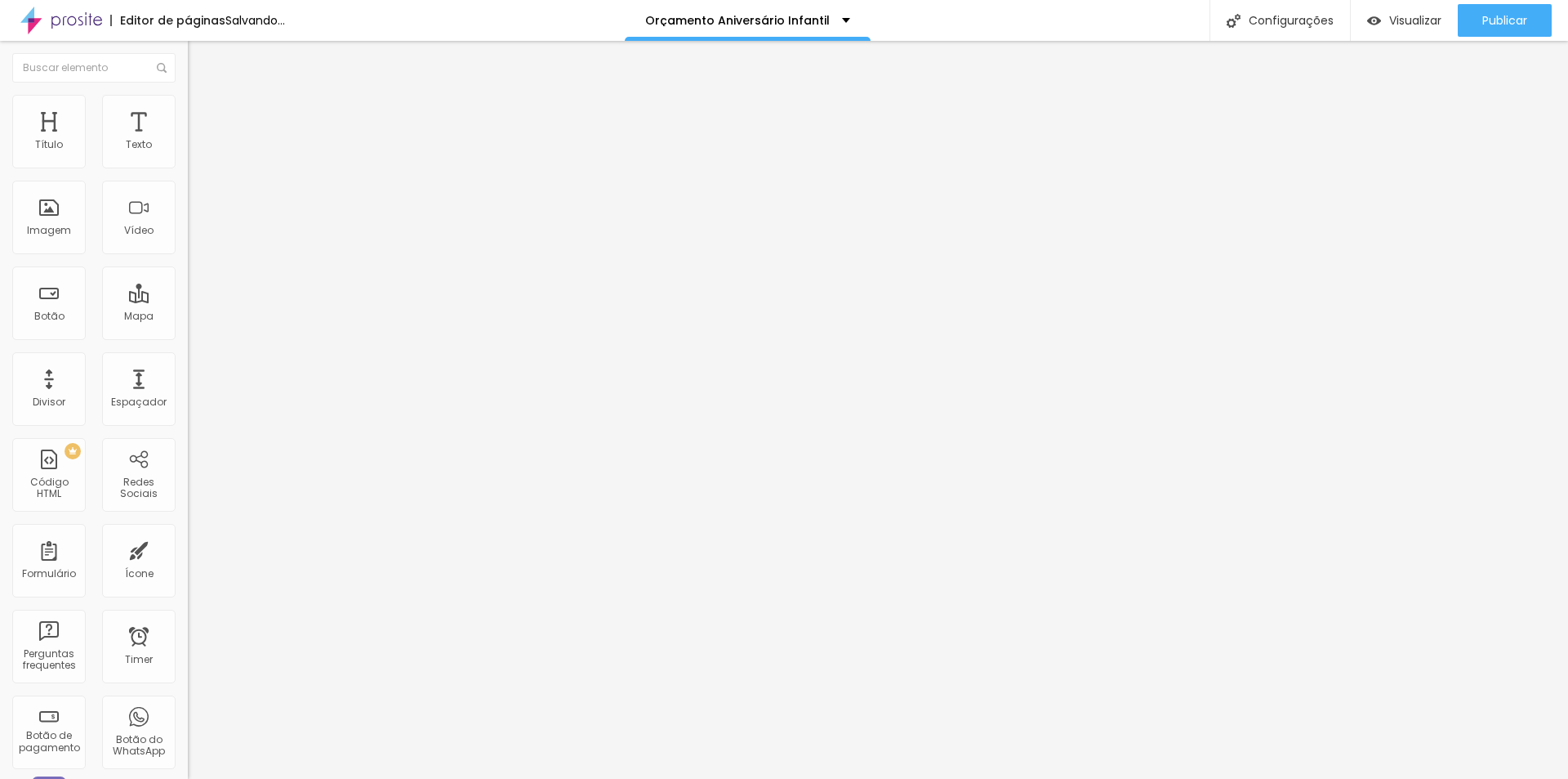
click at [188, 301] on span "Original" at bounding box center [207, 293] width 40 height 13
type input "64"
type input "75"
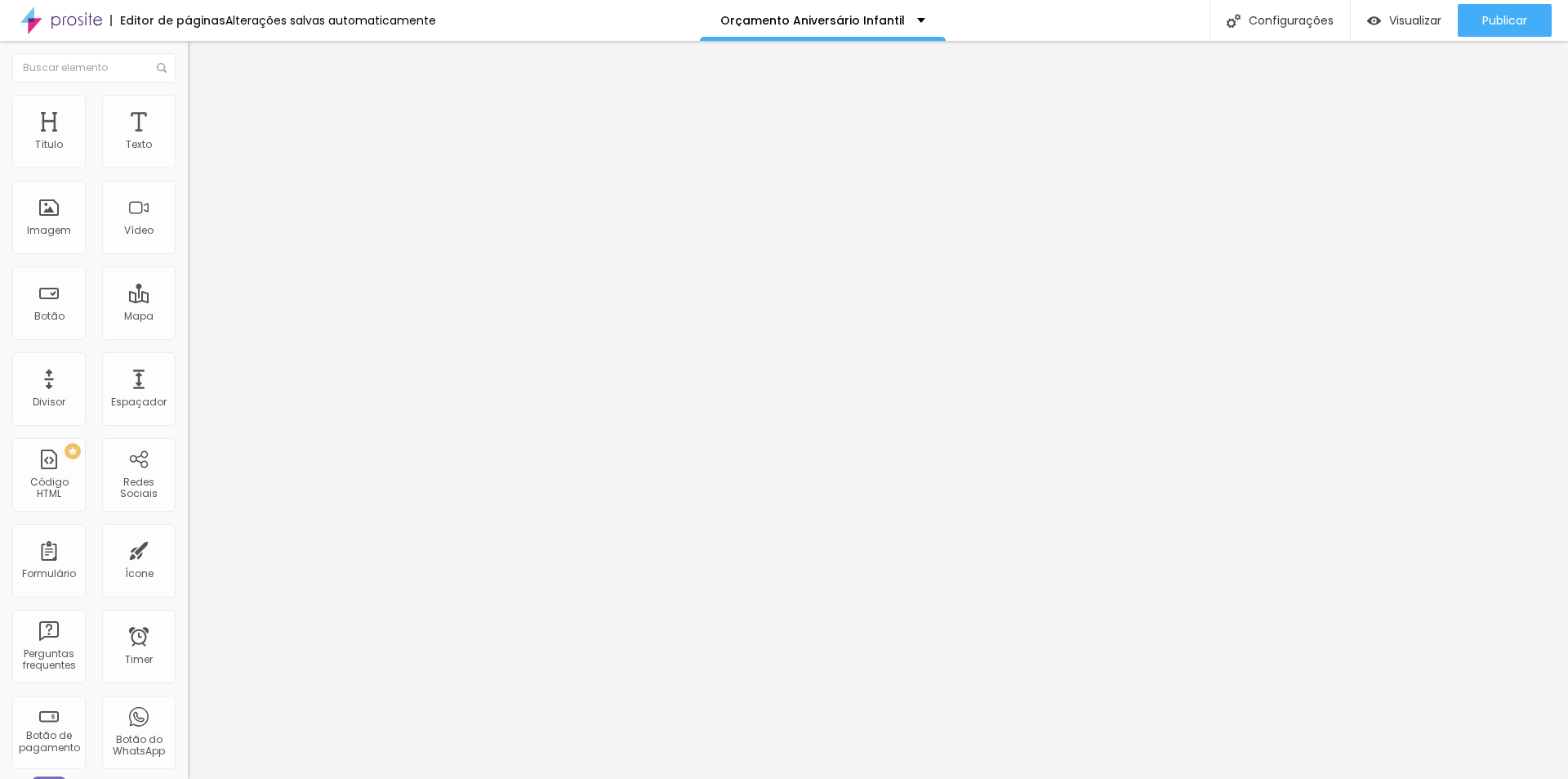
type input "76"
type input "88"
type input "91"
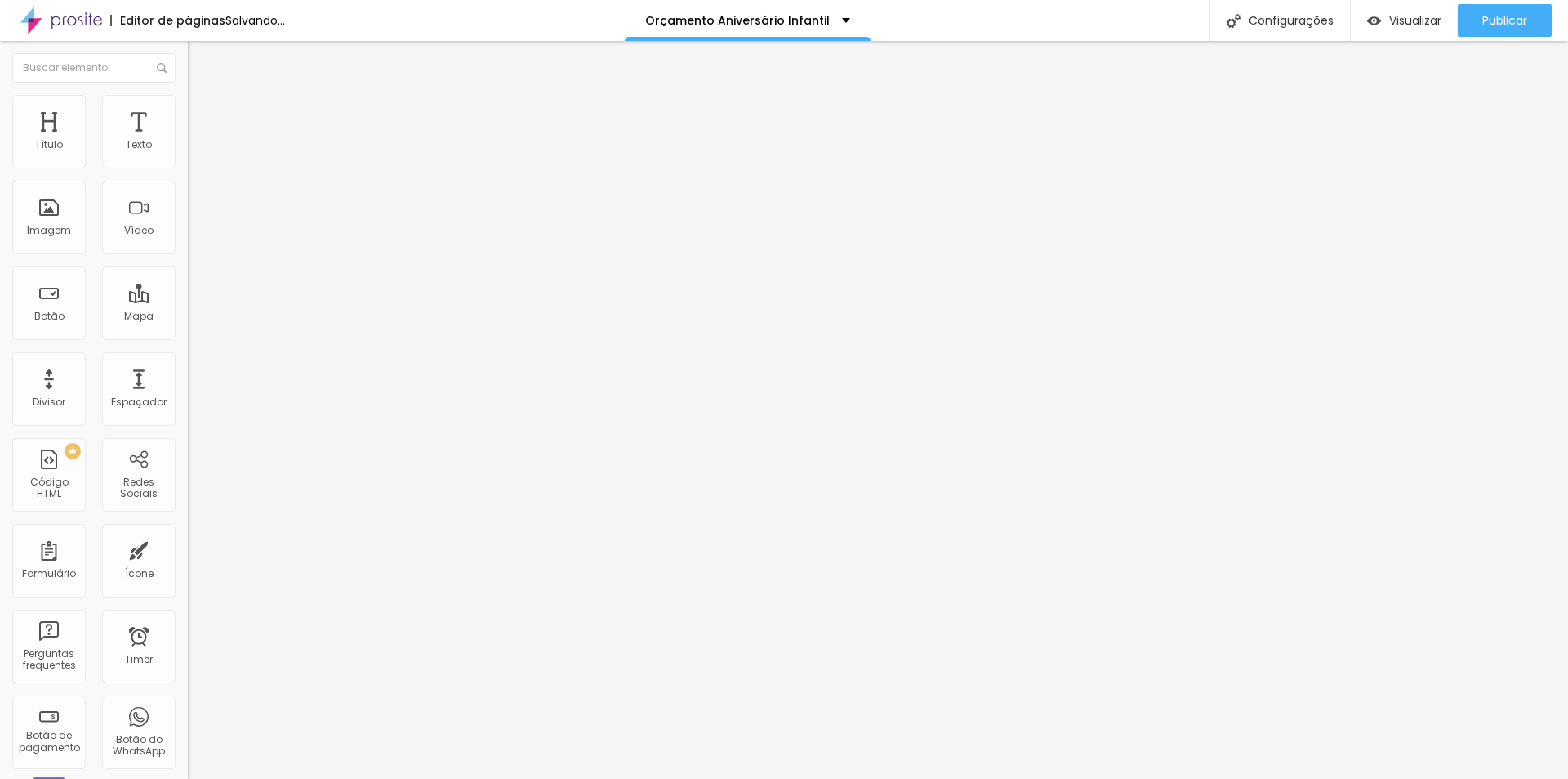
type input "91"
type input "90"
type input "89"
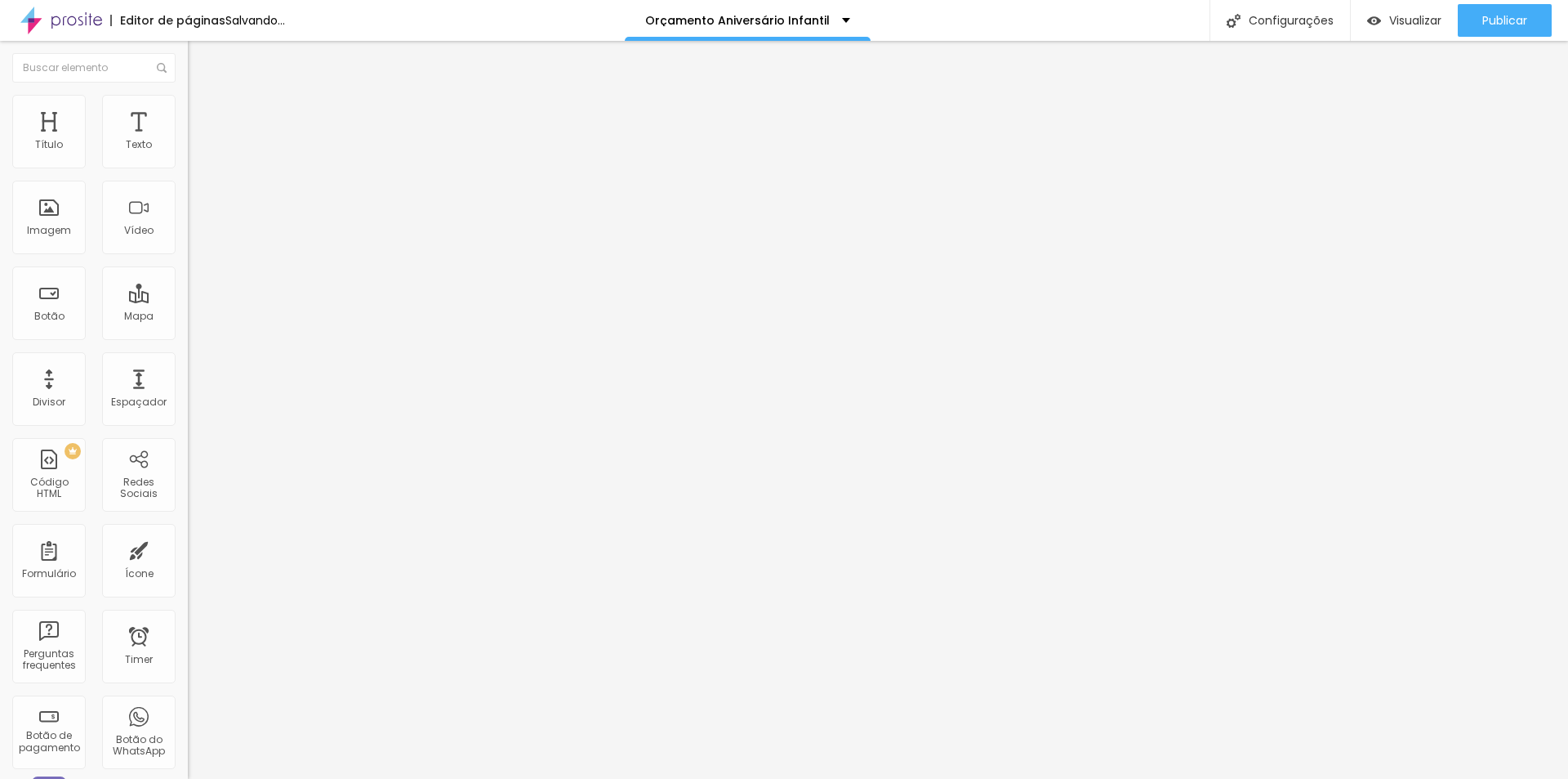
type input "88"
type input "80"
type input "78"
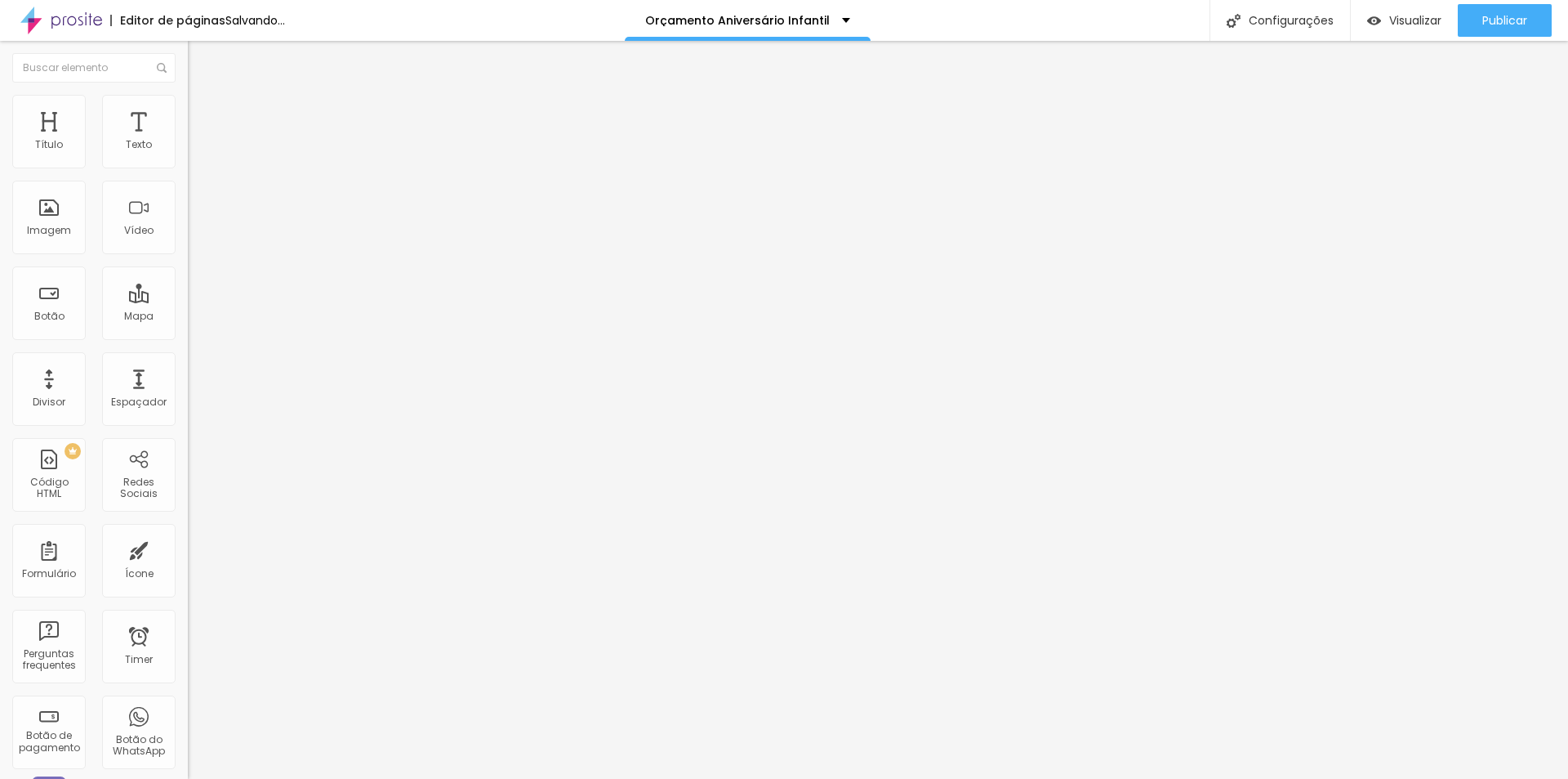
type input "78"
type input "75"
type input "72"
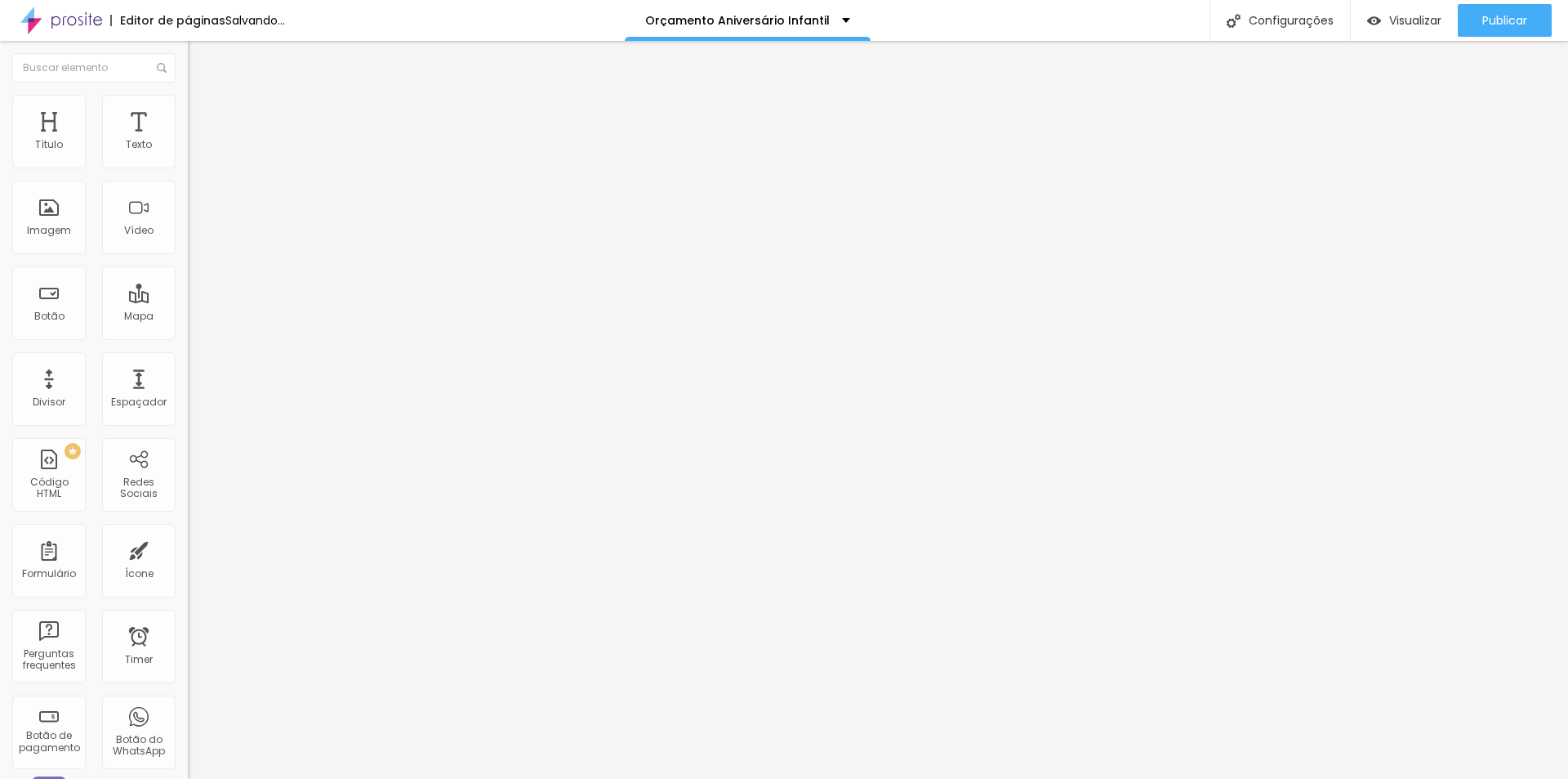
type input "66"
type input "61"
type input "59"
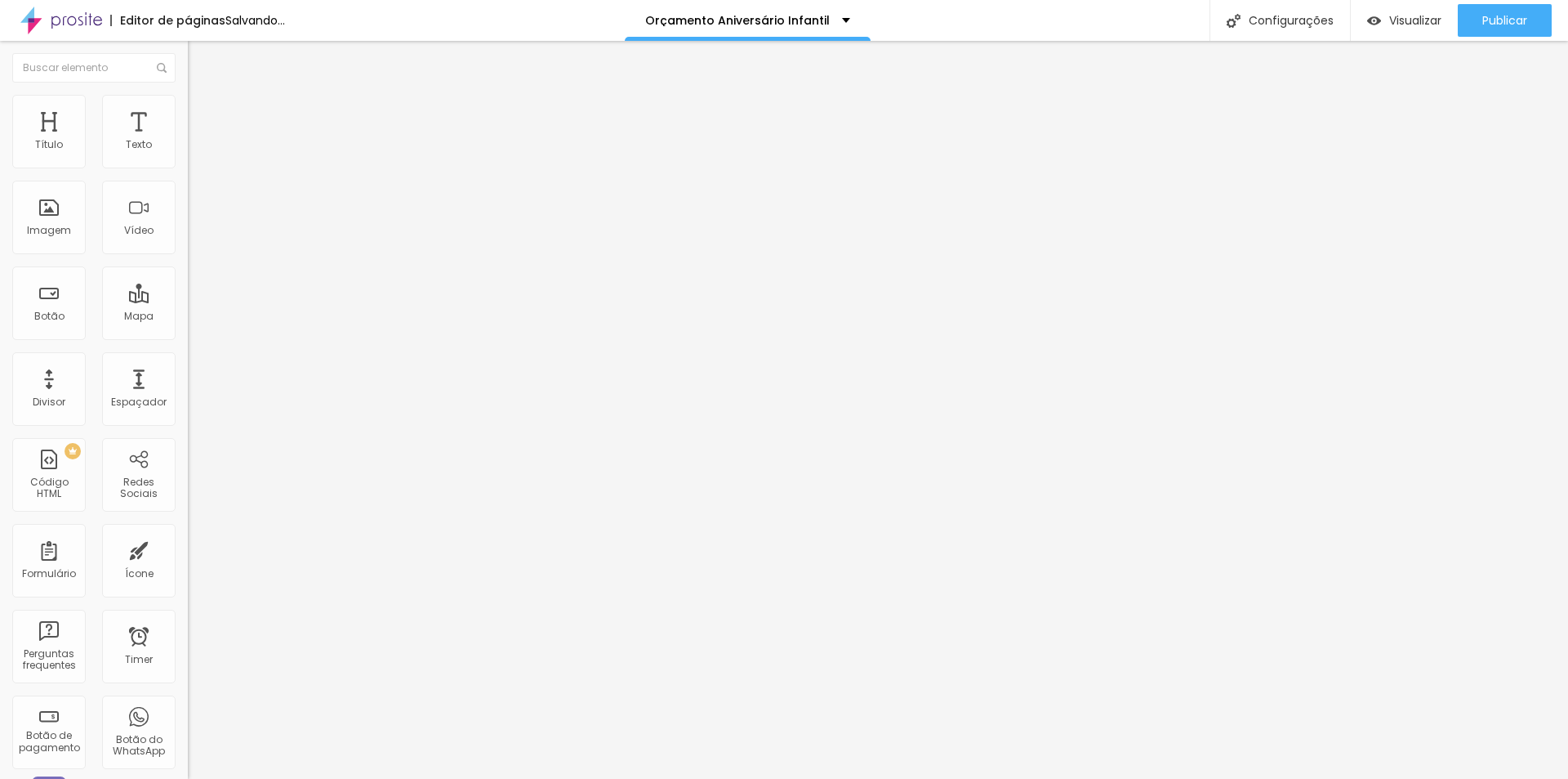
type input "59"
type input "52"
type input "49"
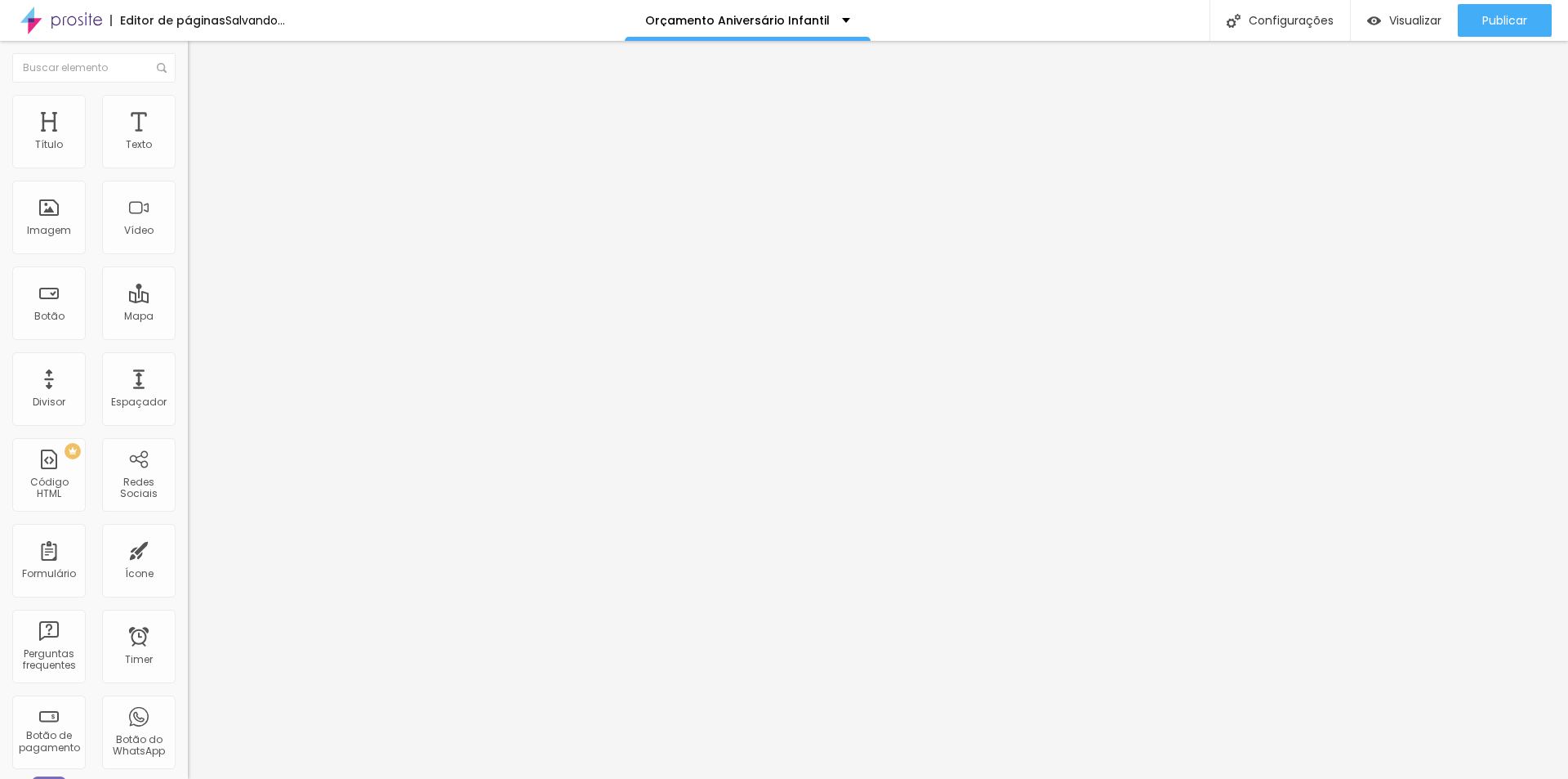
type input "47"
type input "44"
type input "42"
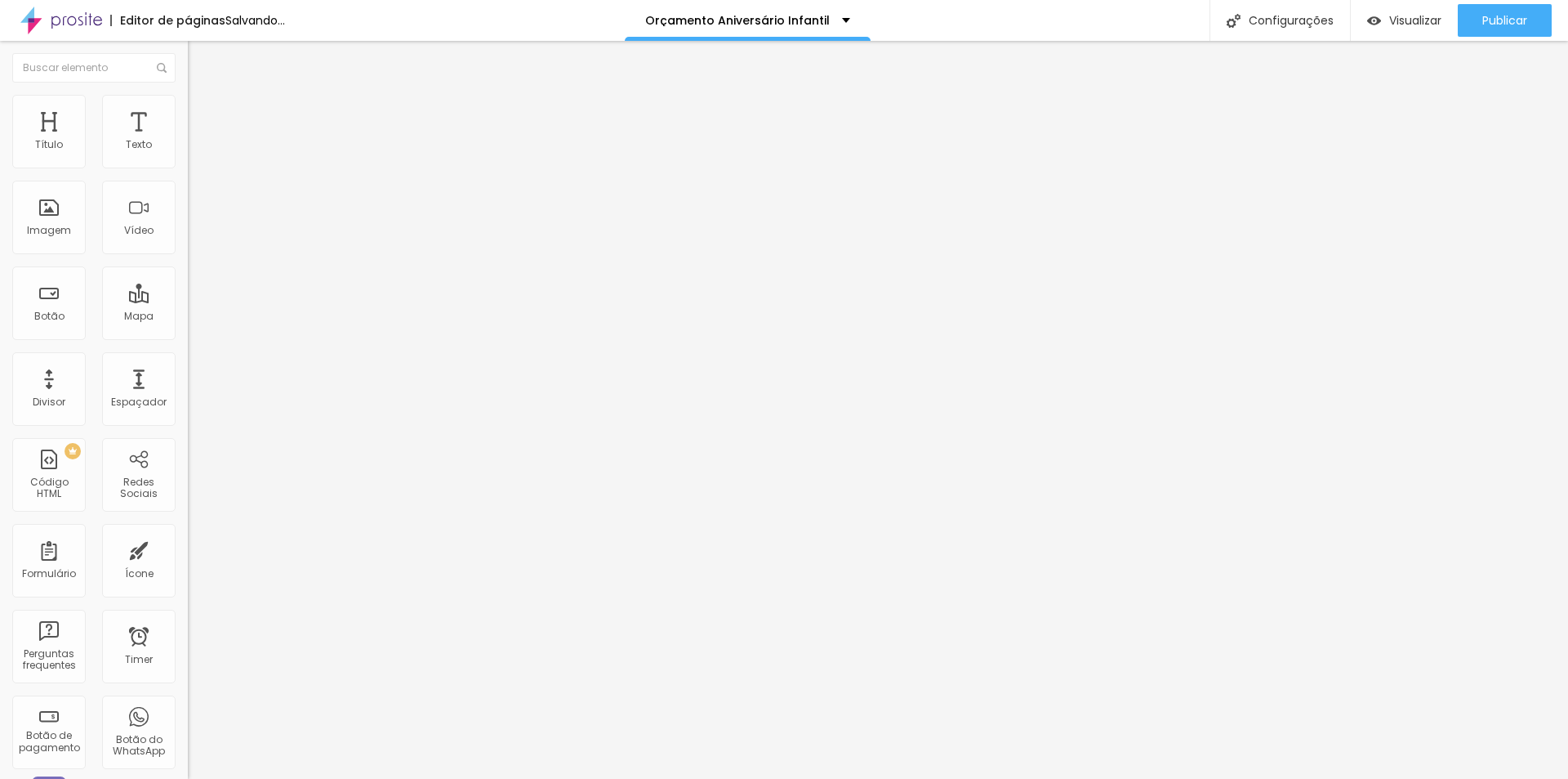
type input "42"
type input "38"
click at [188, 385] on input "range" at bounding box center [240, 392] width 105 height 13
click at [188, 153] on span "Titulo 2" at bounding box center [214, 146] width 53 height 13
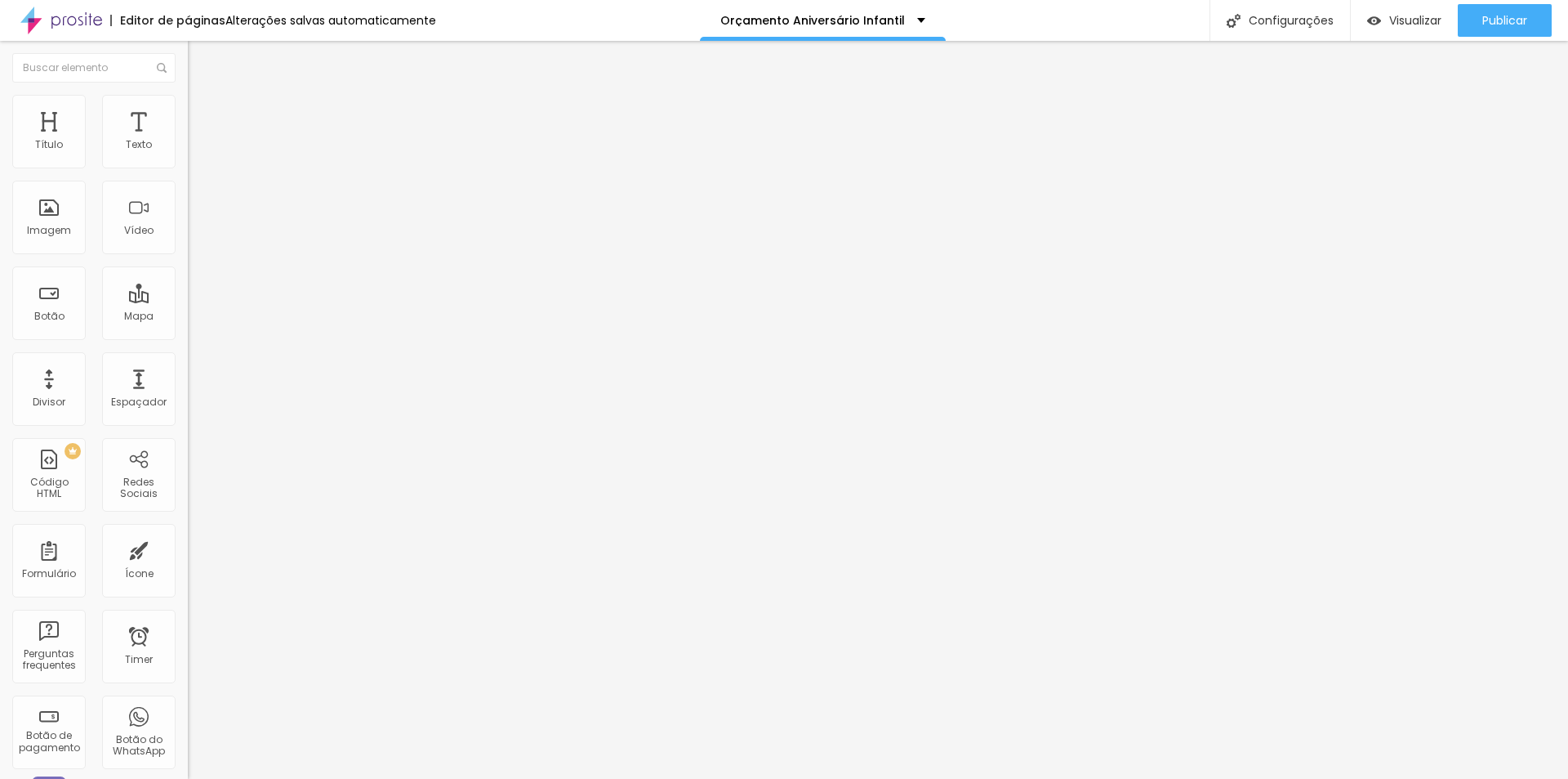
click at [188, 181] on span "Titulo 4" at bounding box center [209, 173] width 43 height 13
click at [203, 113] on span "Avançado" at bounding box center [230, 105] width 54 height 13
drag, startPoint x: 43, startPoint y: 196, endPoint x: 281, endPoint y: 209, distance: 238.4
click at [281, 532] on input "range" at bounding box center [240, 538] width 105 height 13
drag, startPoint x: 13, startPoint y: 343, endPoint x: 84, endPoint y: 349, distance: 71.3
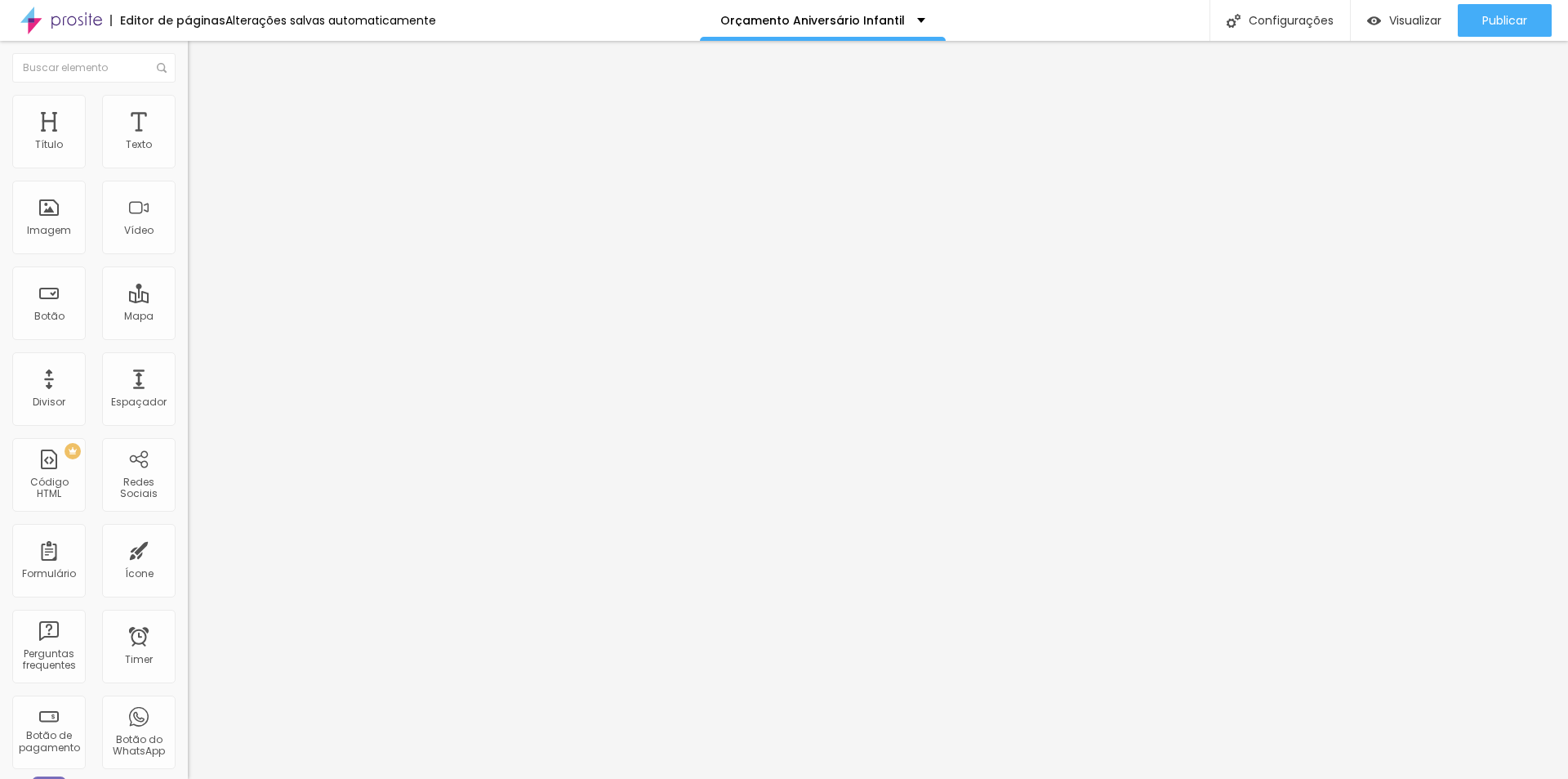
click at [188, 390] on input "range" at bounding box center [240, 396] width 105 height 13
drag, startPoint x: 70, startPoint y: 376, endPoint x: 50, endPoint y: 376, distance: 20.0
click at [188, 621] on input "range" at bounding box center [240, 627] width 105 height 13
drag, startPoint x: 77, startPoint y: 408, endPoint x: 13, endPoint y: 407, distance: 64.0
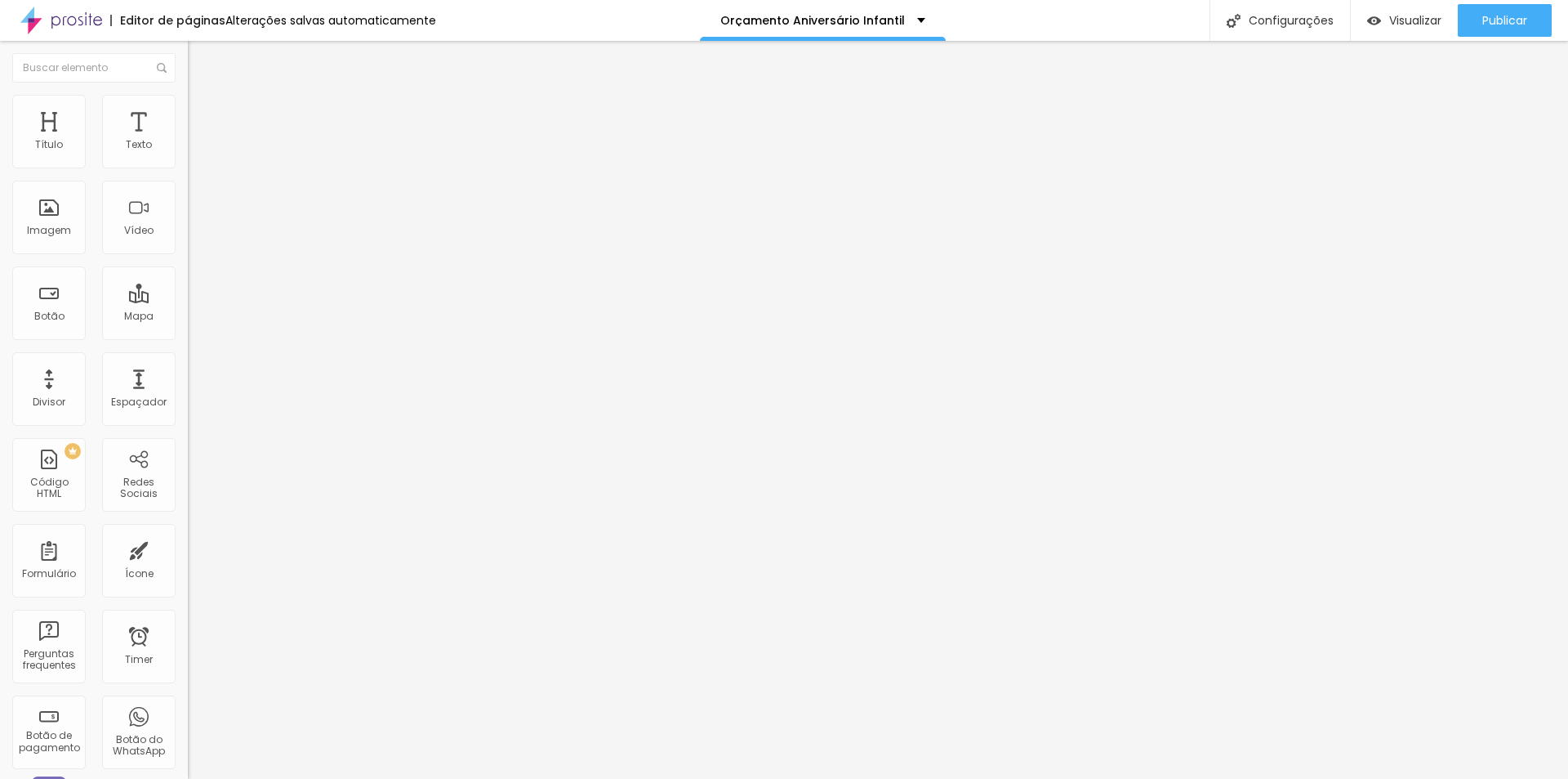
drag, startPoint x: 62, startPoint y: 443, endPoint x: 53, endPoint y: 440, distance: 9.5
drag, startPoint x: 62, startPoint y: 439, endPoint x: 51, endPoint y: 437, distance: 11.2
drag, startPoint x: 66, startPoint y: 345, endPoint x: 92, endPoint y: 341, distance: 26.3
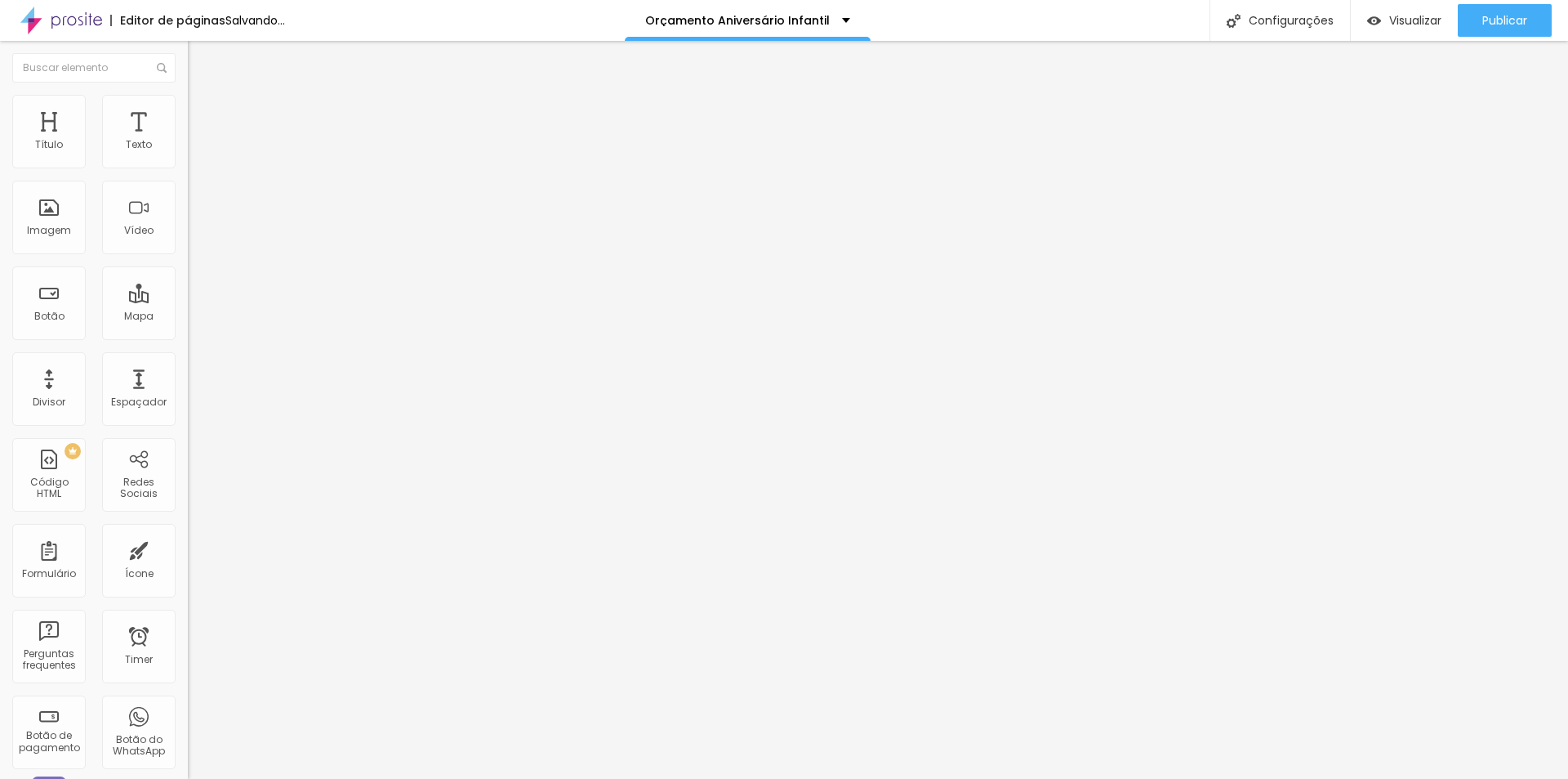
click at [188, 390] on input "range" at bounding box center [240, 396] width 105 height 13
click at [188, 140] on span "Titulo 1" at bounding box center [214, 128] width 53 height 22
drag, startPoint x: 71, startPoint y: 348, endPoint x: 71, endPoint y: 336, distance: 12.0
click at [188, 385] on input "range" at bounding box center [240, 392] width 105 height 13
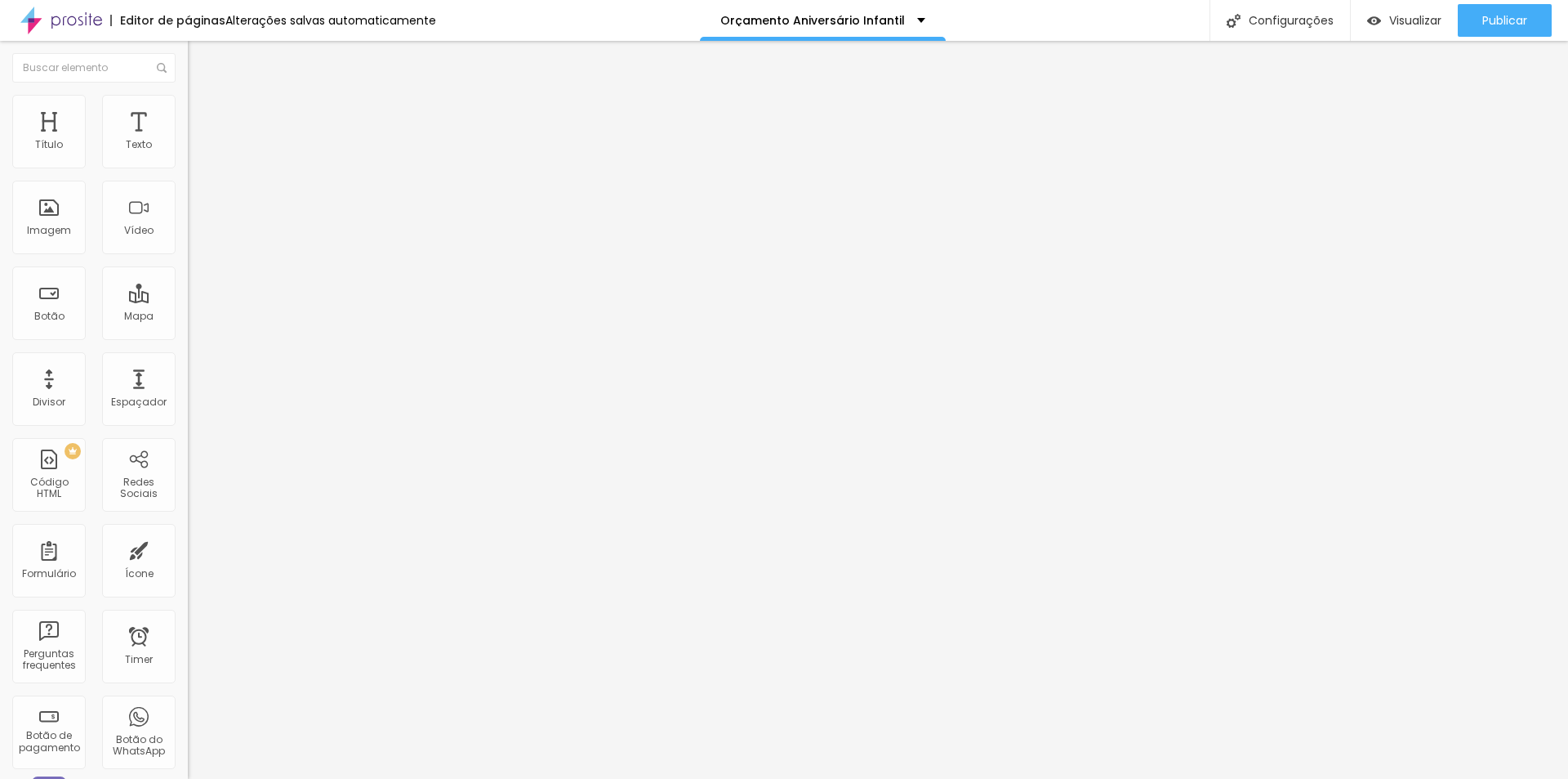
click at [188, 105] on img at bounding box center [195, 102] width 14 height 14
drag, startPoint x: 116, startPoint y: 191, endPoint x: 56, endPoint y: 197, distance: 60.3
click at [188, 532] on input "range" at bounding box center [240, 538] width 105 height 13
click at [188, 149] on img at bounding box center [193, 143] width 12 height 12
click at [188, 162] on img at bounding box center [193, 155] width 12 height 12
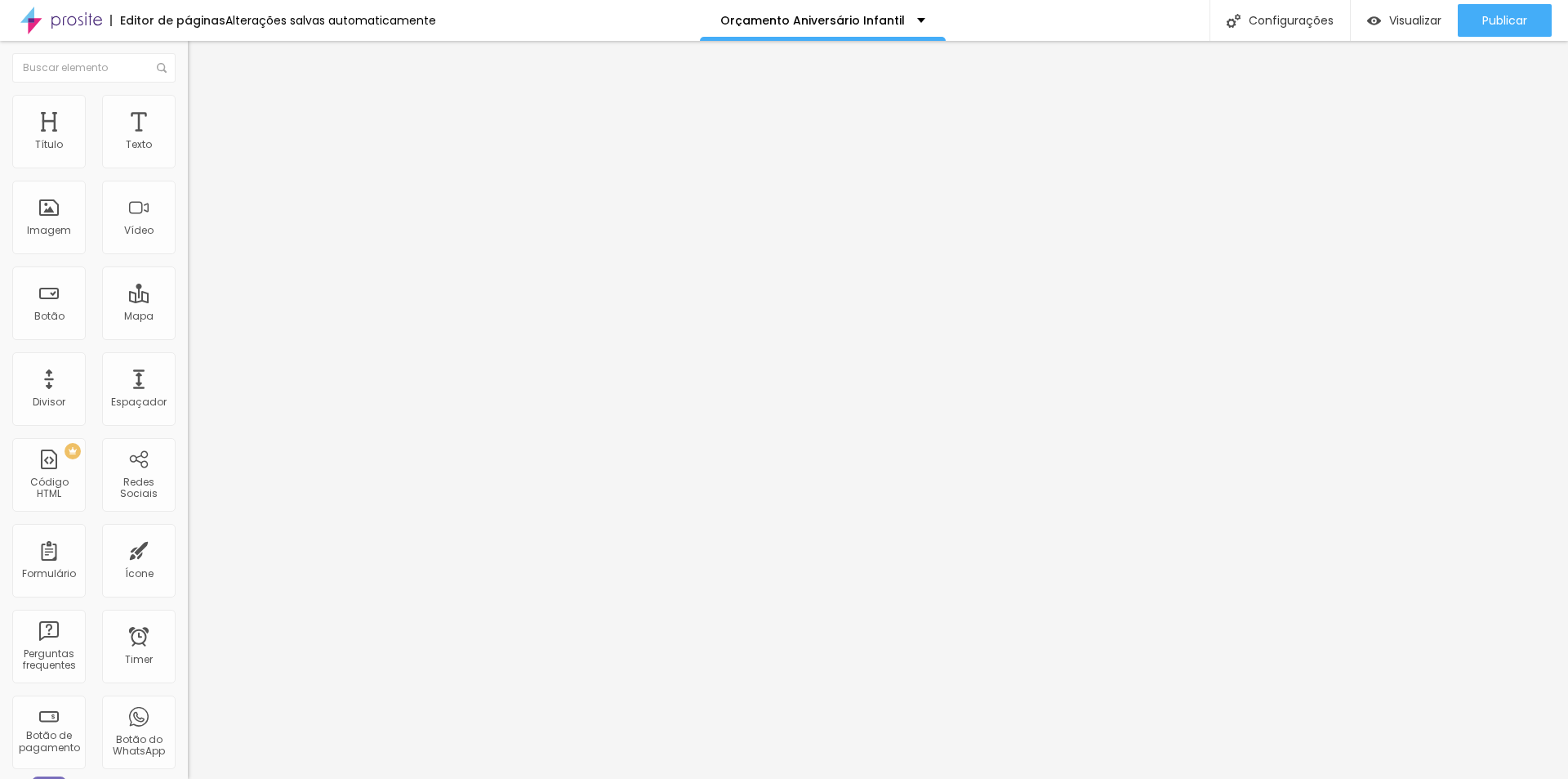
click at [203, 112] on span "Estilo" at bounding box center [216, 105] width 25 height 13
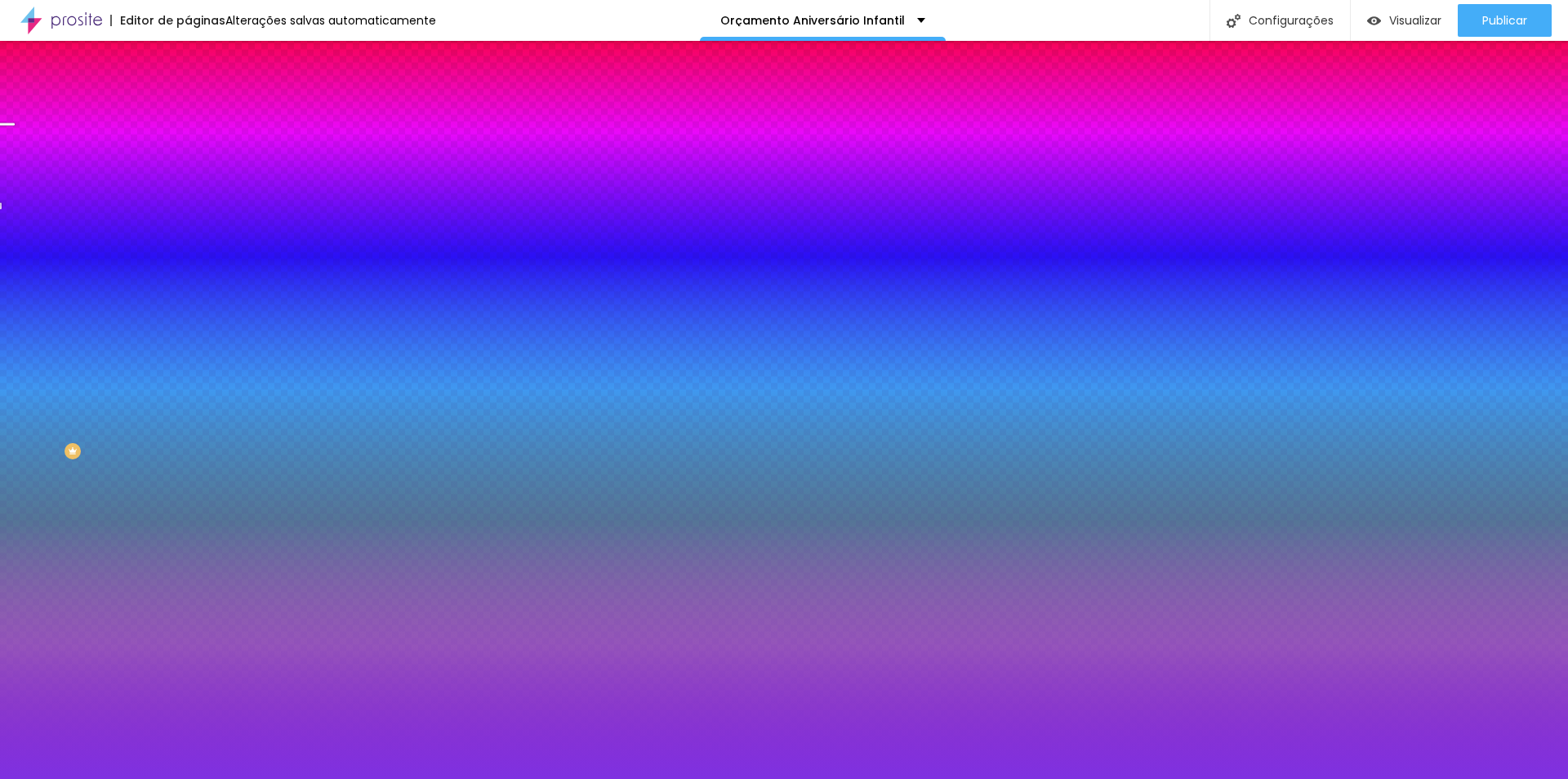
click at [188, 111] on li "Avançado" at bounding box center [281, 120] width 188 height 16
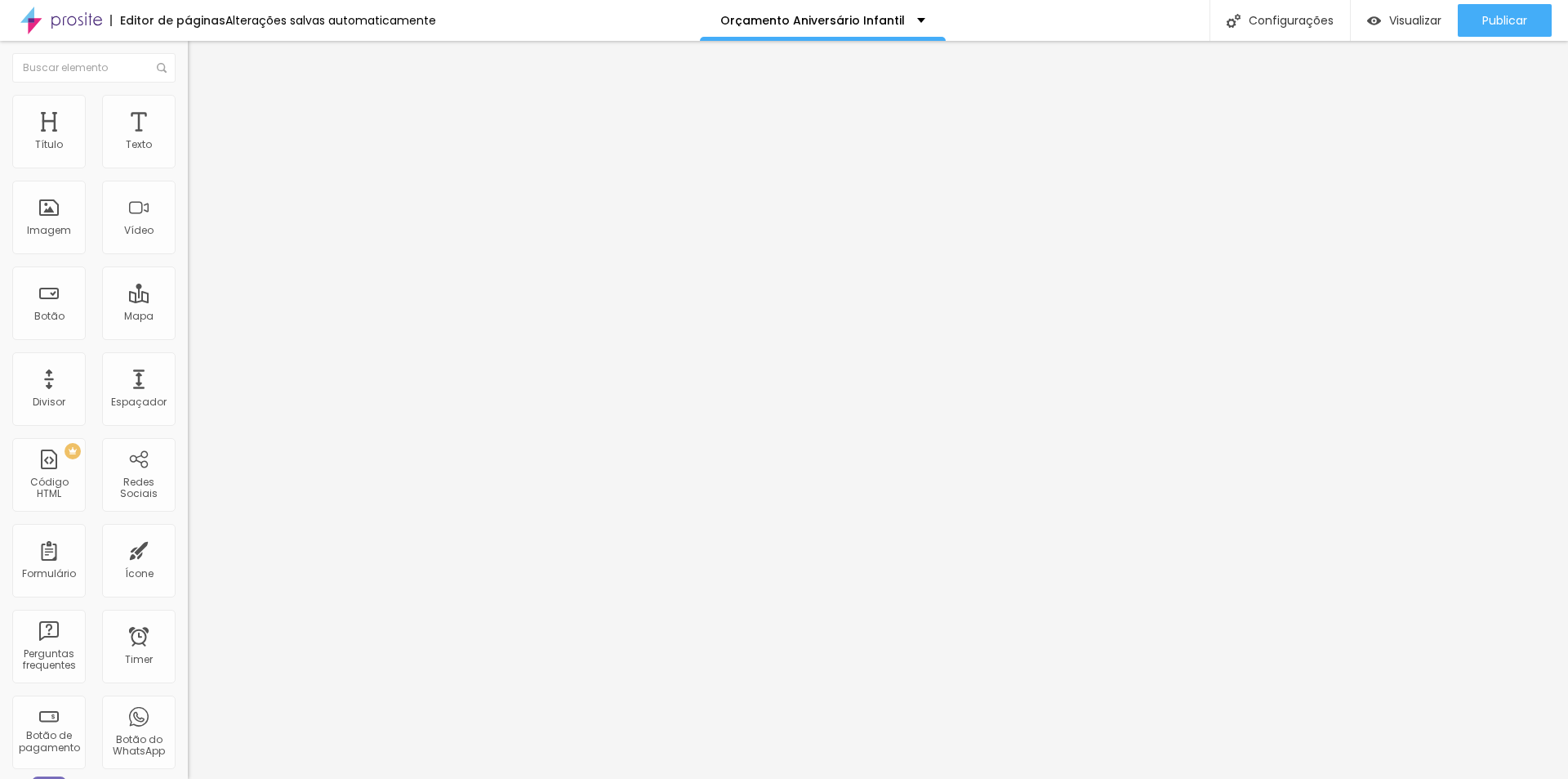
click at [188, 109] on li "Avançado" at bounding box center [281, 103] width 188 height 16
click at [203, 113] on span "Estilo" at bounding box center [216, 105] width 25 height 13
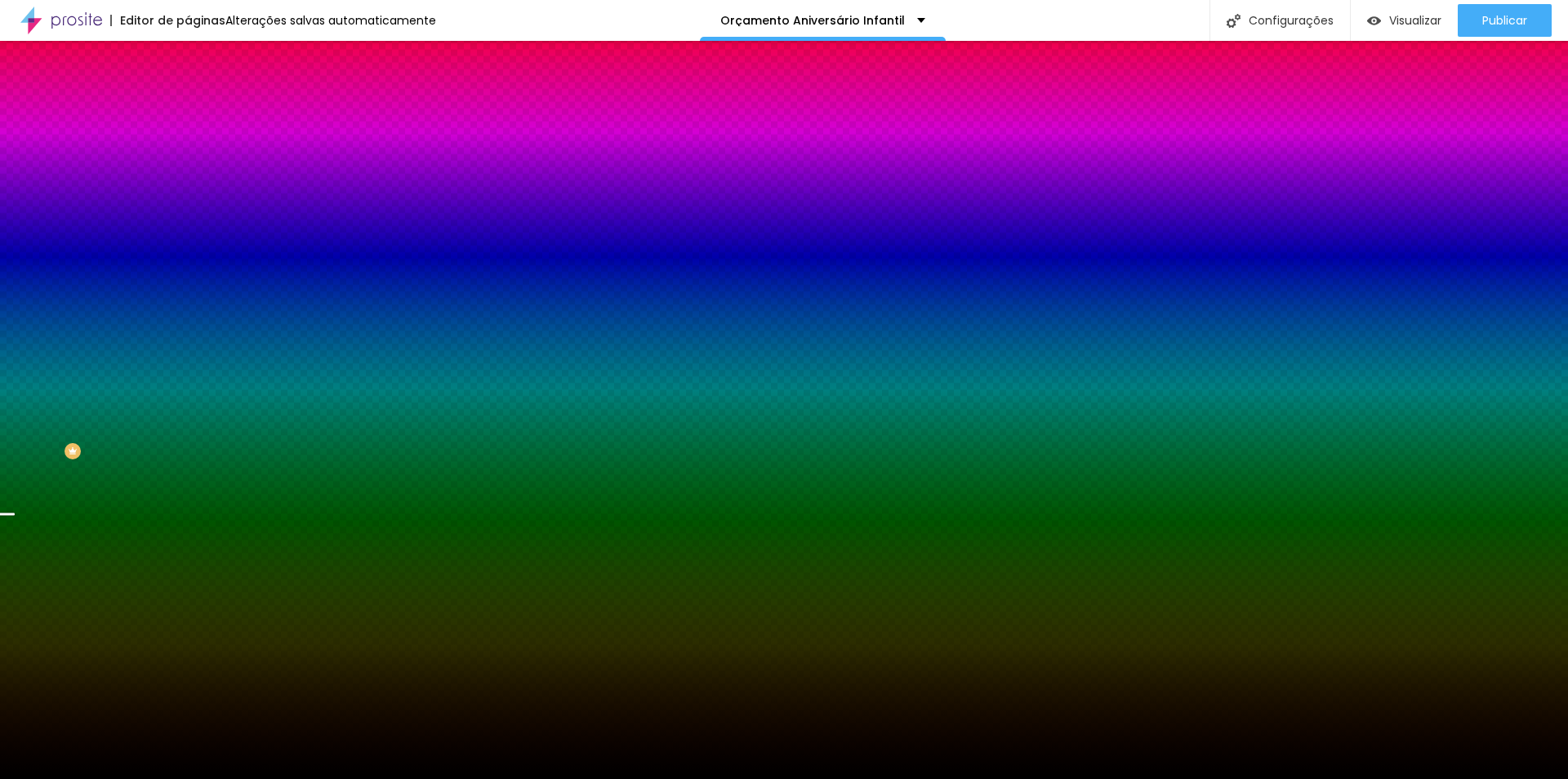
click at [188, 111] on img at bounding box center [195, 119] width 14 height 14
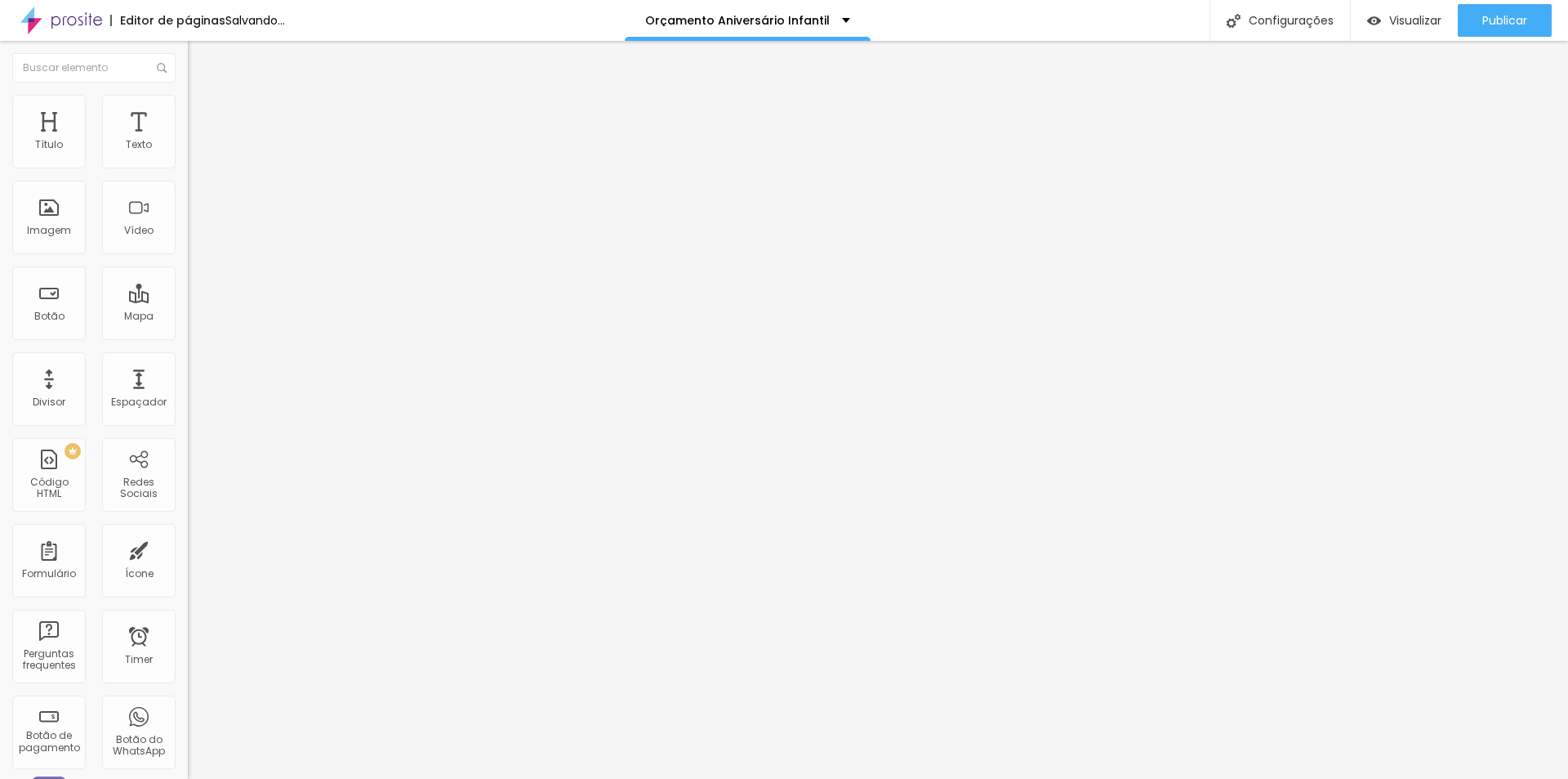
drag, startPoint x: 108, startPoint y: 163, endPoint x: 98, endPoint y: 158, distance: 11.2
click at [188, 317] on input "range" at bounding box center [240, 323] width 105 height 13
drag, startPoint x: 56, startPoint y: 194, endPoint x: 68, endPoint y: 190, distance: 12.6
click at [188, 548] on input "range" at bounding box center [240, 554] width 105 height 13
click at [48, 402] on div "Divisor" at bounding box center [48, 402] width 32 height 12
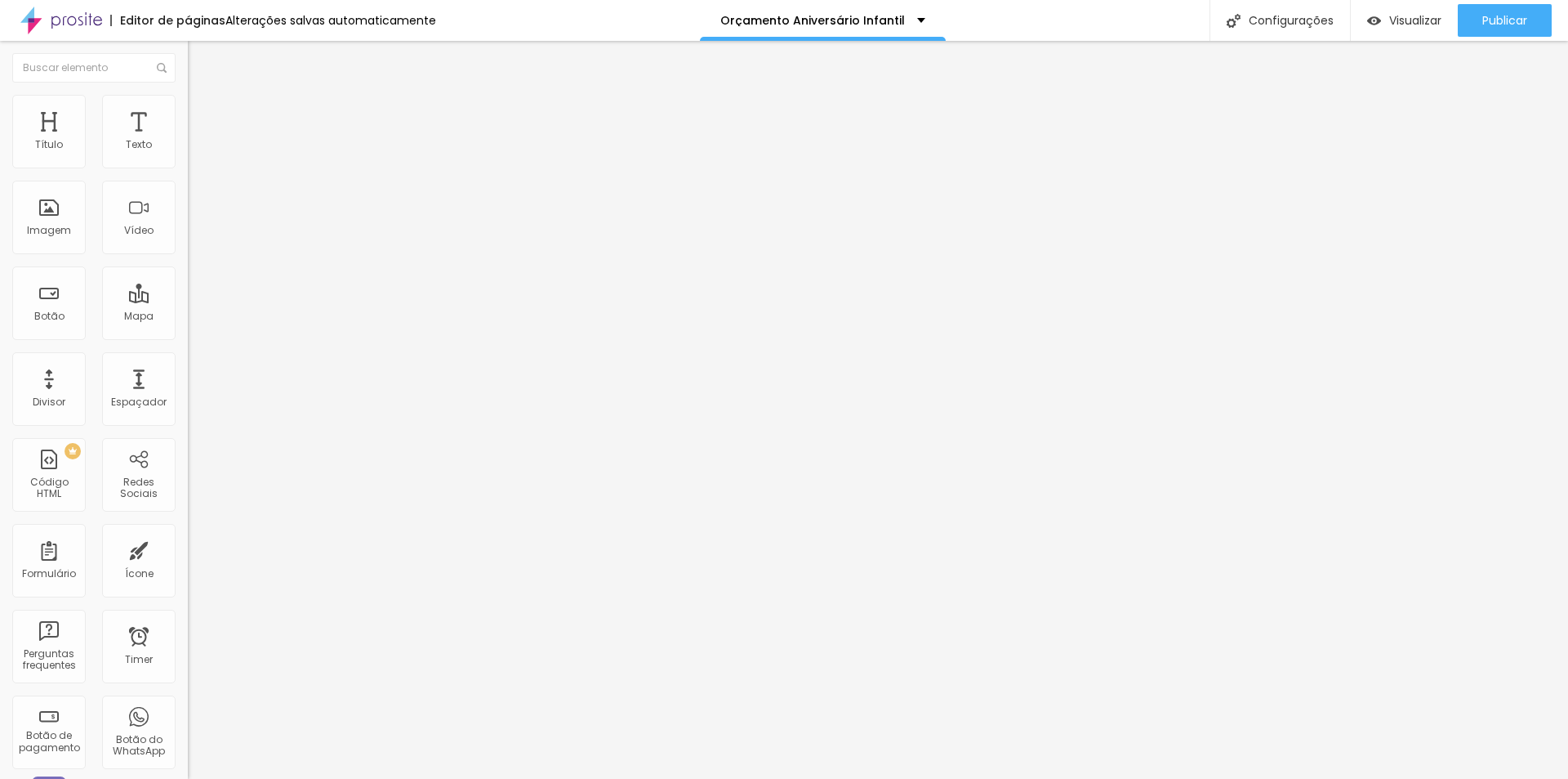
click at [203, 111] on span "Estilo" at bounding box center [216, 105] width 25 height 13
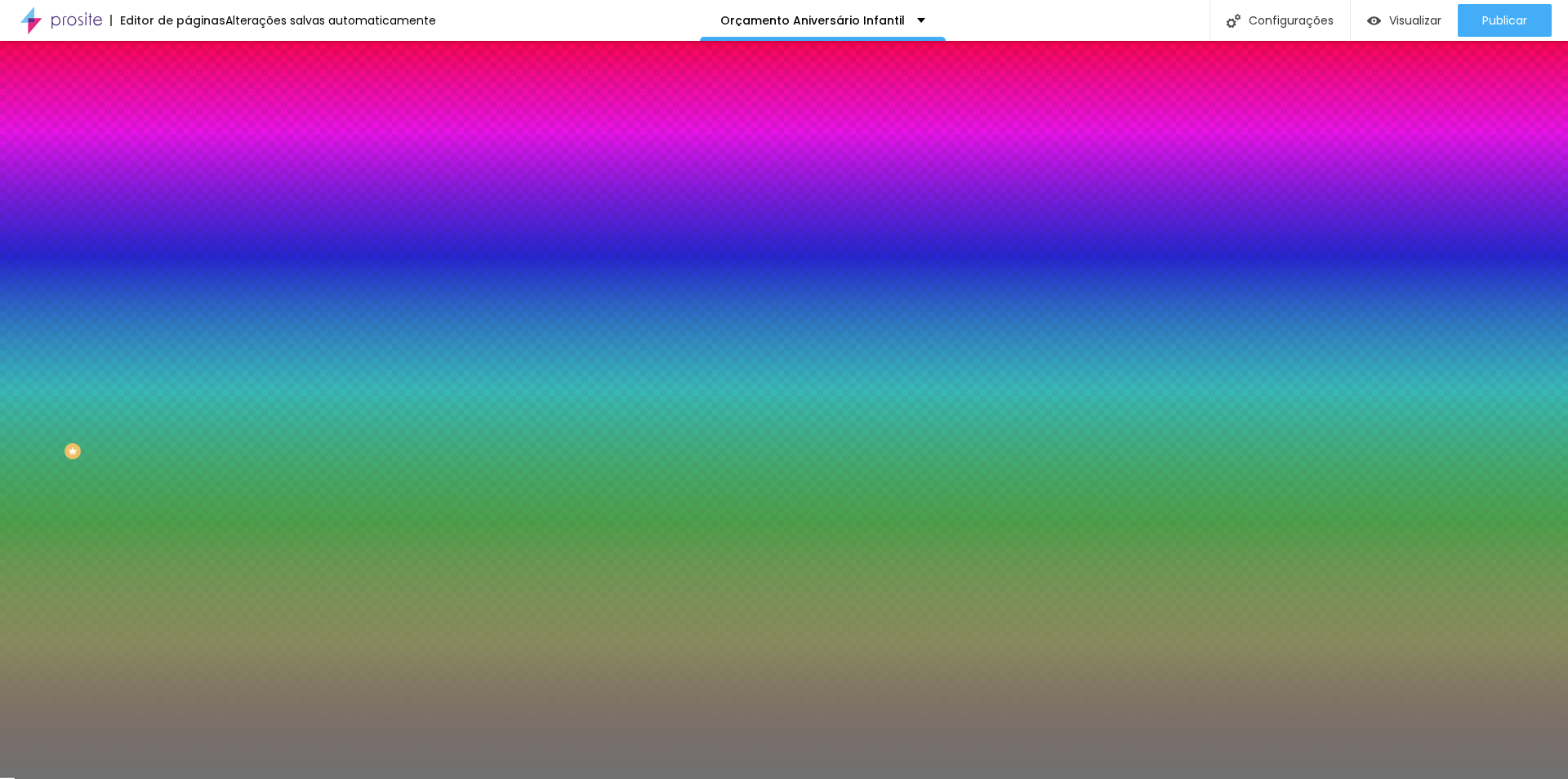
drag, startPoint x: 90, startPoint y: 217, endPoint x: 122, endPoint y: 230, distance: 34.5
click at [188, 212] on input "range" at bounding box center [240, 206] width 105 height 13
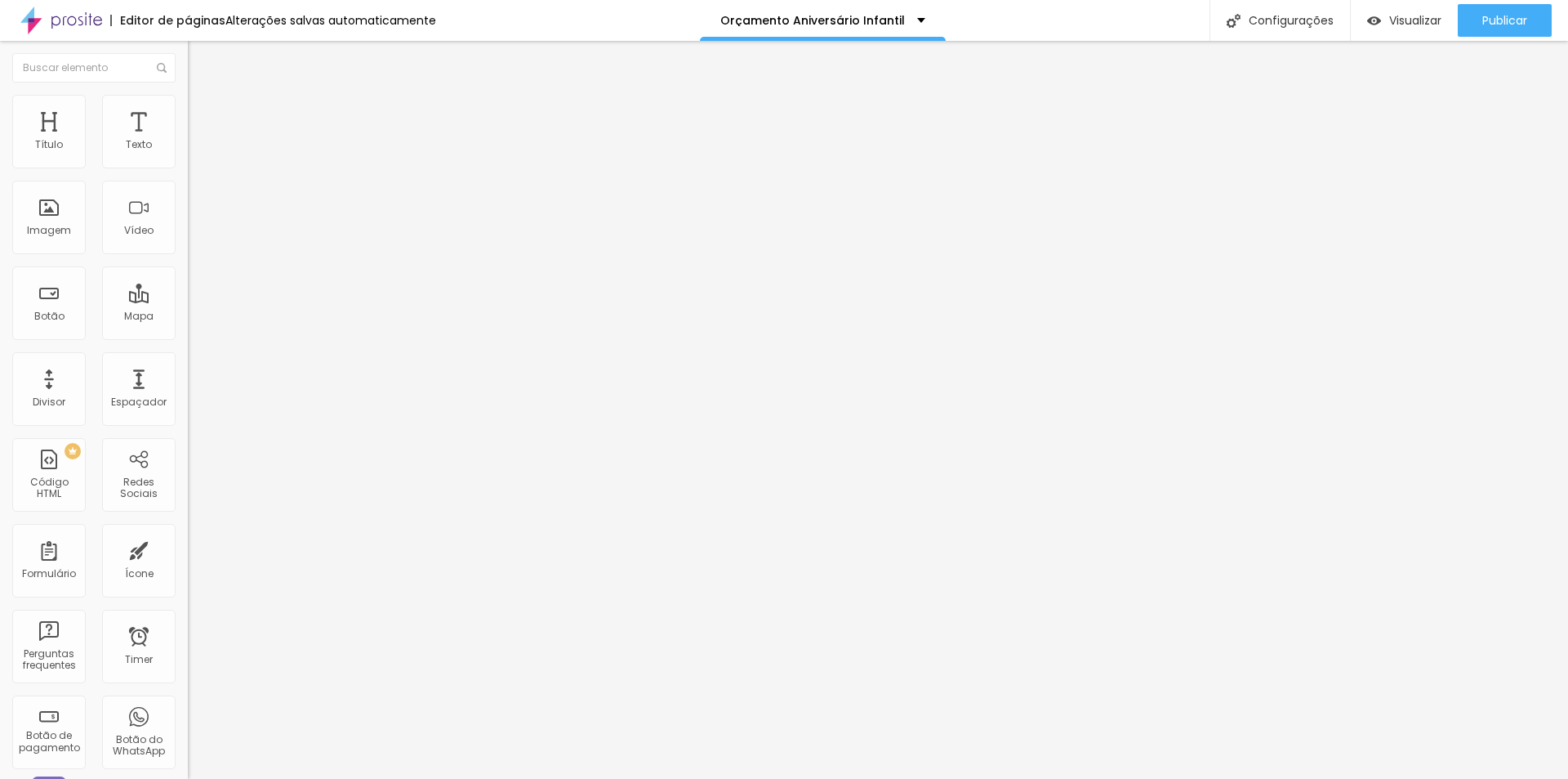
click at [188, 140] on span "Trocar imagem" at bounding box center [232, 133] width 89 height 13
click at [188, 256] on span "Original" at bounding box center [207, 248] width 40 height 13
click at [188, 284] on div "Quadrado 1:1" at bounding box center [281, 279] width 188 height 10
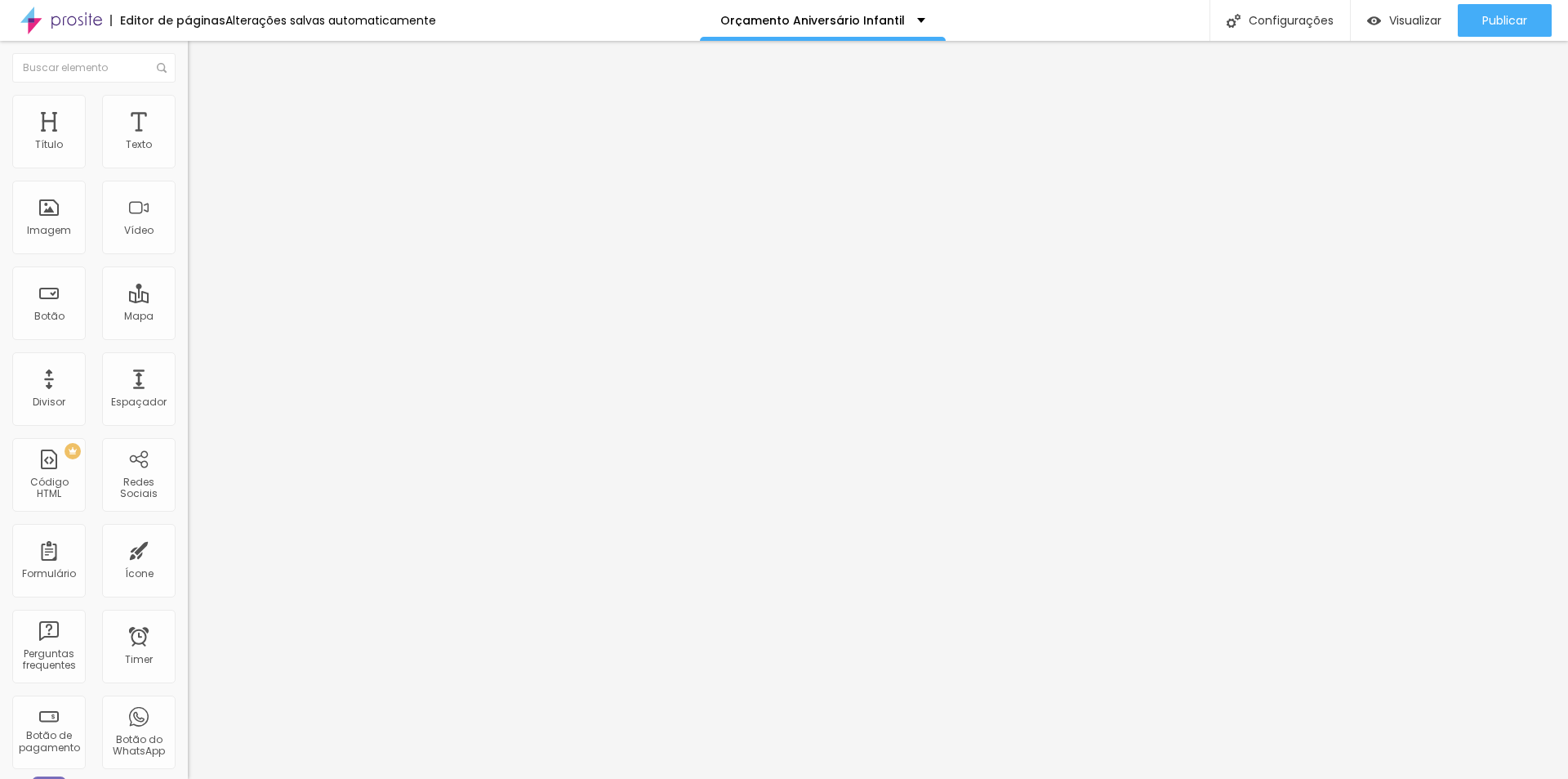
click at [188, 140] on span "Trocar imagem" at bounding box center [232, 133] width 89 height 13
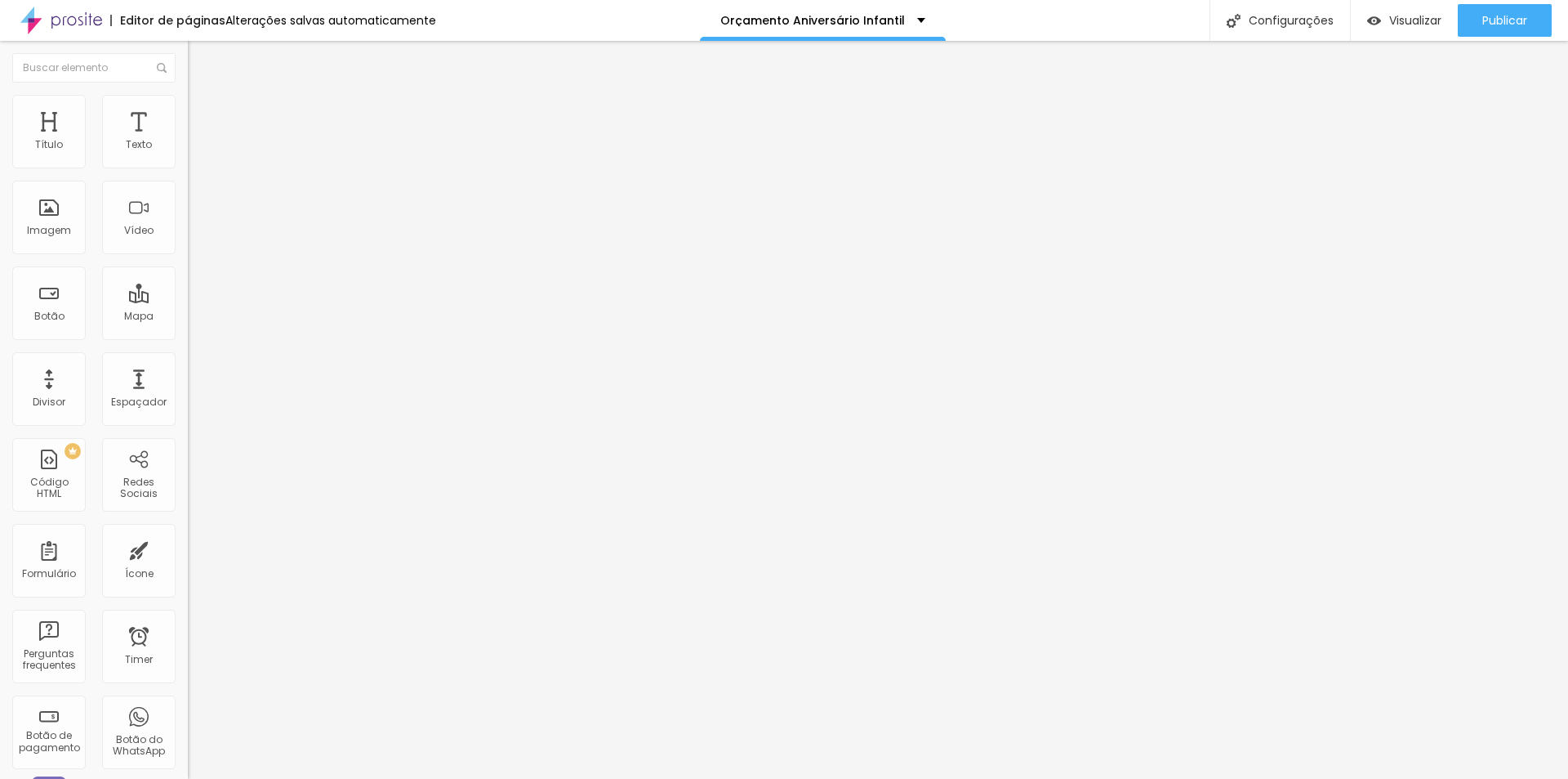
click at [188, 167] on img at bounding box center [193, 169] width 12 height 12
click at [188, 162] on img at bounding box center [193, 155] width 12 height 12
click at [188, 149] on img at bounding box center [193, 143] width 12 height 12
click at [69, 239] on div "Imagem" at bounding box center [49, 217] width 74 height 74
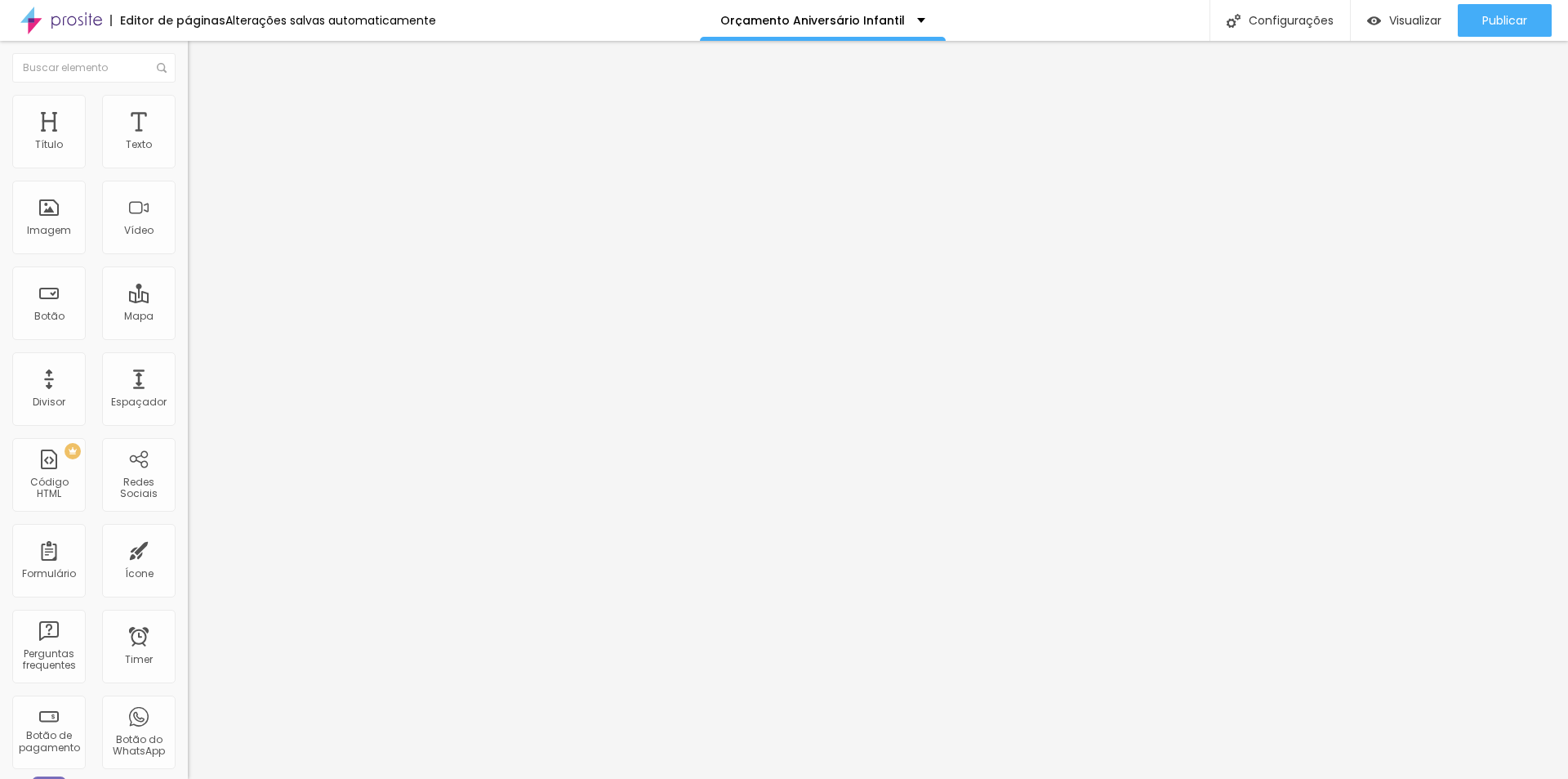
click at [188, 256] on span "Original" at bounding box center [207, 248] width 40 height 13
click at [188, 285] on span "Quadrado" at bounding box center [214, 278] width 53 height 13
click at [188, 97] on li "Avançado" at bounding box center [281, 103] width 188 height 16
click at [188, 162] on img at bounding box center [193, 155] width 12 height 12
click at [188, 256] on span "1:1 Quadrado" at bounding box center [220, 248] width 65 height 13
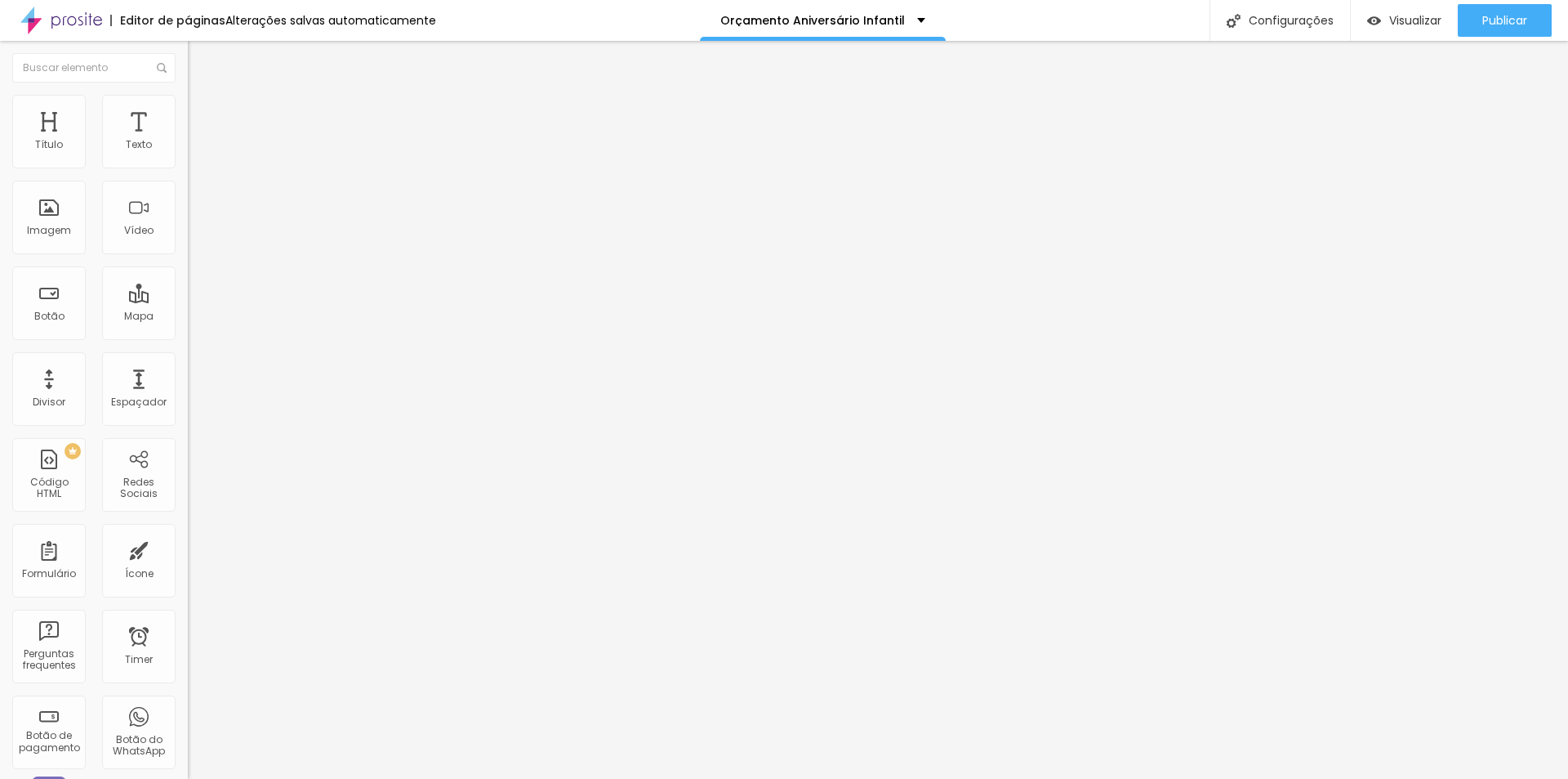
click at [188, 276] on span "Padrão" at bounding box center [206, 268] width 37 height 13
click at [188, 266] on span "Cinema" at bounding box center [207, 258] width 40 height 13
click at [188, 291] on span "Quadrado" at bounding box center [214, 283] width 53 height 13
click at [291, 778] on div at bounding box center [784, 789] width 1568 height 0
click at [188, 111] on ul "Conteúdo Estilo Avançado" at bounding box center [281, 102] width 188 height 49
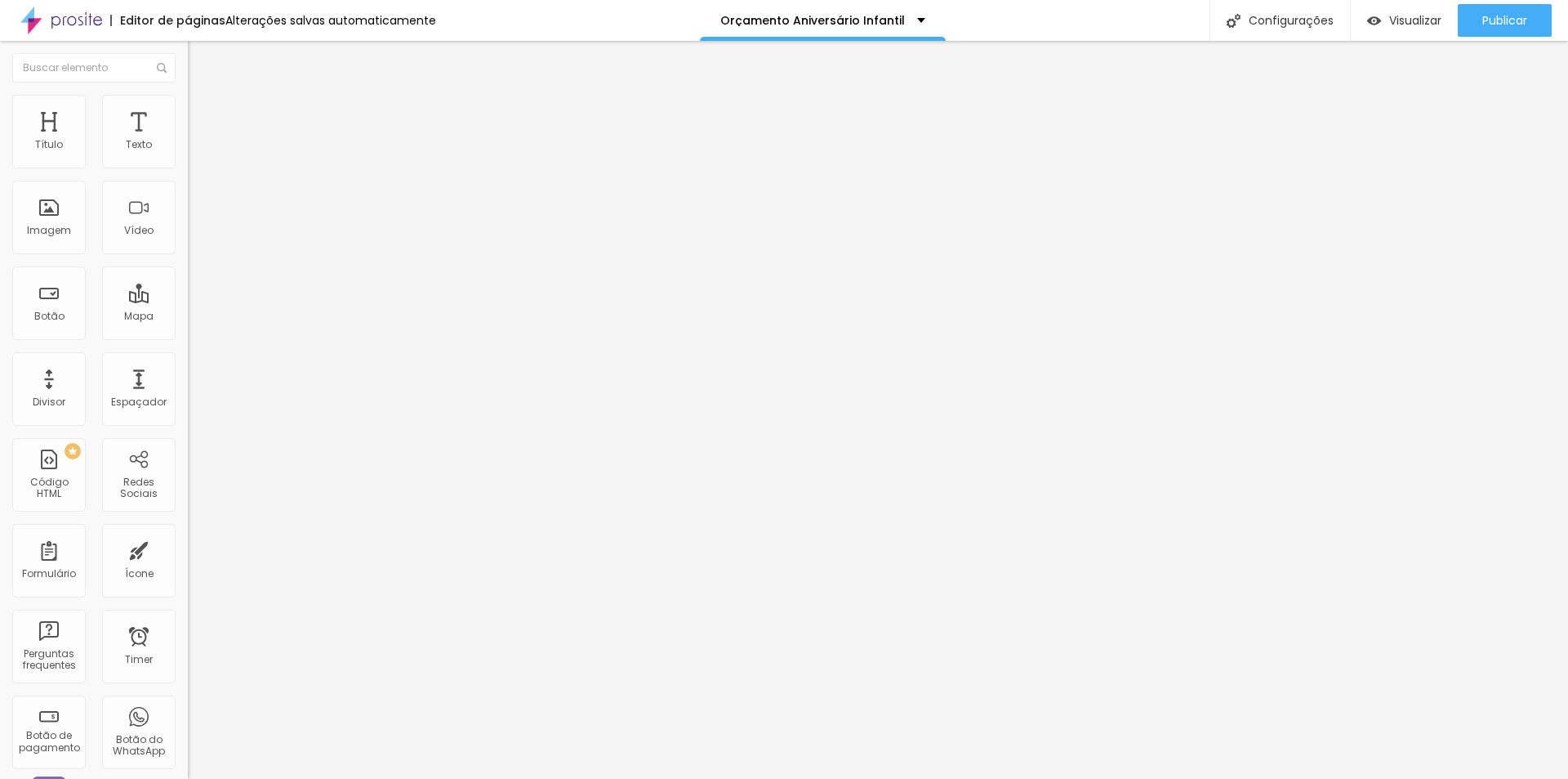
click at [203, 113] on span "Estilo" at bounding box center [216, 105] width 25 height 13
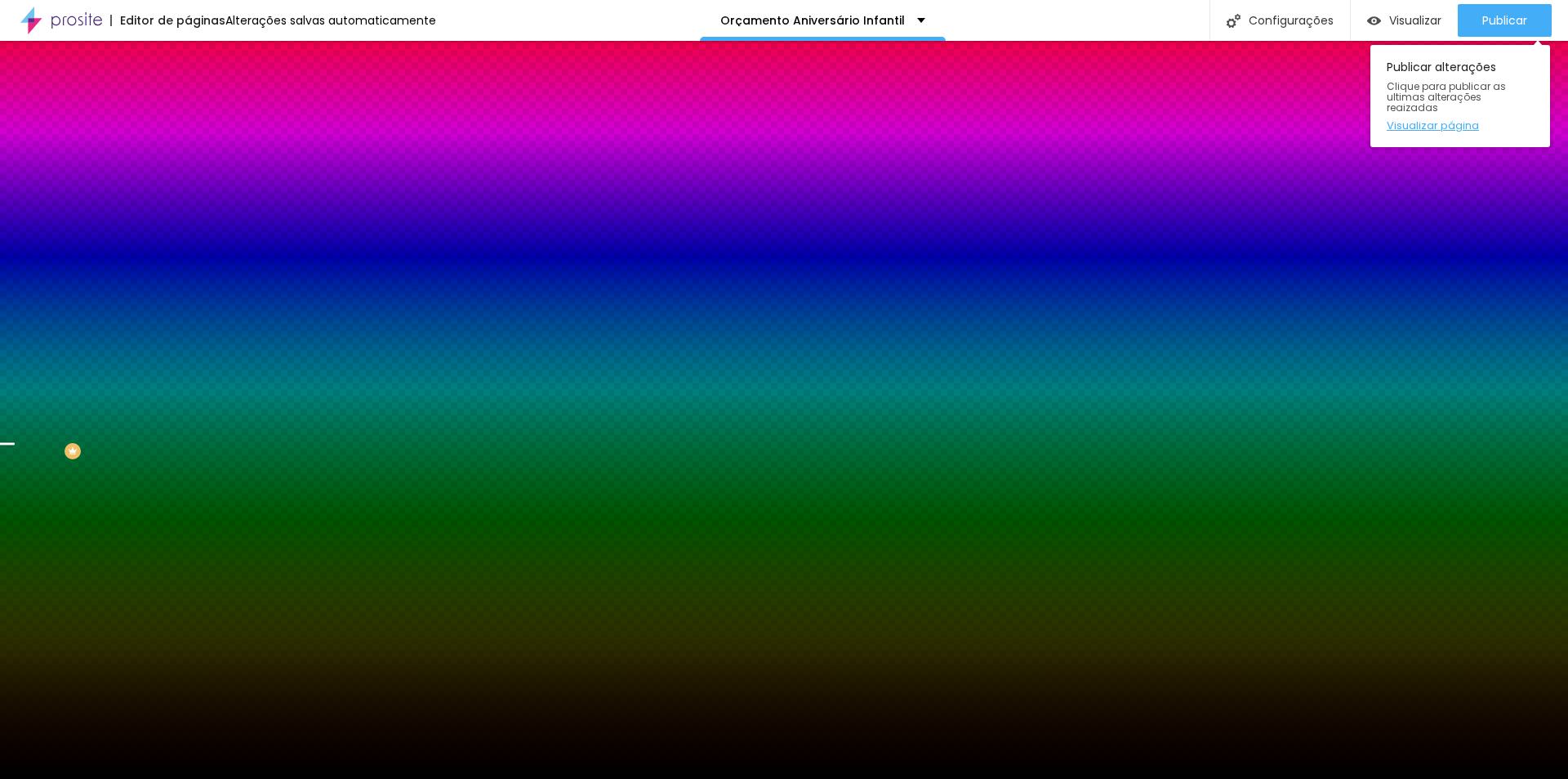
click at [1467, 120] on link "Visualizar página" at bounding box center [1460, 126] width 147 height 11
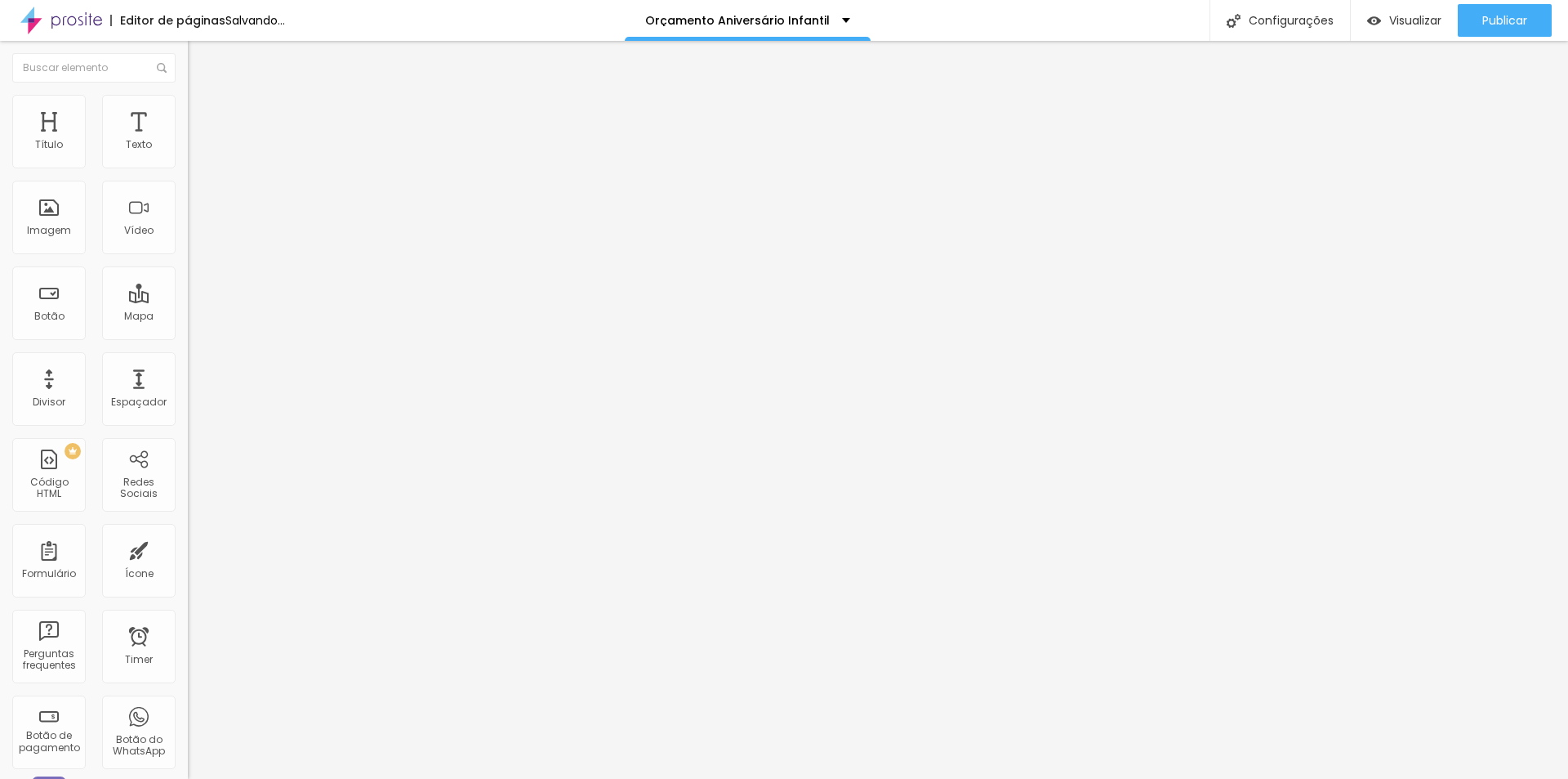
click at [188, 327] on input at bounding box center [298, 335] width 222 height 16
click at [203, 113] on span "Avançado" at bounding box center [230, 105] width 54 height 13
click at [203, 96] on span "Conteúdo" at bounding box center [228, 89] width 50 height 13
